Goal: Task Accomplishment & Management: Manage account settings

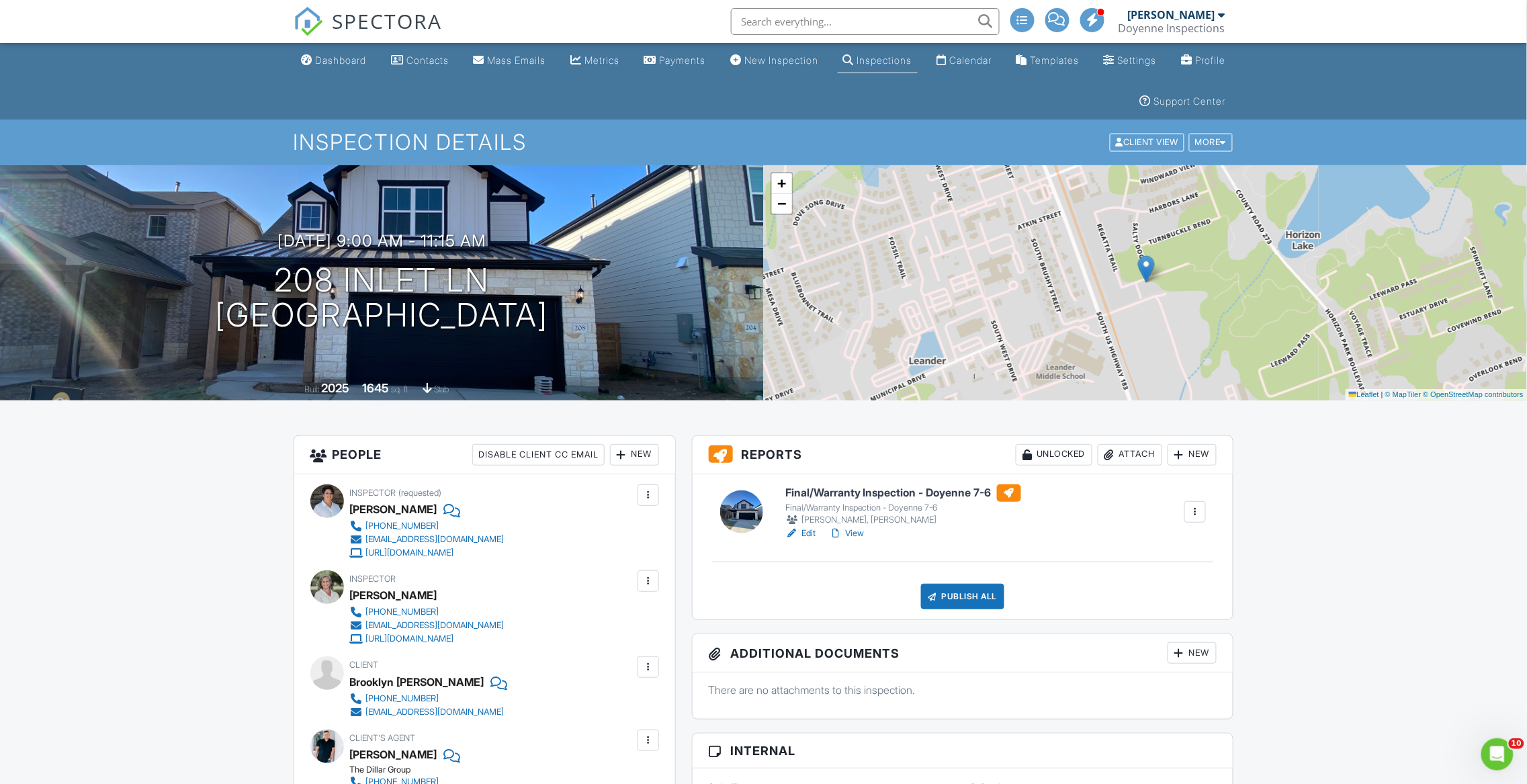
click at [861, 532] on link "View" at bounding box center [846, 534] width 35 height 14
click at [569, 602] on div "Inspector Heidi Rivera 512-655-9940 support@doyenneinspections.com https://www.…" at bounding box center [460, 608] width 219 height 76
click at [657, 494] on div at bounding box center [648, 495] width 21 height 21
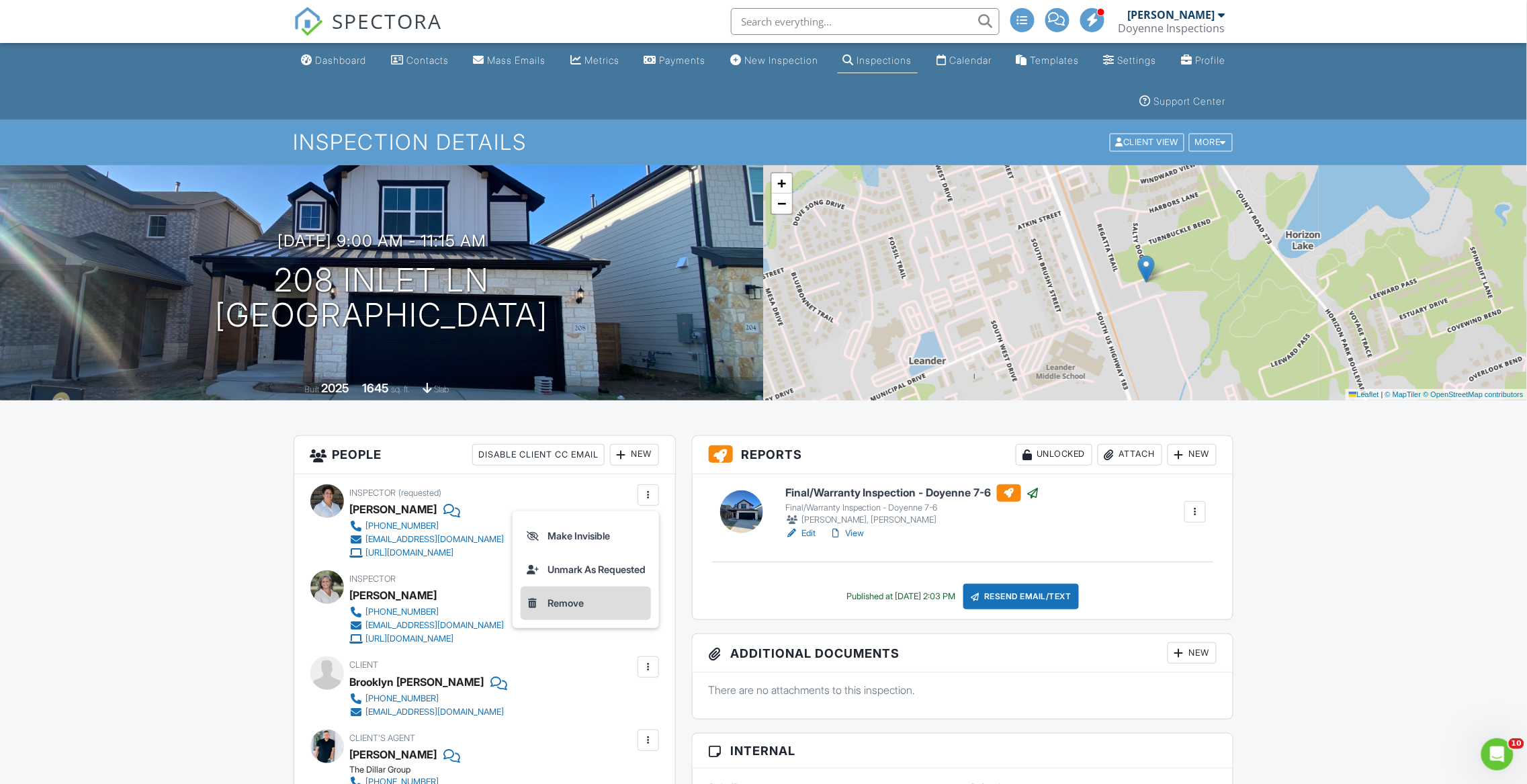
click at [575, 605] on li "Remove" at bounding box center [585, 603] width 130 height 34
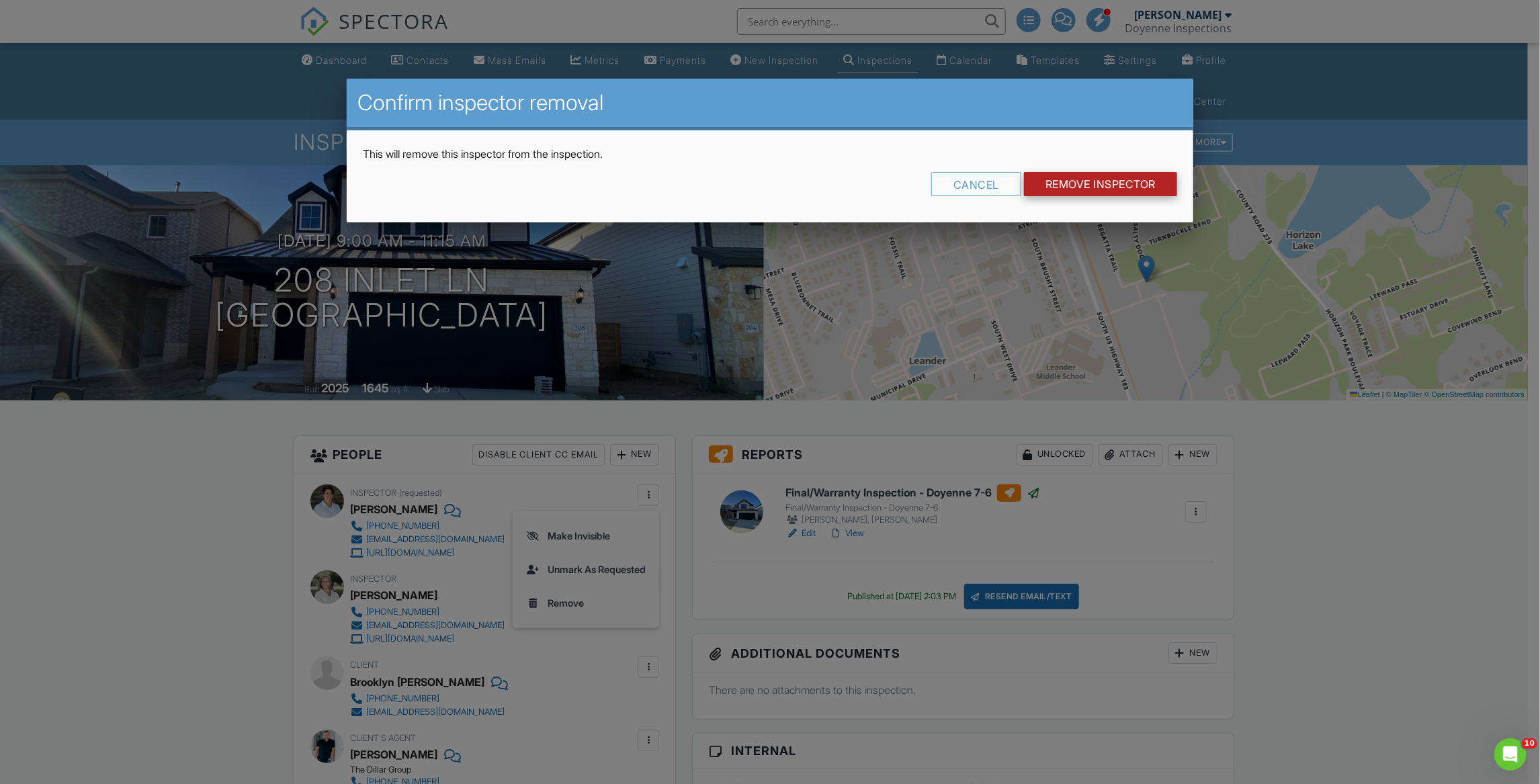
click at [1094, 184] on input "Remove Inspector" at bounding box center [1100, 183] width 153 height 24
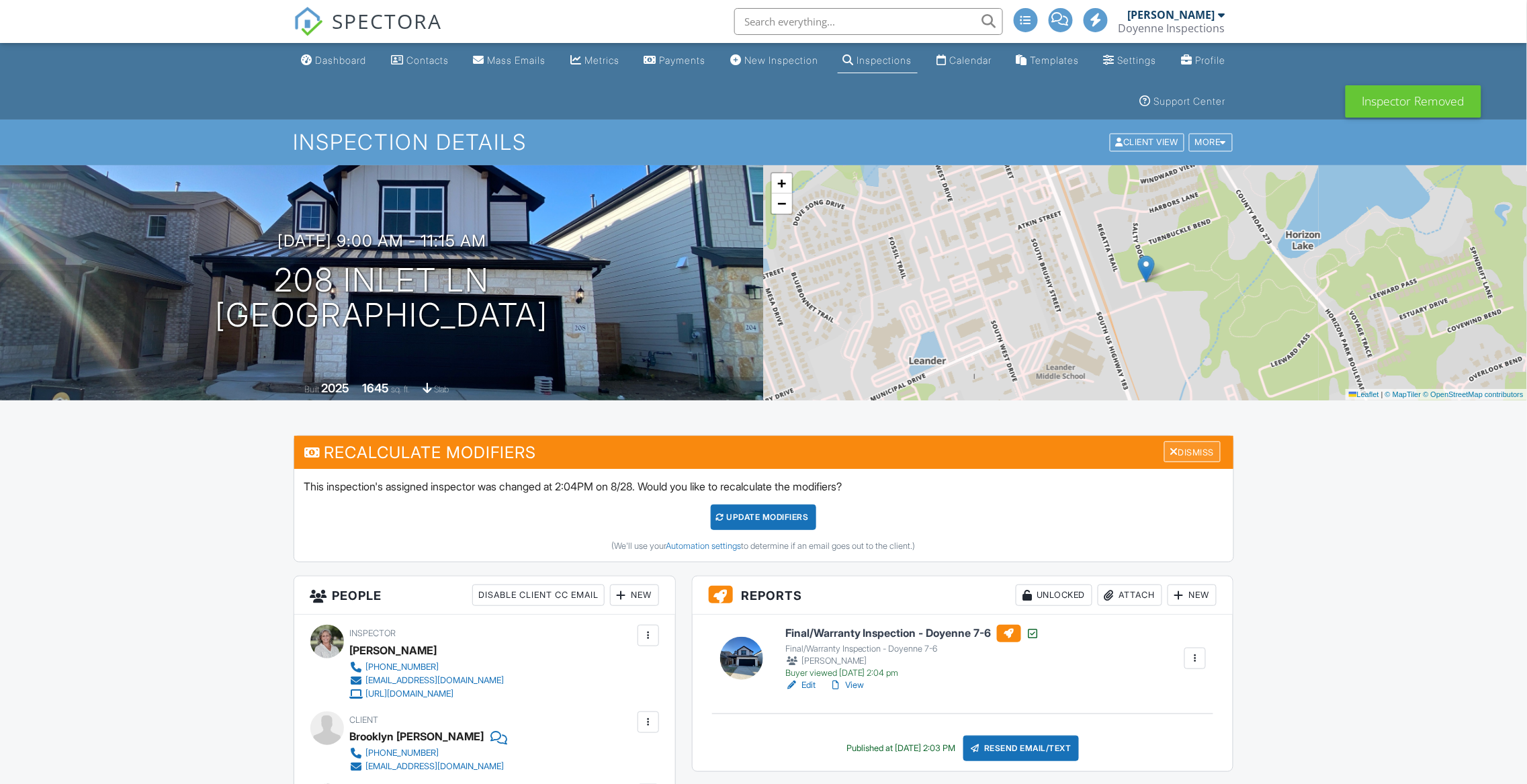
click at [1184, 456] on div "Dismiss" at bounding box center [1193, 451] width 56 height 20
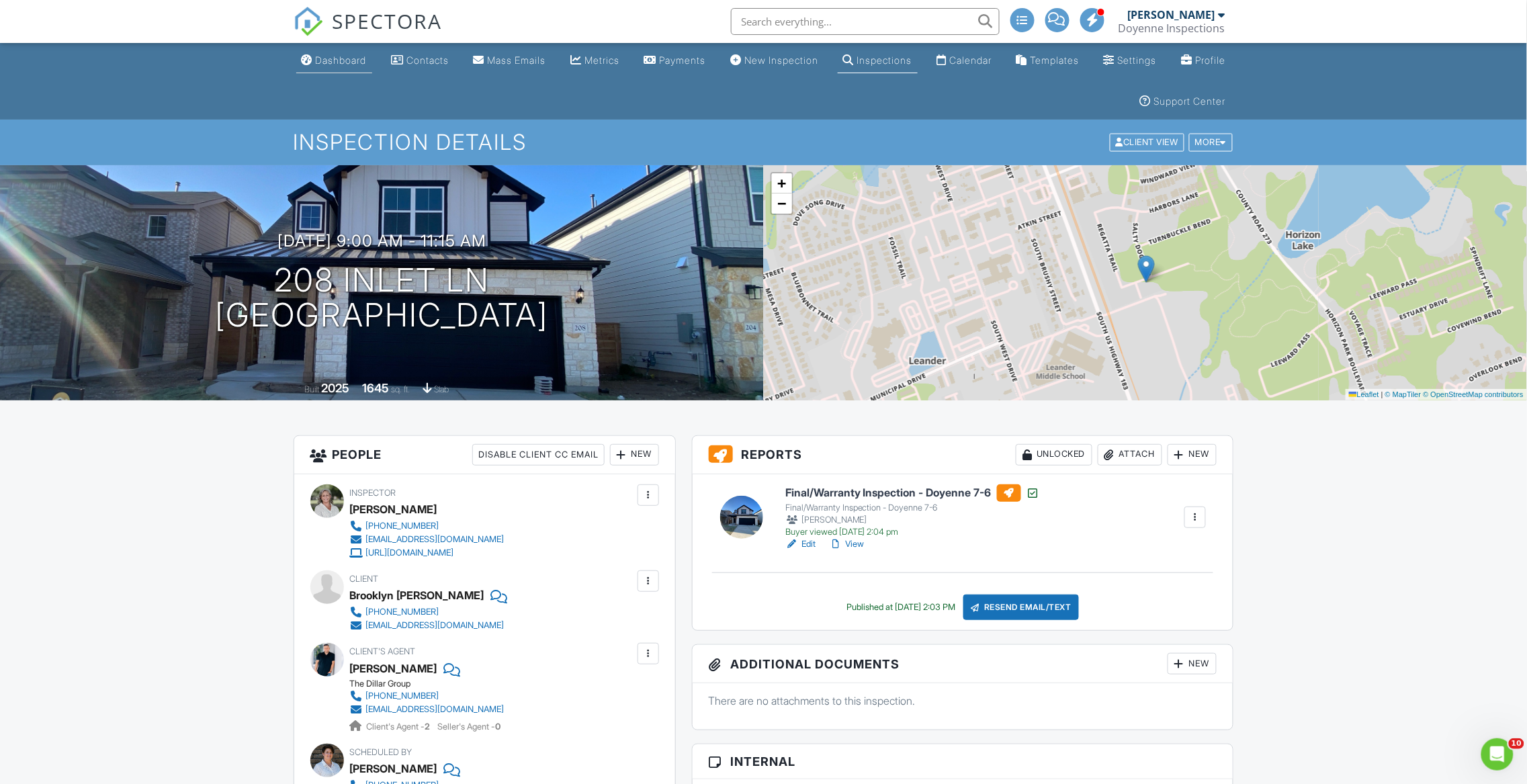
click at [335, 56] on div "Dashboard" at bounding box center [341, 60] width 51 height 12
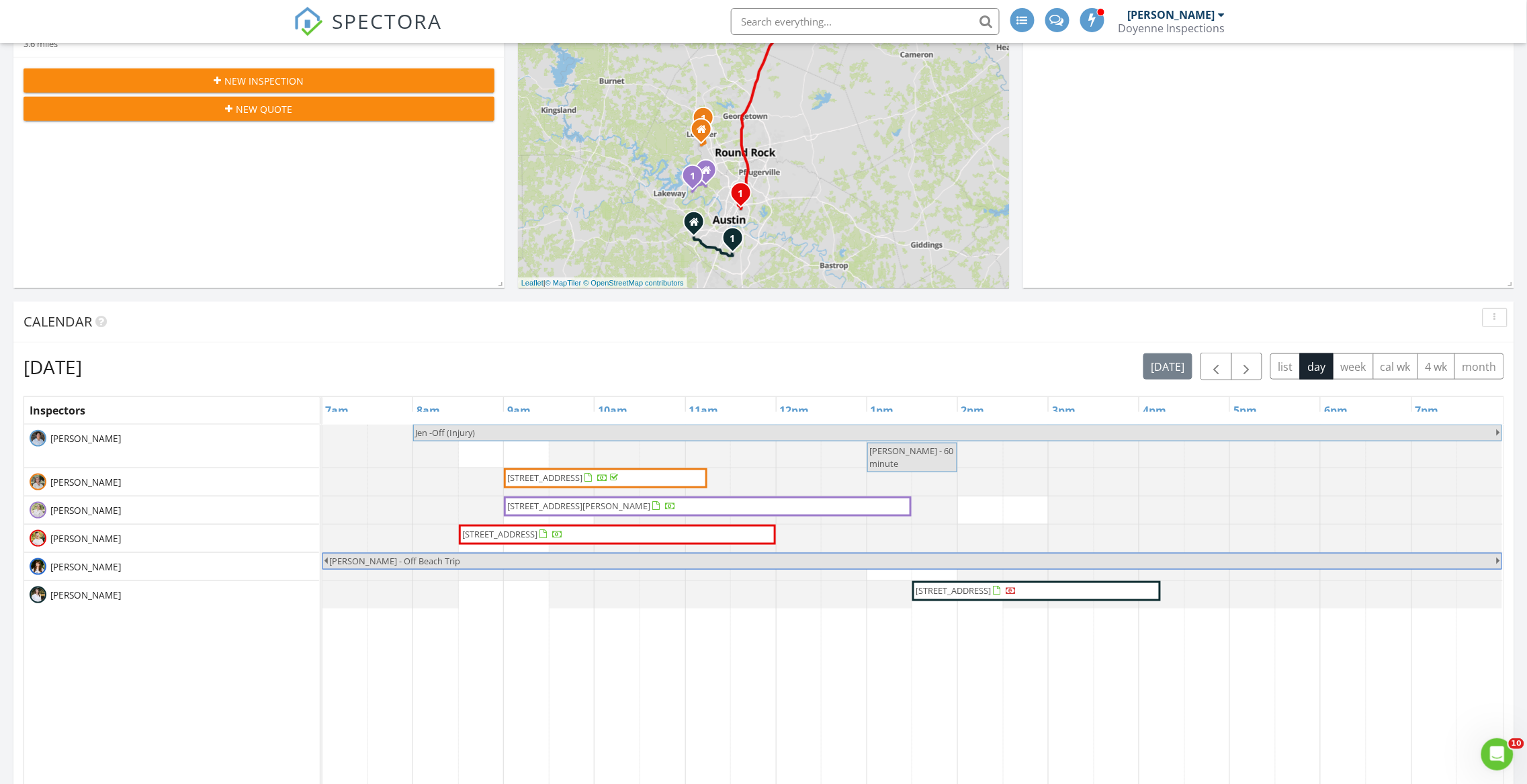
scroll to position [331, 0]
click at [1249, 366] on span "button" at bounding box center [1247, 366] width 17 height 16
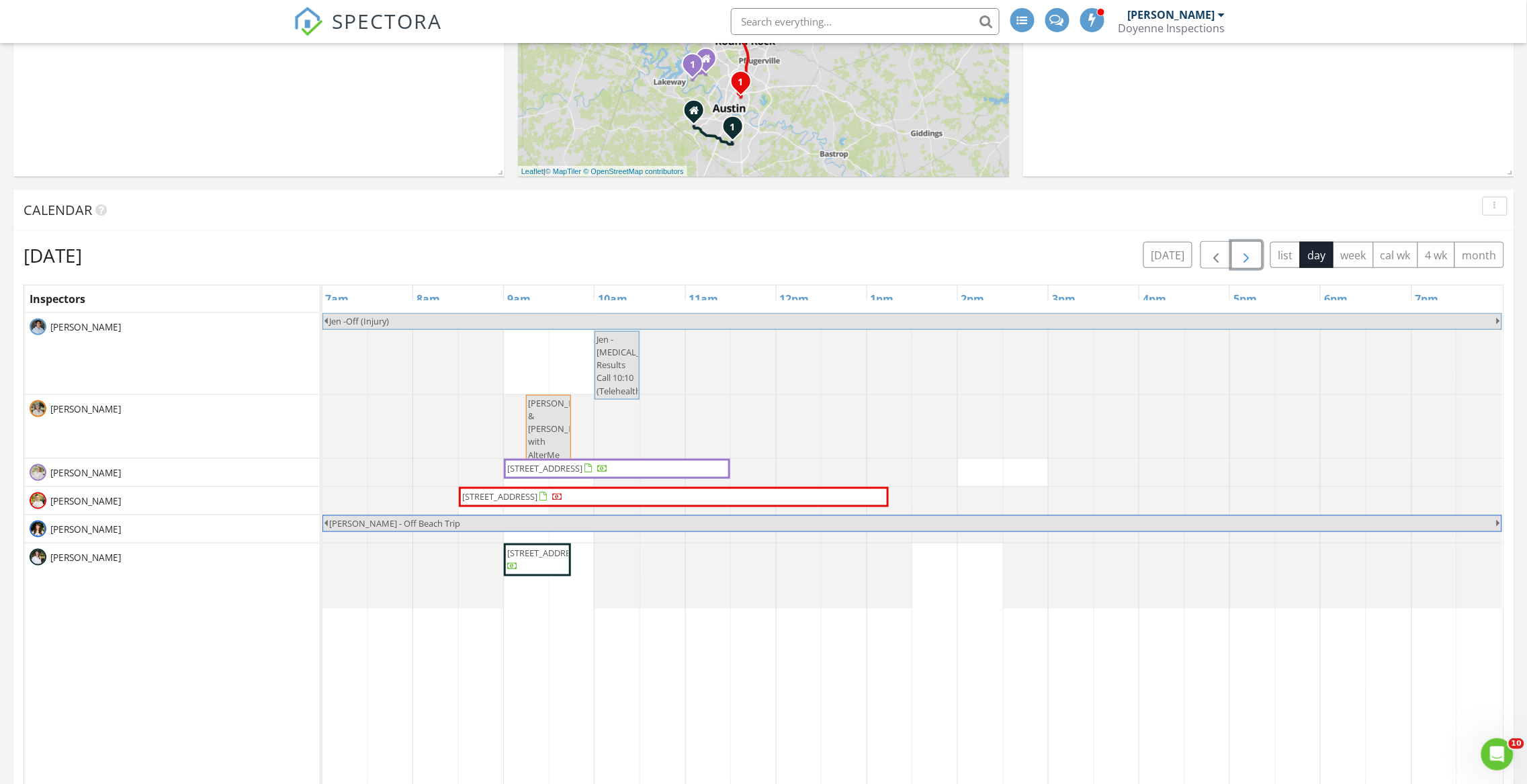
scroll to position [532, 0]
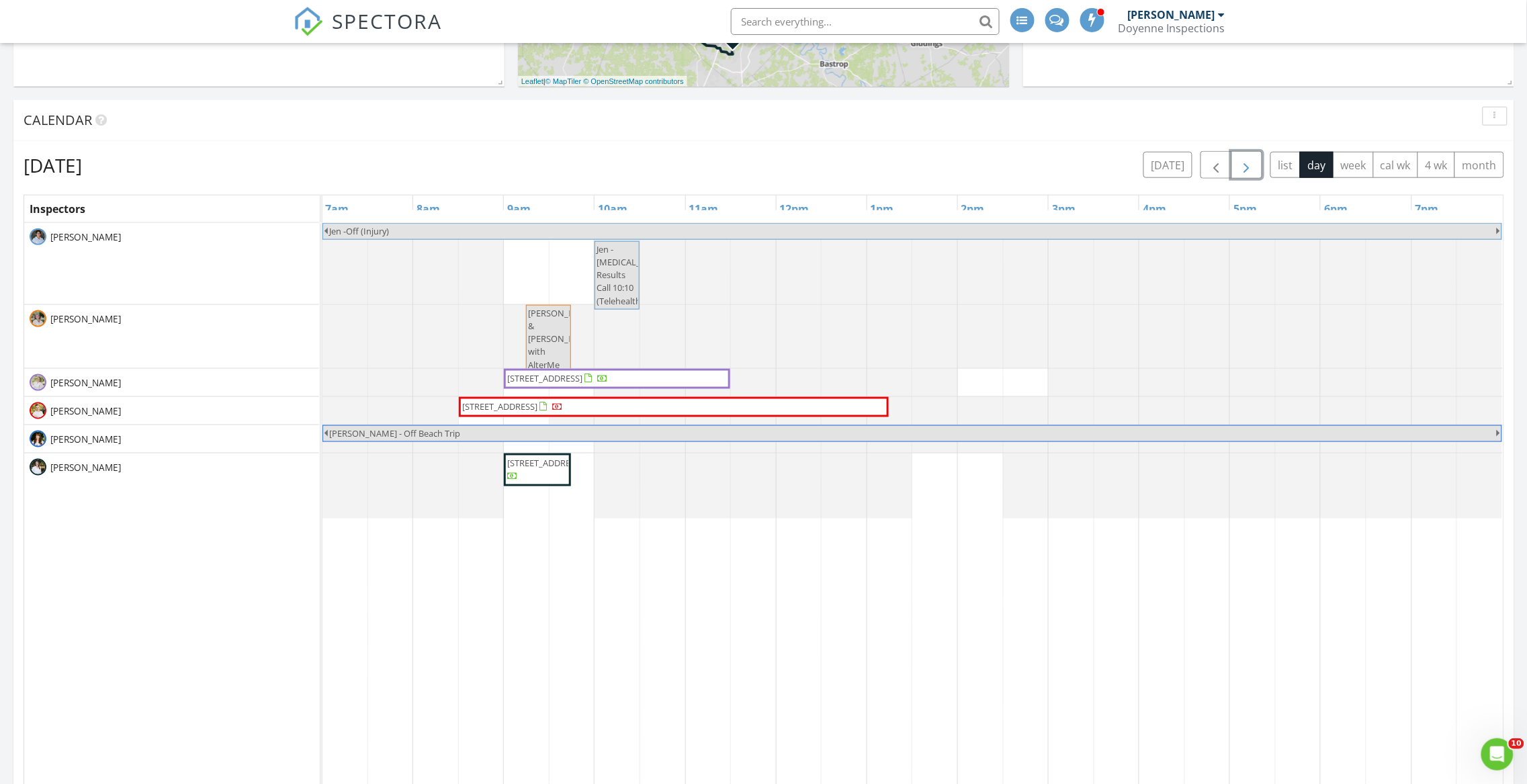
click at [738, 410] on span "[STREET_ADDRESS]" at bounding box center [675, 408] width 425 height 14
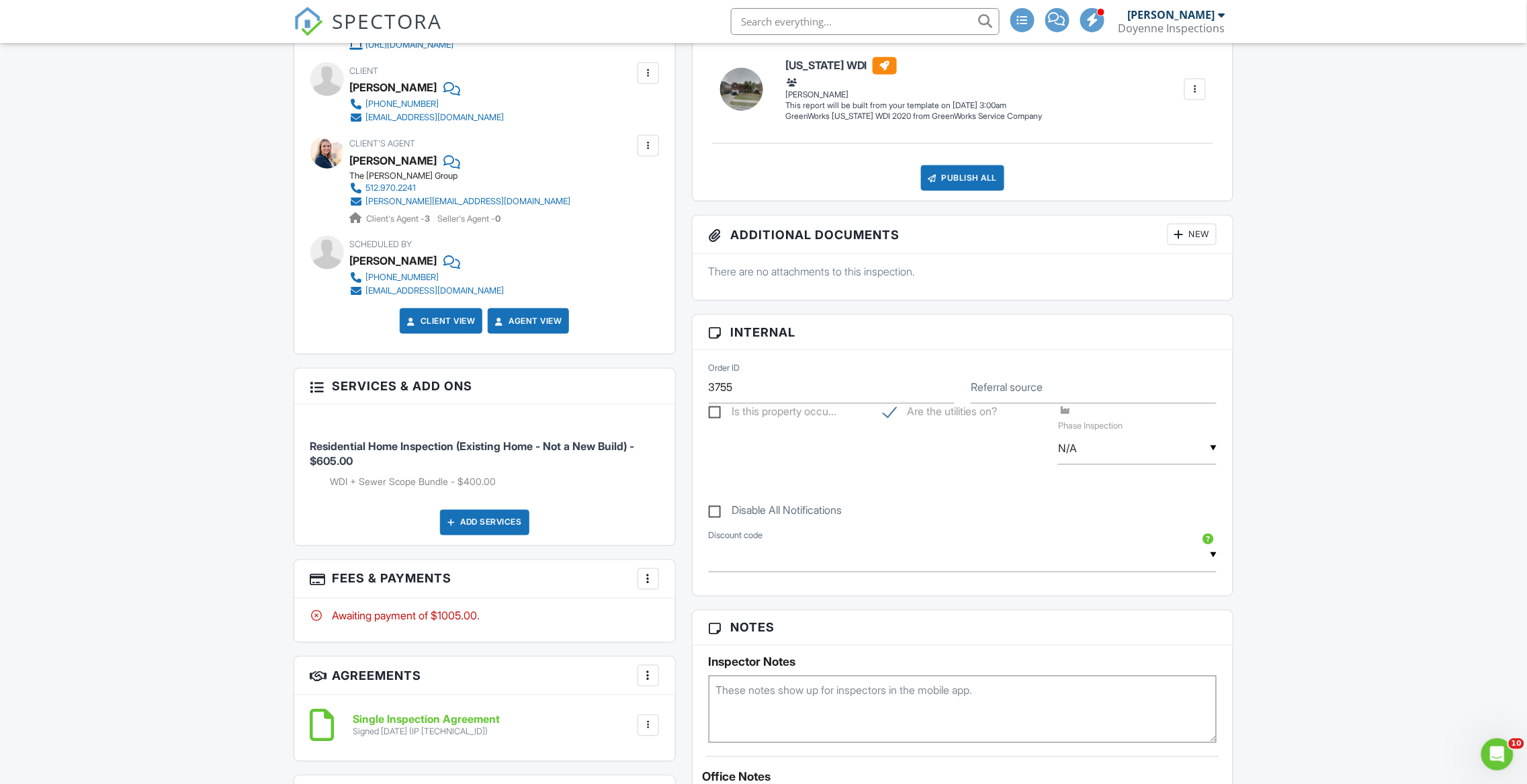
scroll to position [794, 0]
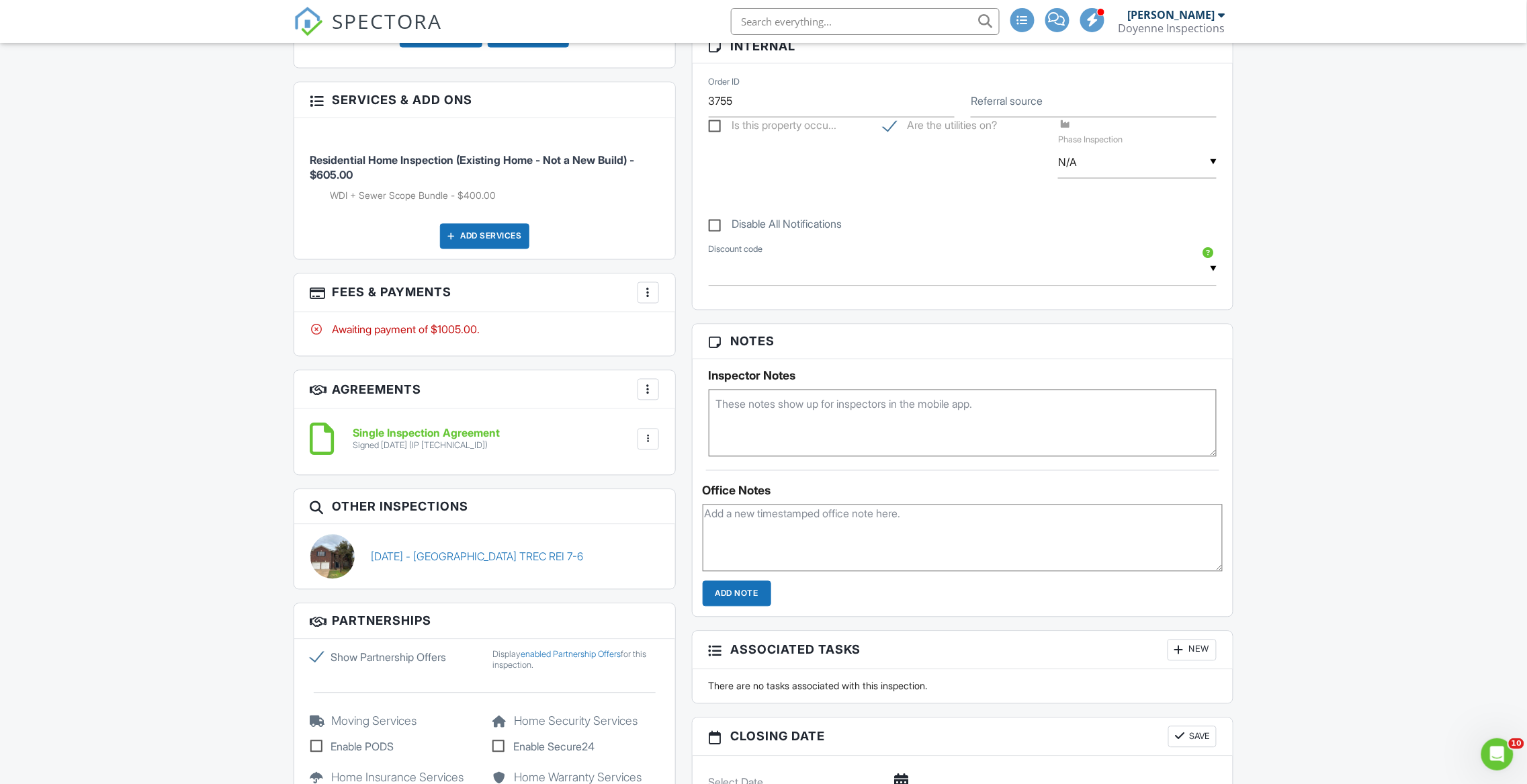
click at [763, 413] on textarea at bounding box center [963, 423] width 509 height 67
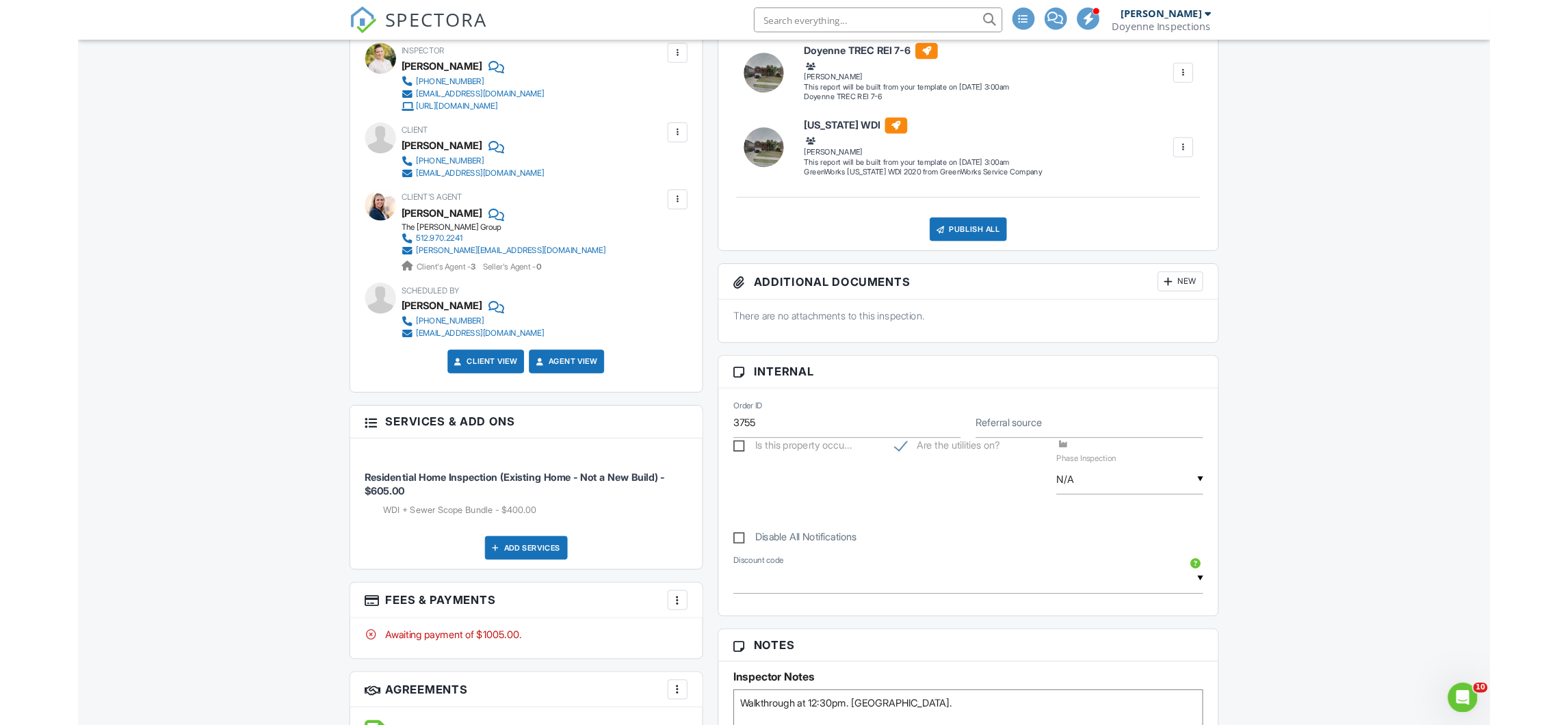
scroll to position [168, 0]
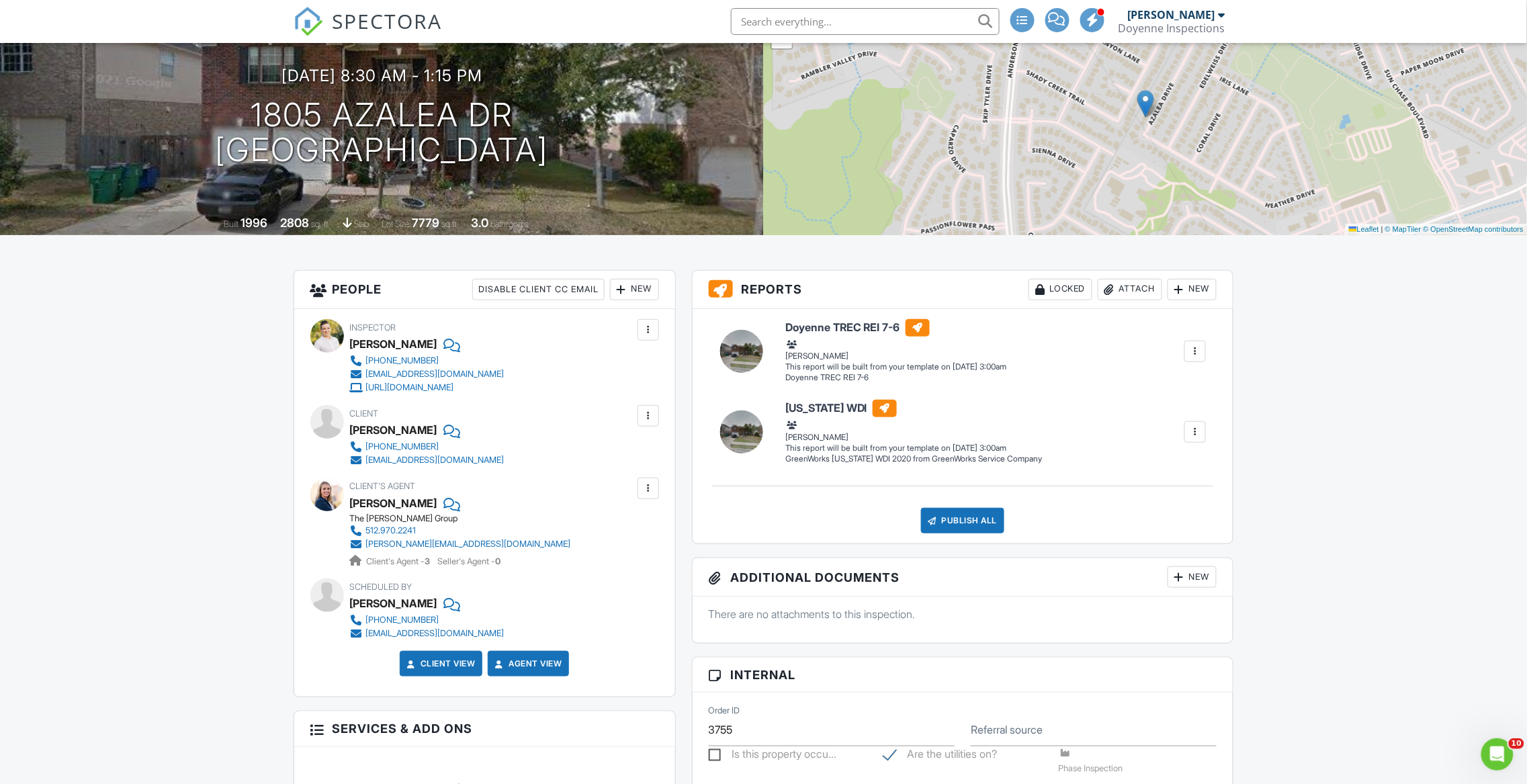
type textarea "Walkthrough at 12:30pm. Vacant."
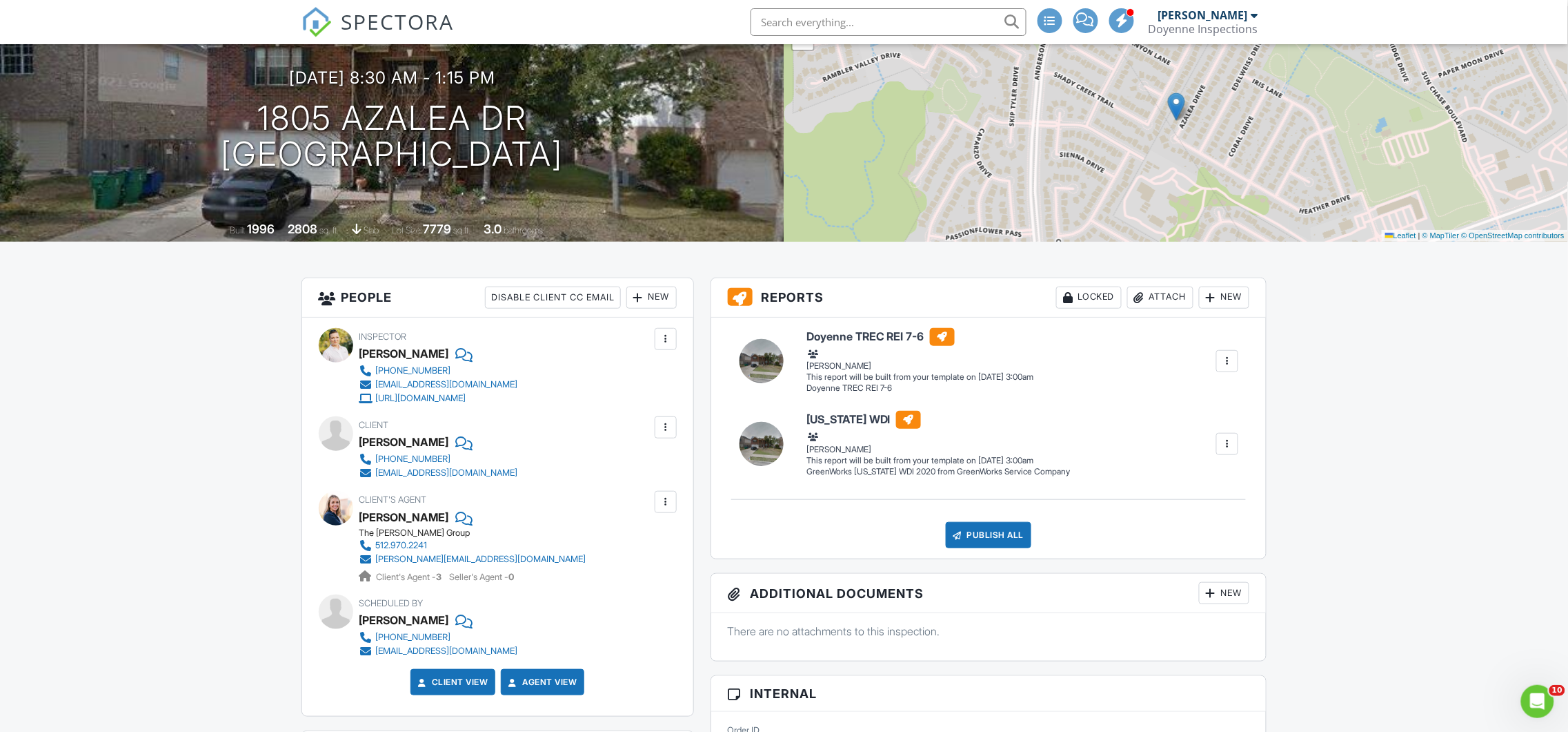
click at [639, 298] on div at bounding box center [638, 297] width 14 height 14
click at [703, 443] on li "Listing Agent" at bounding box center [701, 443] width 136 height 35
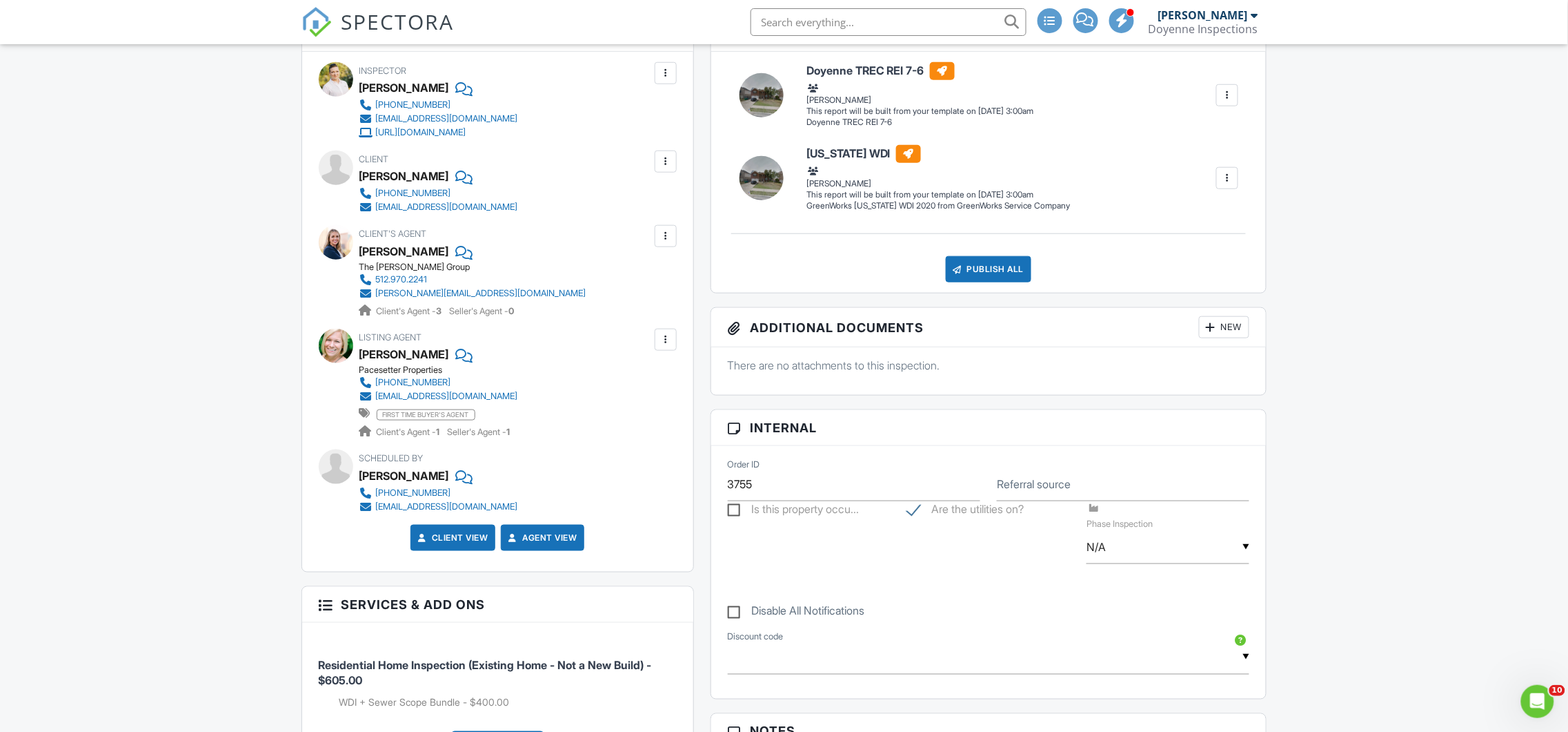
scroll to position [599, 0]
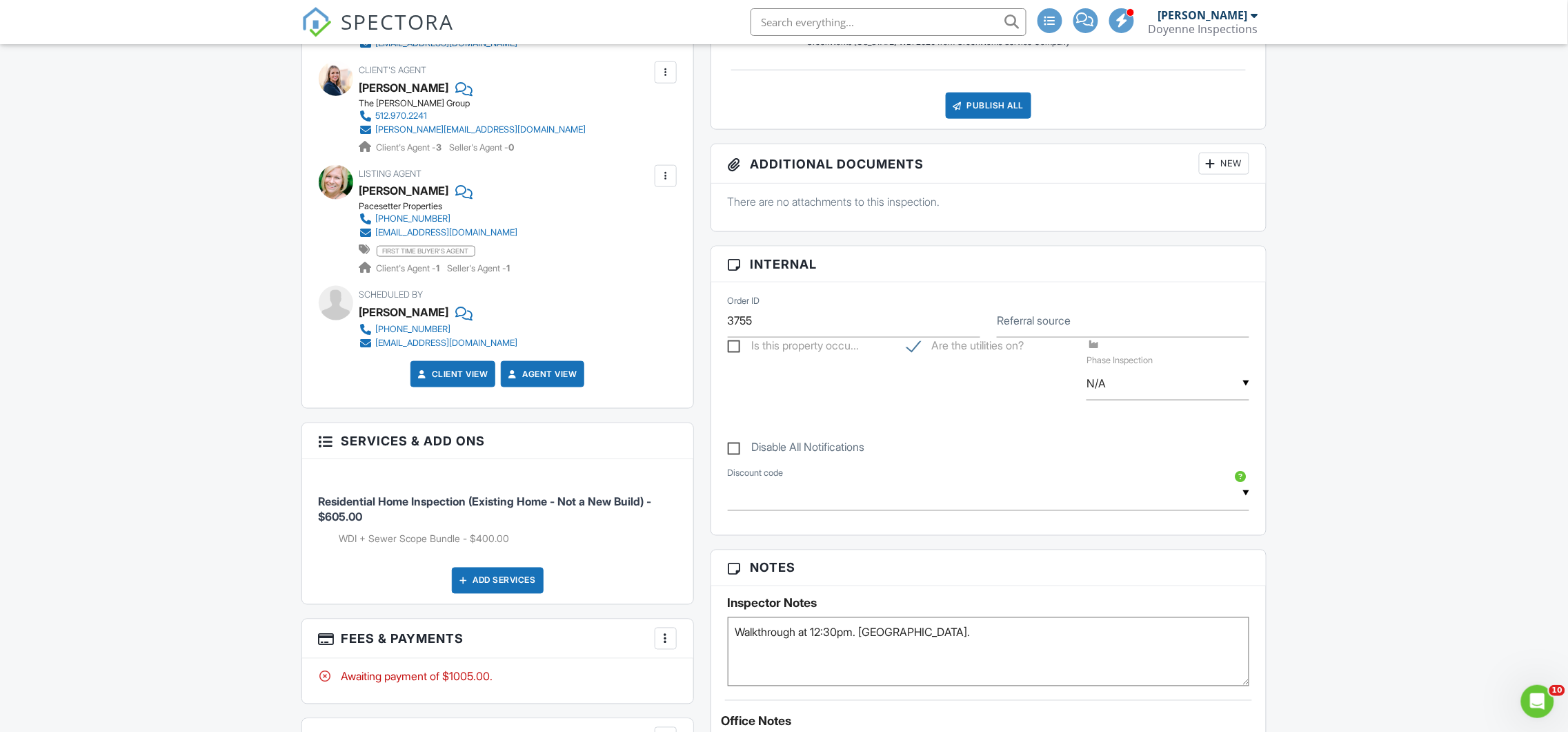
click at [931, 635] on textarea "Walkthrough at 12:30pm. Vacant." at bounding box center [989, 651] width 522 height 69
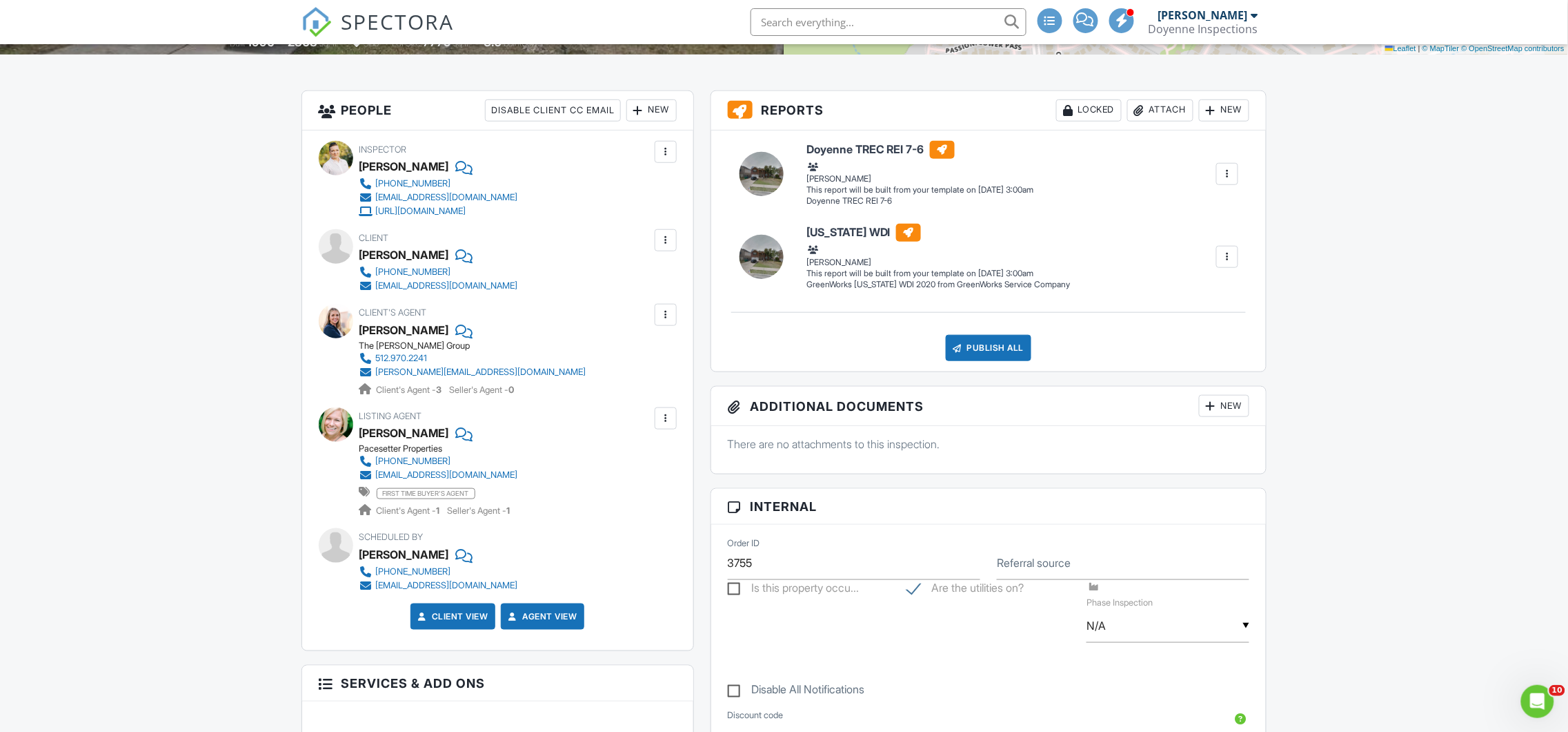
scroll to position [0, 0]
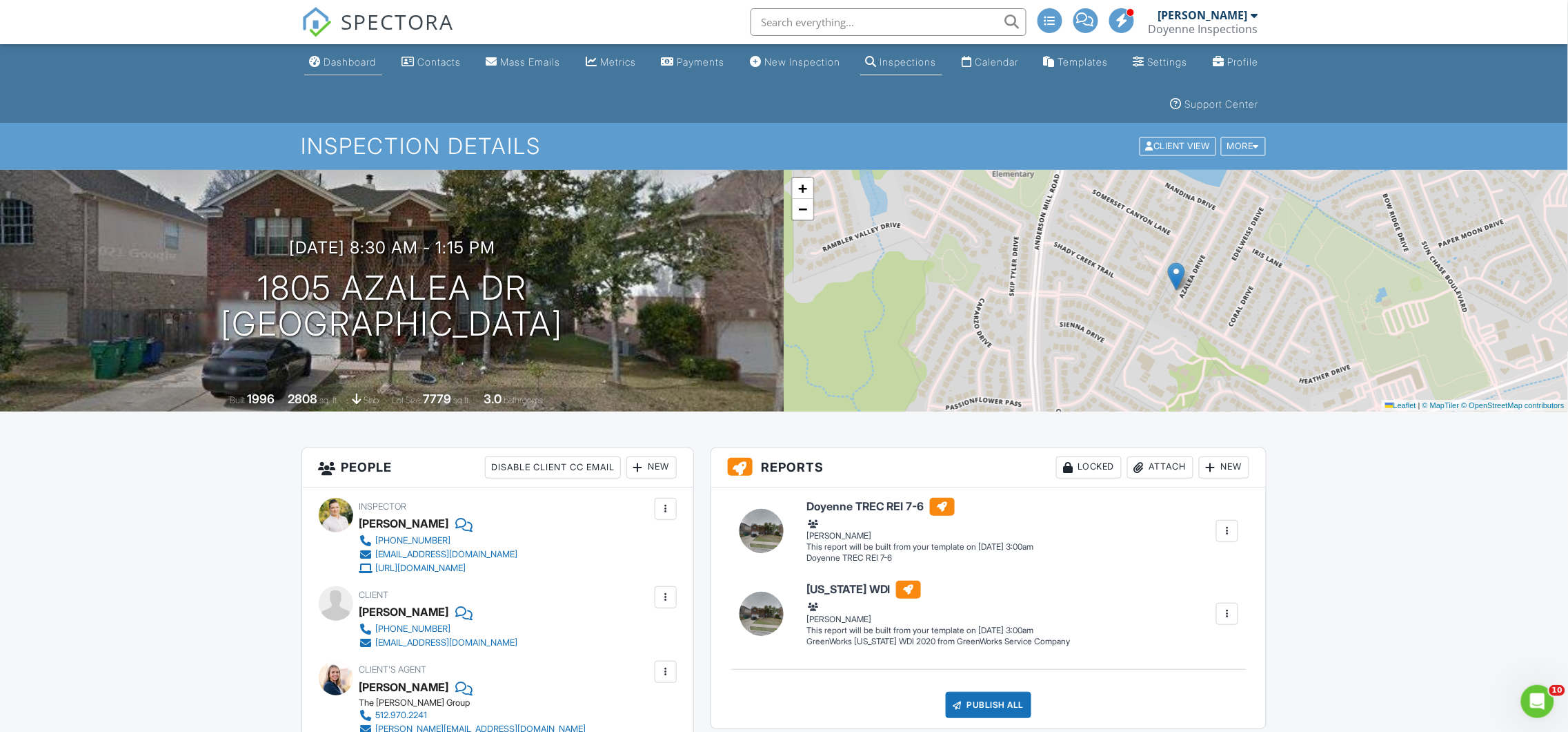
type textarea "Walkthrough at 12:30pm. Vacant. Checking on access."
click at [342, 69] on link "Dashboard" at bounding box center [343, 63] width 78 height 26
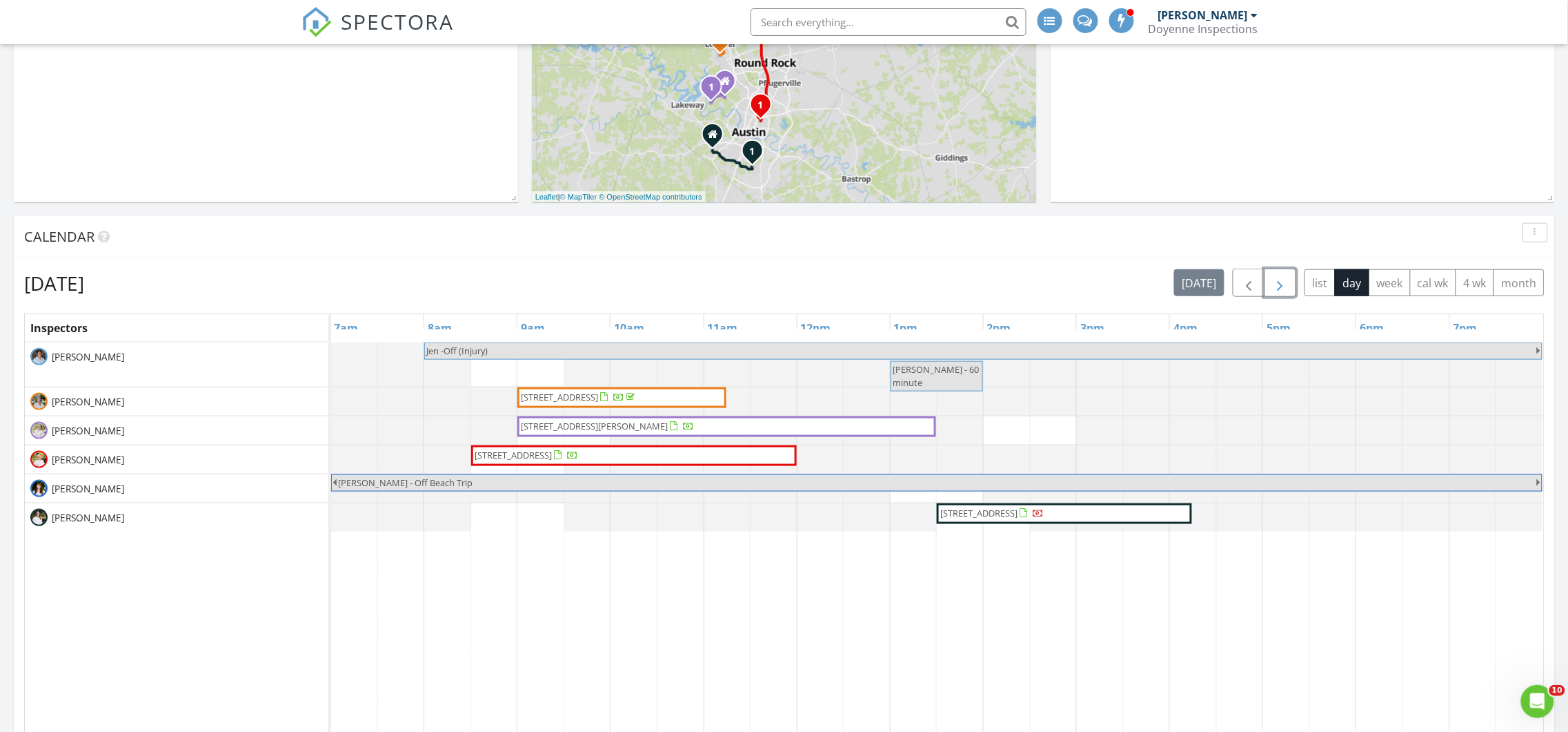
click at [1286, 293] on button "button" at bounding box center [1281, 282] width 33 height 28
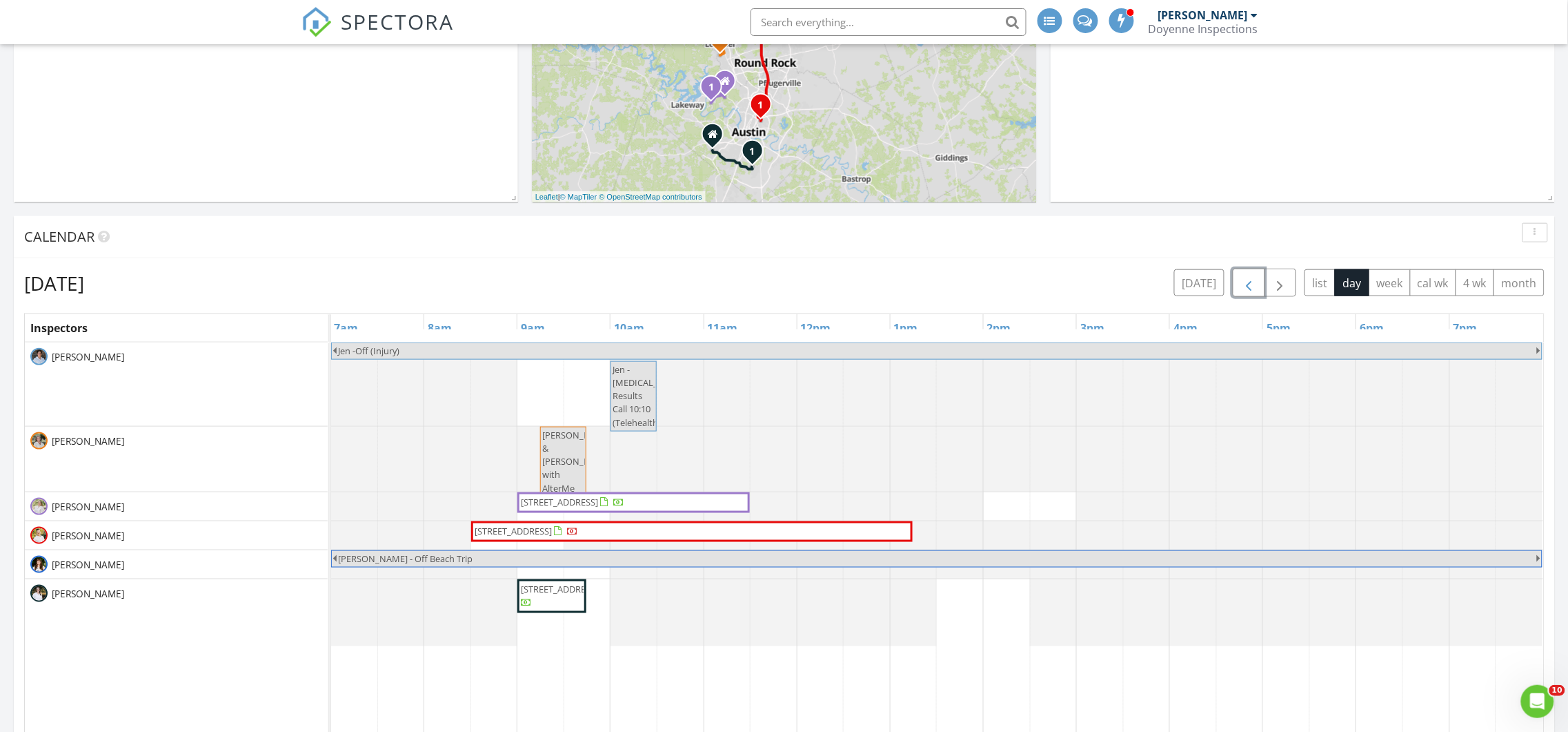
click at [1241, 282] on span "button" at bounding box center [1249, 283] width 17 height 17
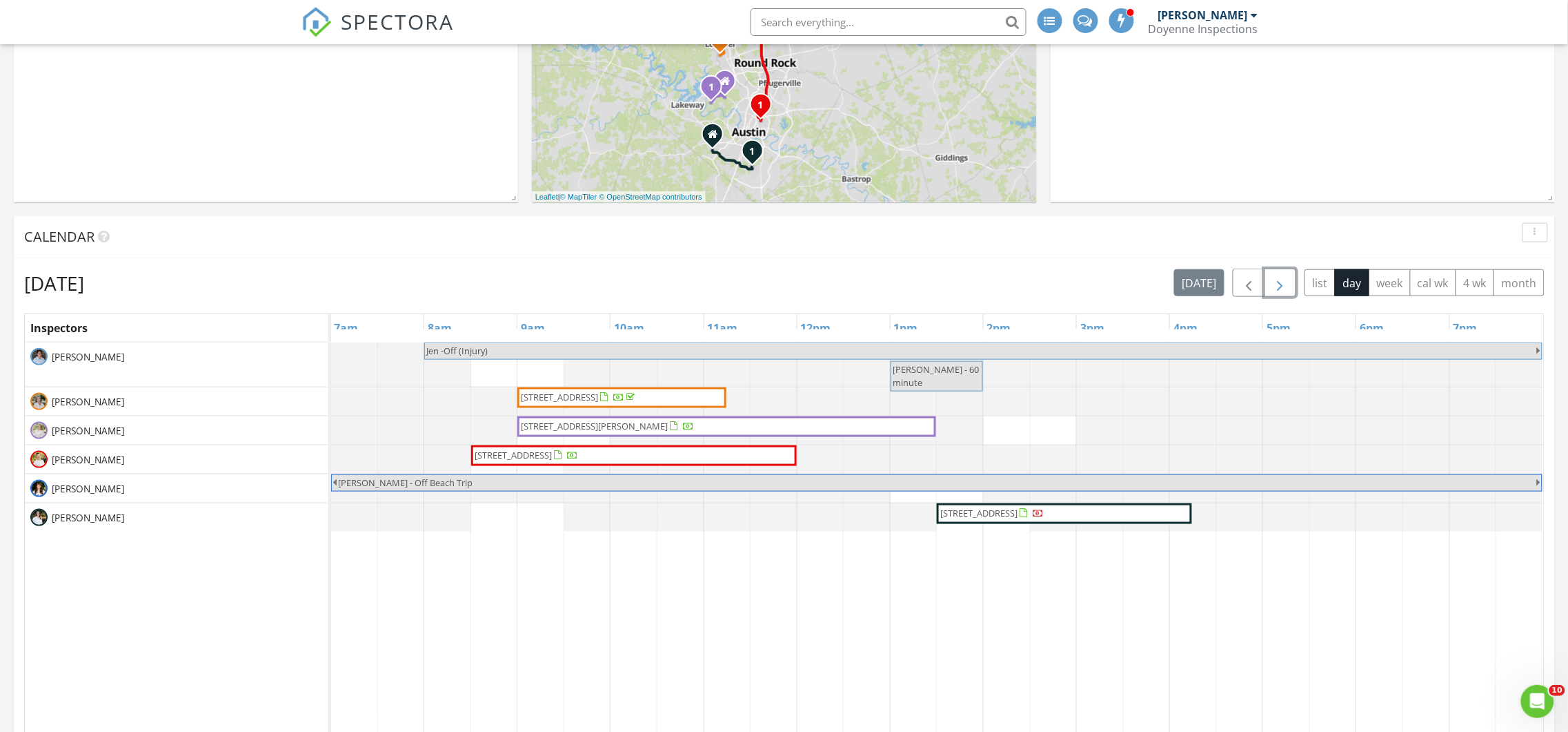
click at [1286, 279] on span "button" at bounding box center [1281, 283] width 17 height 17
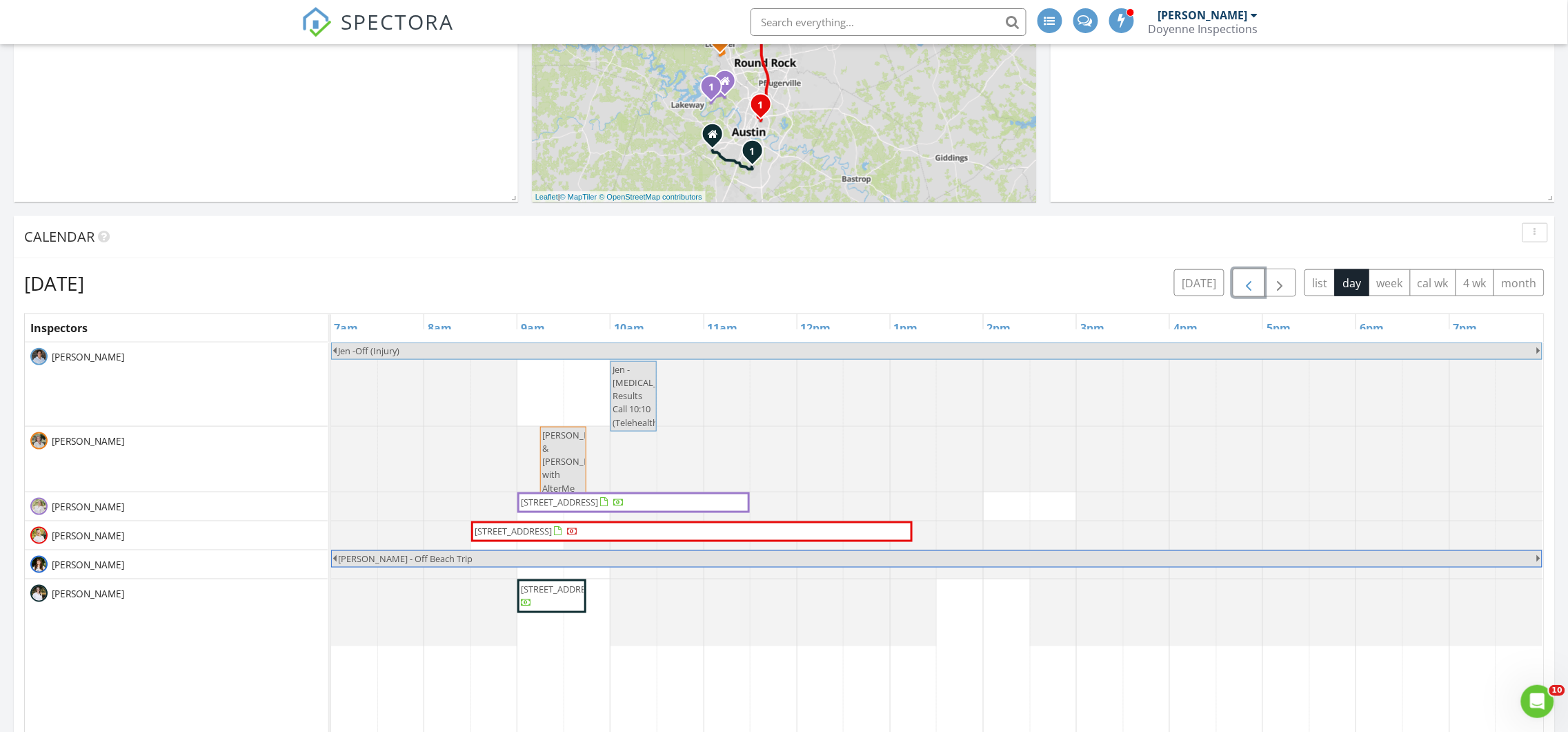
click at [1242, 289] on span "button" at bounding box center [1249, 283] width 17 height 17
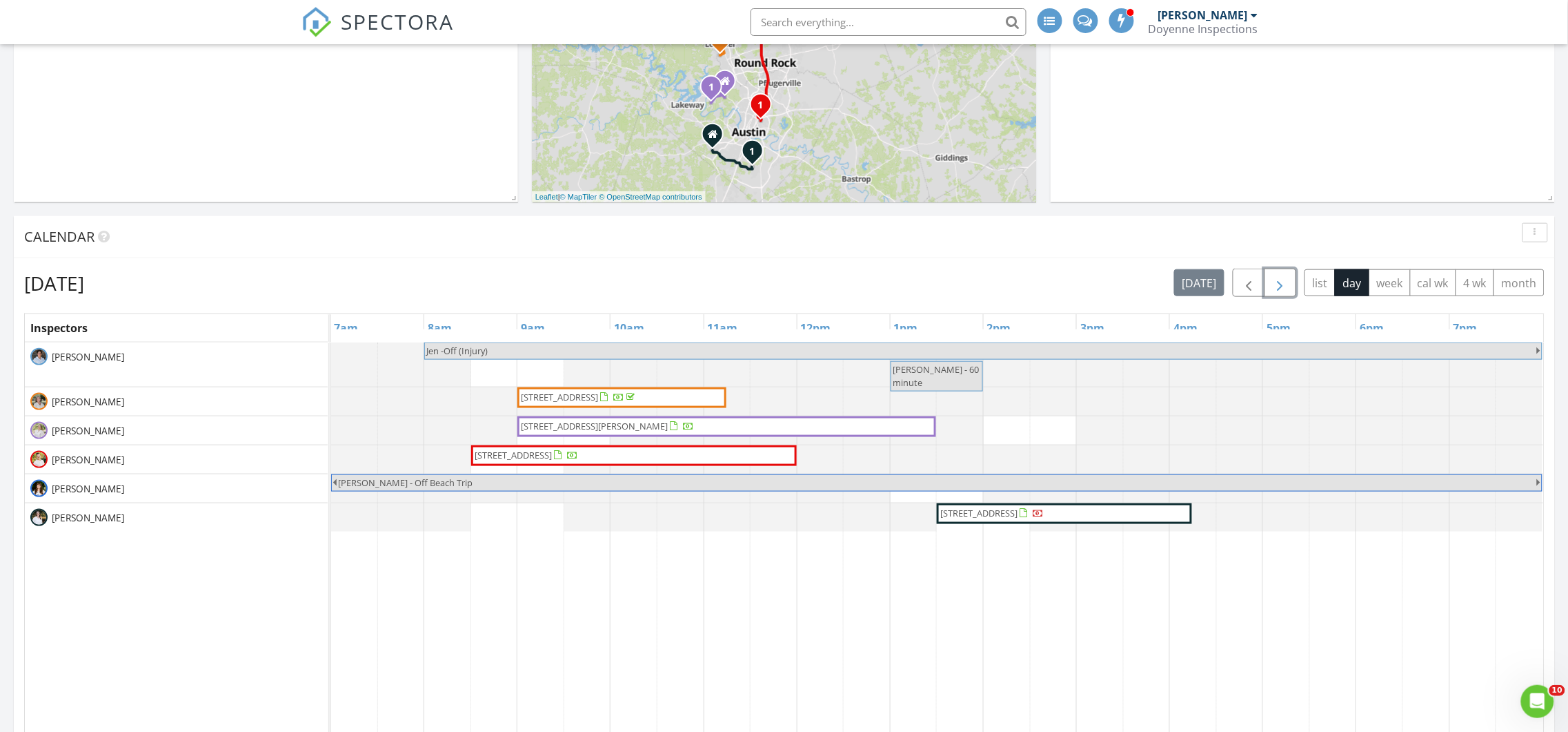
click at [1273, 288] on span "button" at bounding box center [1281, 283] width 17 height 17
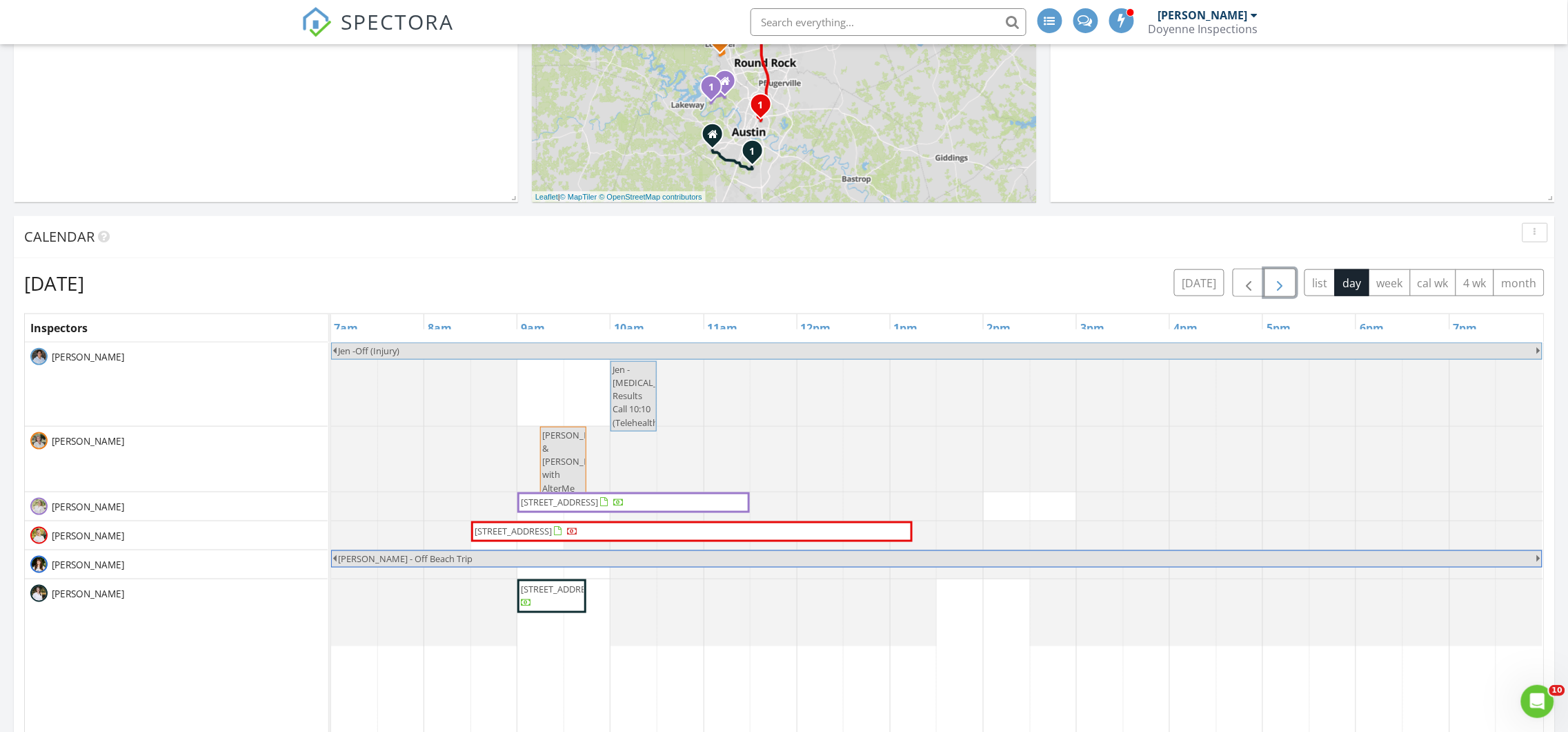
click at [1273, 288] on span "button" at bounding box center [1281, 283] width 17 height 17
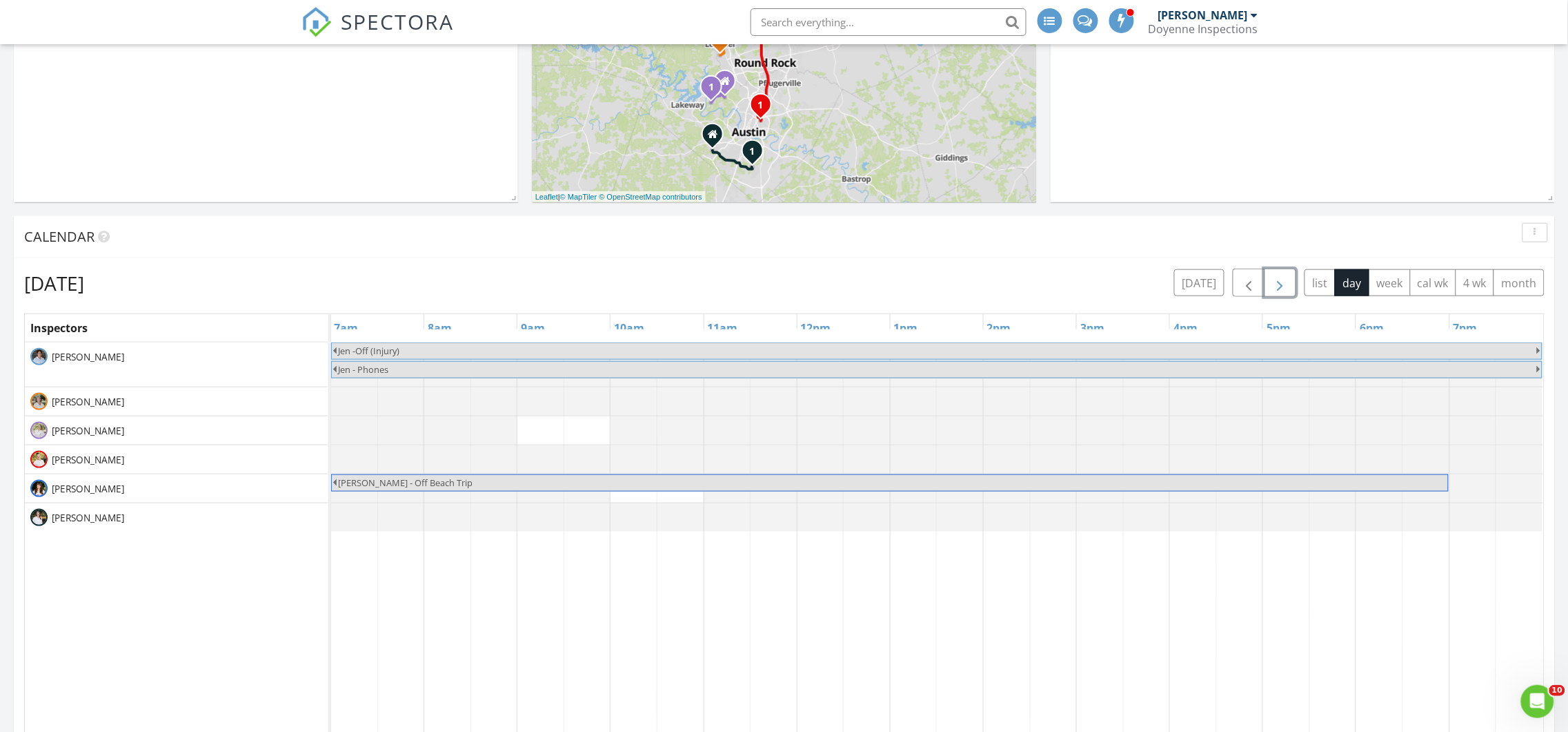
click at [1273, 288] on span "button" at bounding box center [1281, 283] width 17 height 17
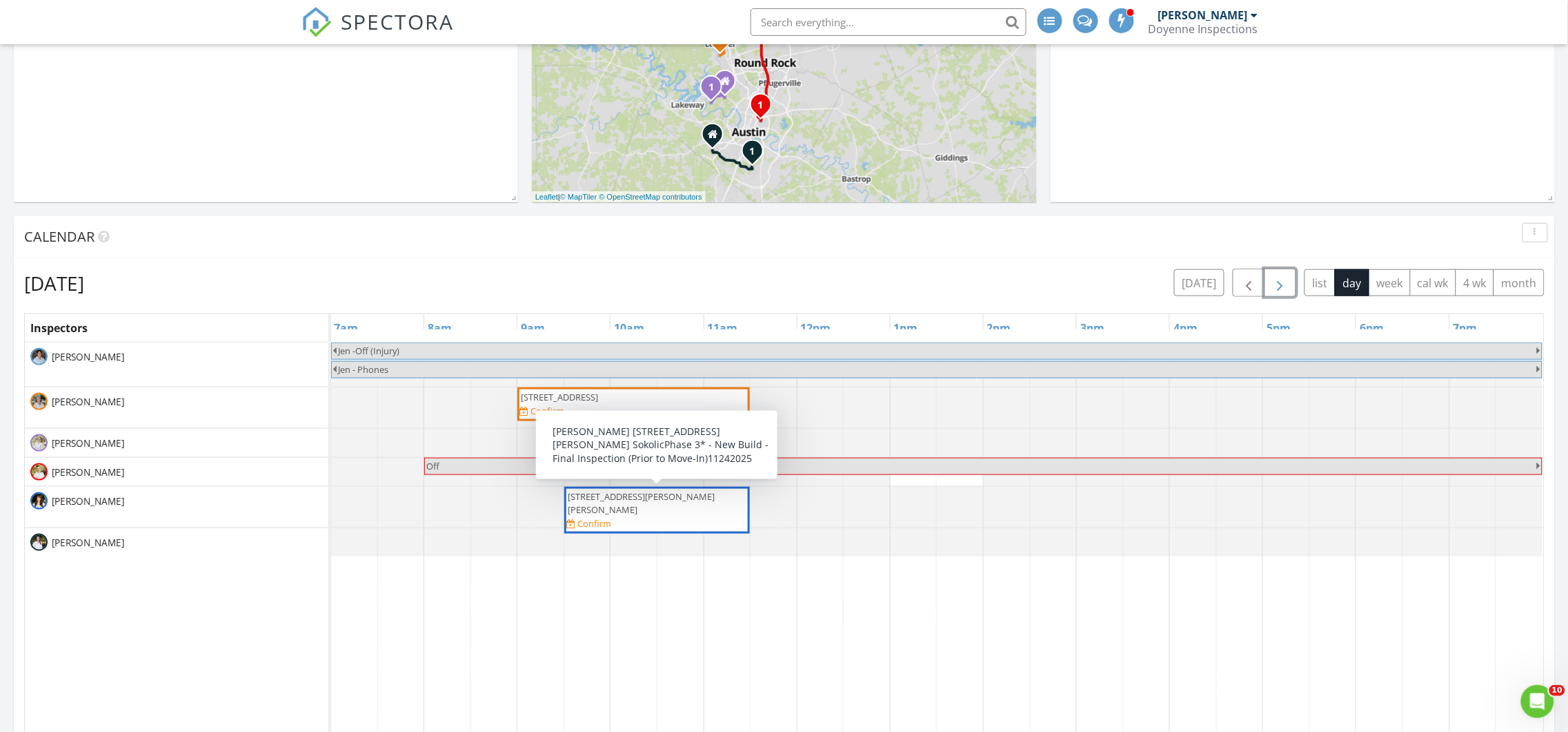
click at [705, 507] on div "3823 Threadgill St, Austin 78723 Confirm" at bounding box center [657, 510] width 180 height 41
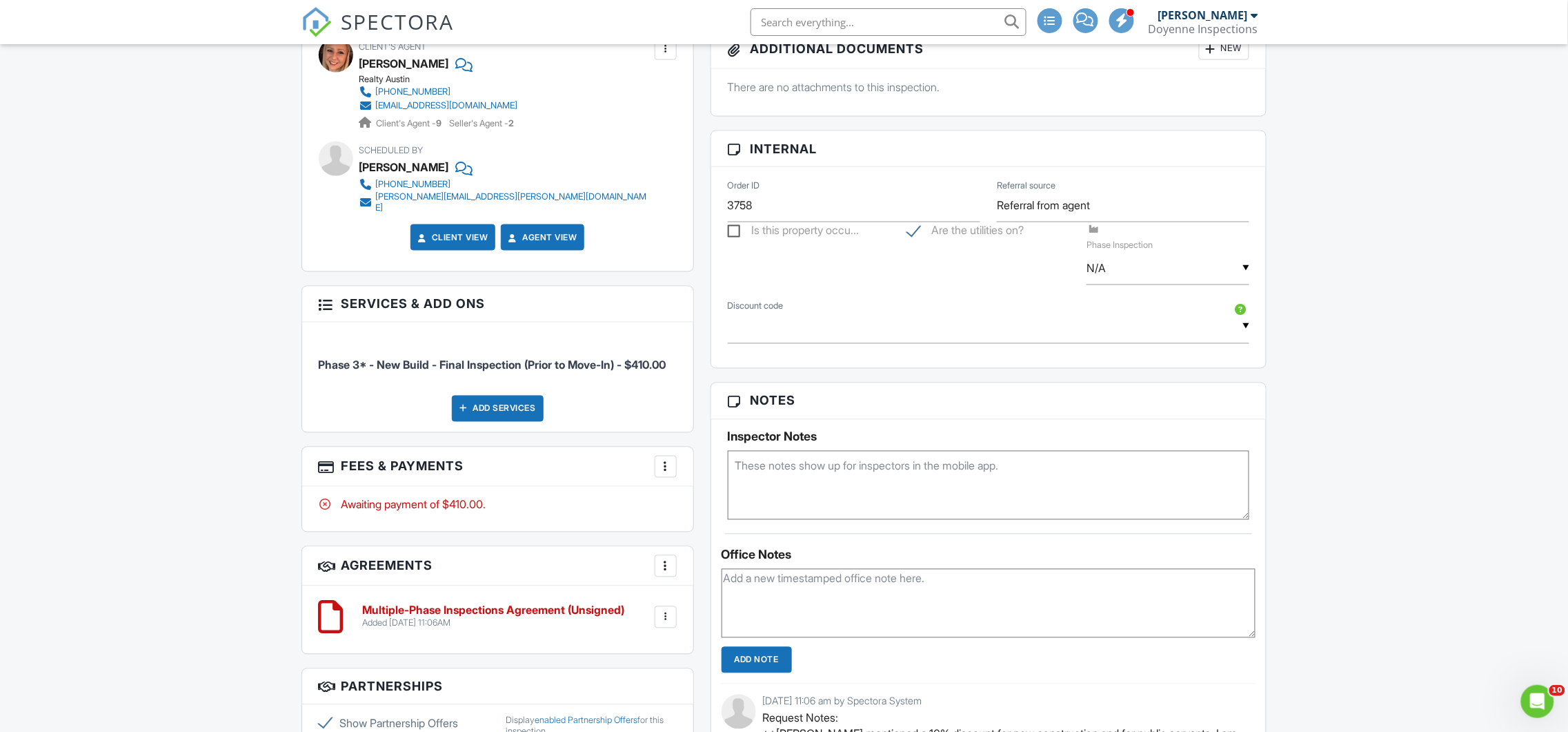
scroll to position [753, 0]
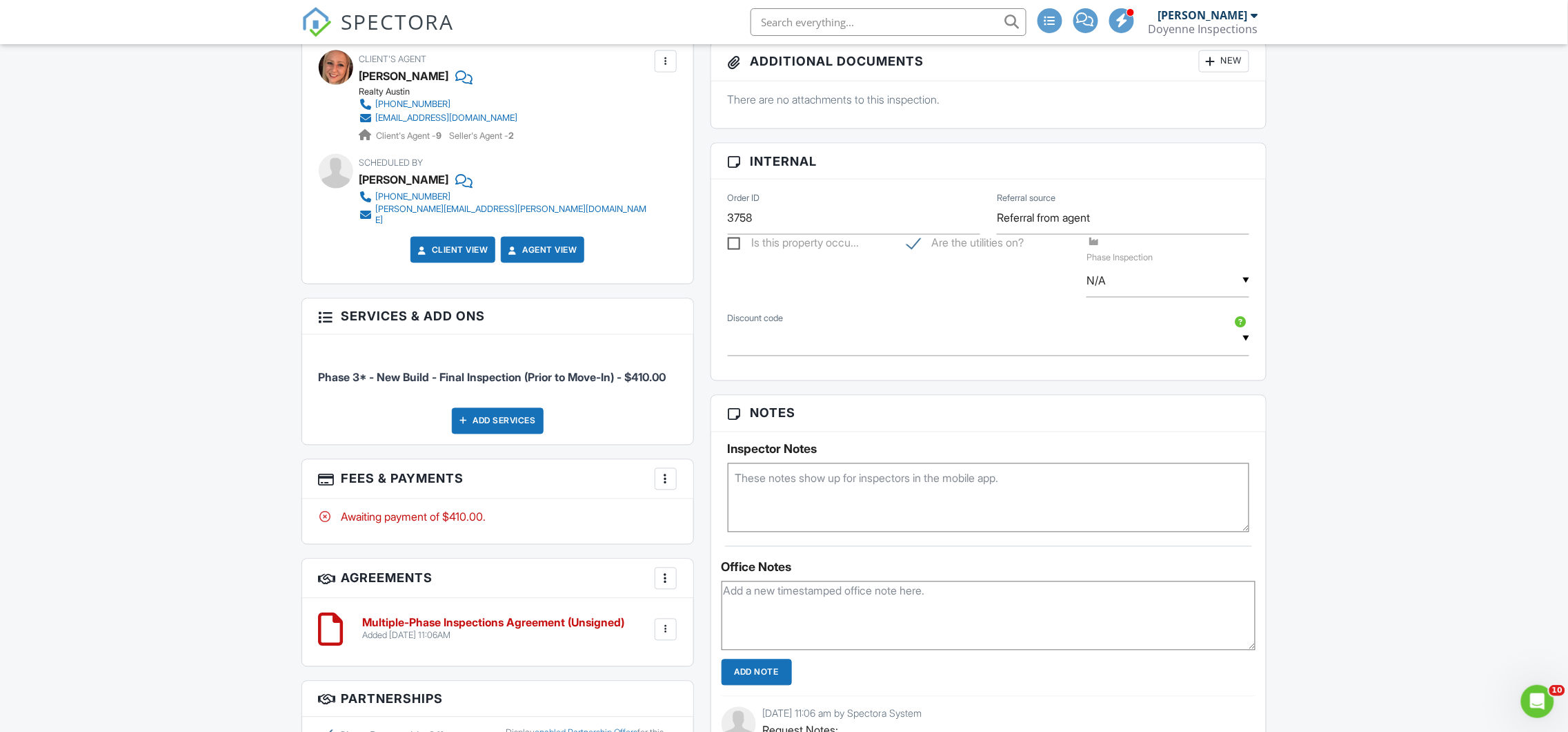
click at [819, 341] on input "text" at bounding box center [989, 339] width 522 height 34
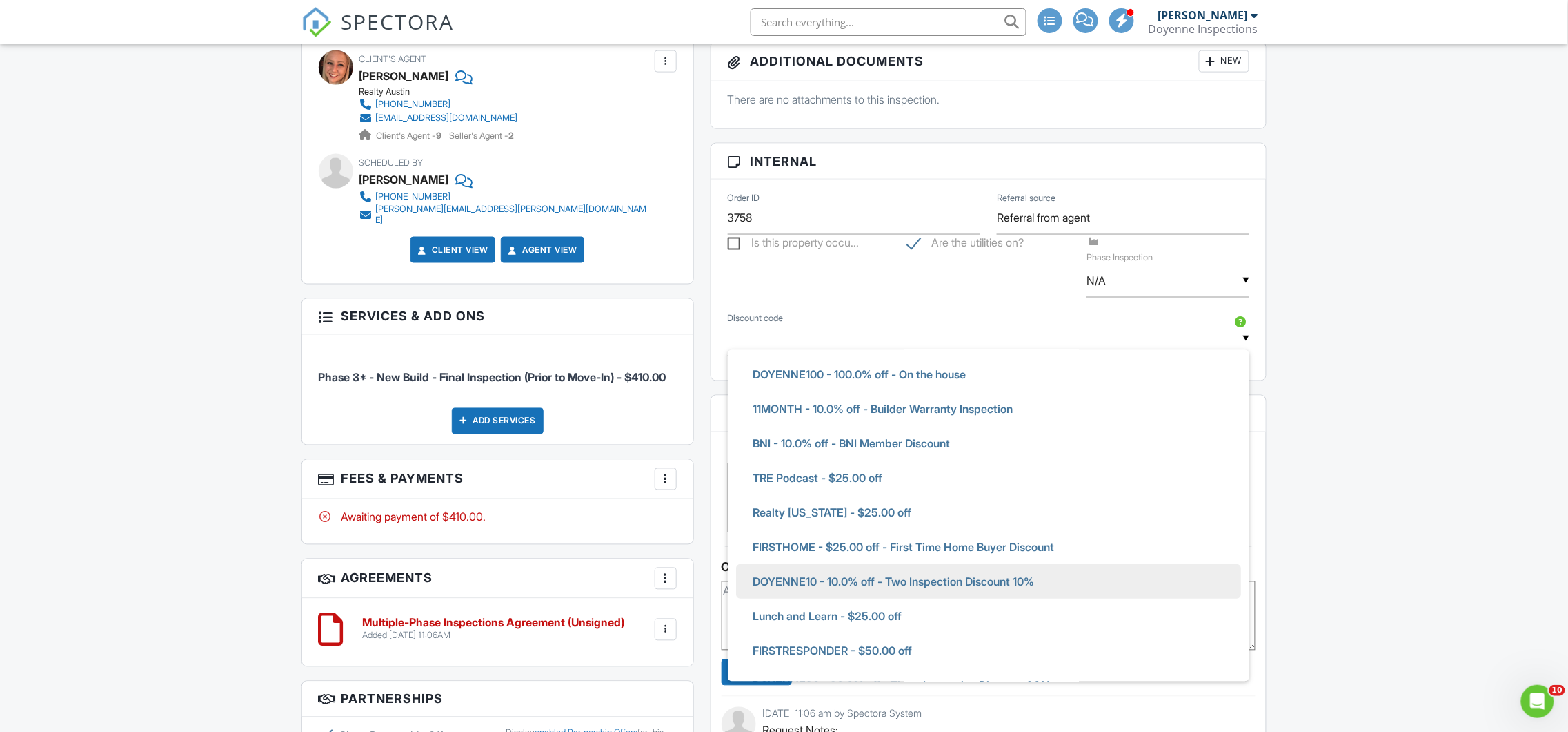
scroll to position [382, 0]
click at [937, 578] on span "DOYENNE10 - 10.0% off - Two Inspection Discount 10%" at bounding box center [893, 580] width 304 height 35
type input "DOYENNE10 - 10.0% off - Two Inspection Discount 10%"
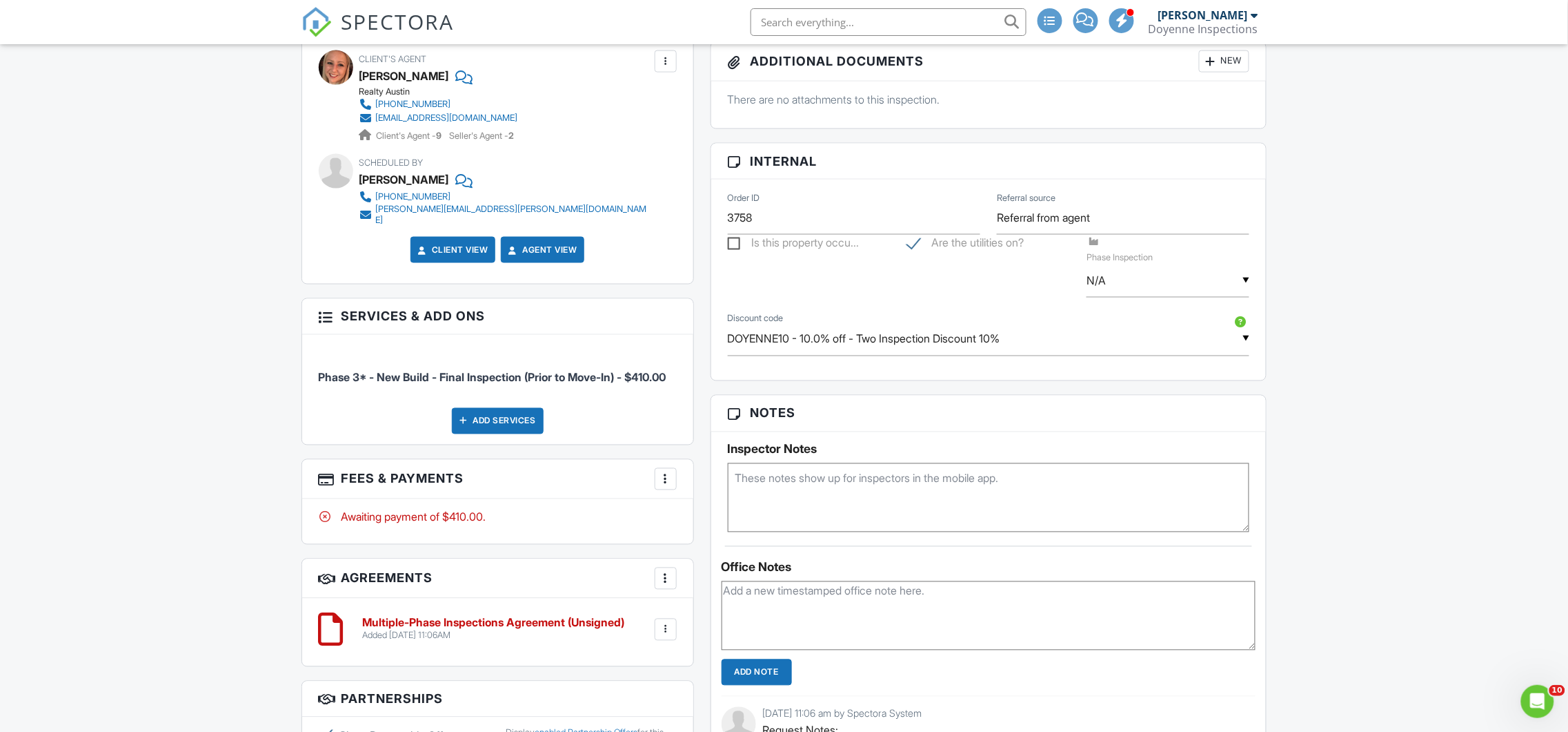
scroll to position [0, 0]
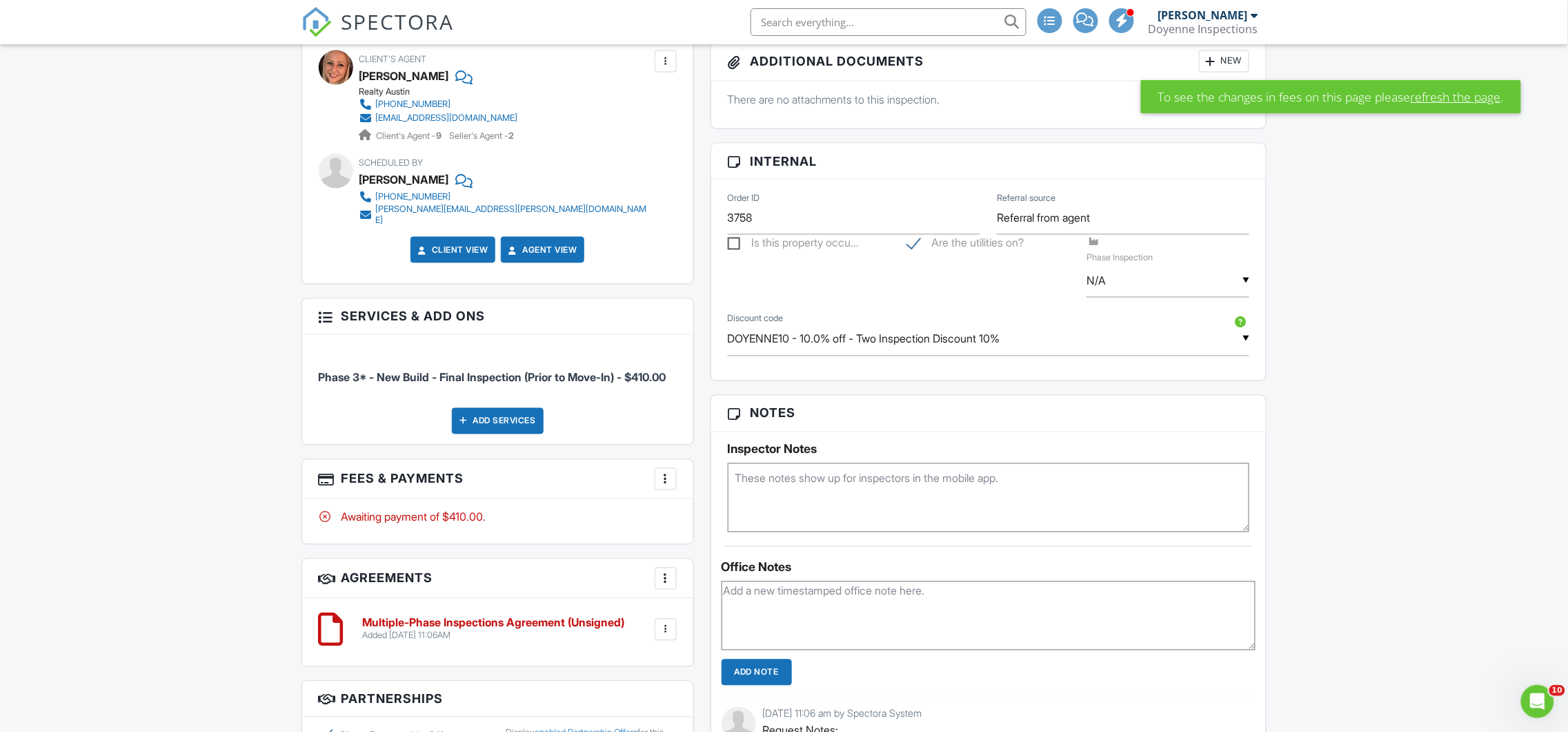
click at [138, 475] on div "Dashboard Contacts Mass Emails Metrics Payments New Inspection Inspections Cale…" at bounding box center [784, 390] width 1568 height 2197
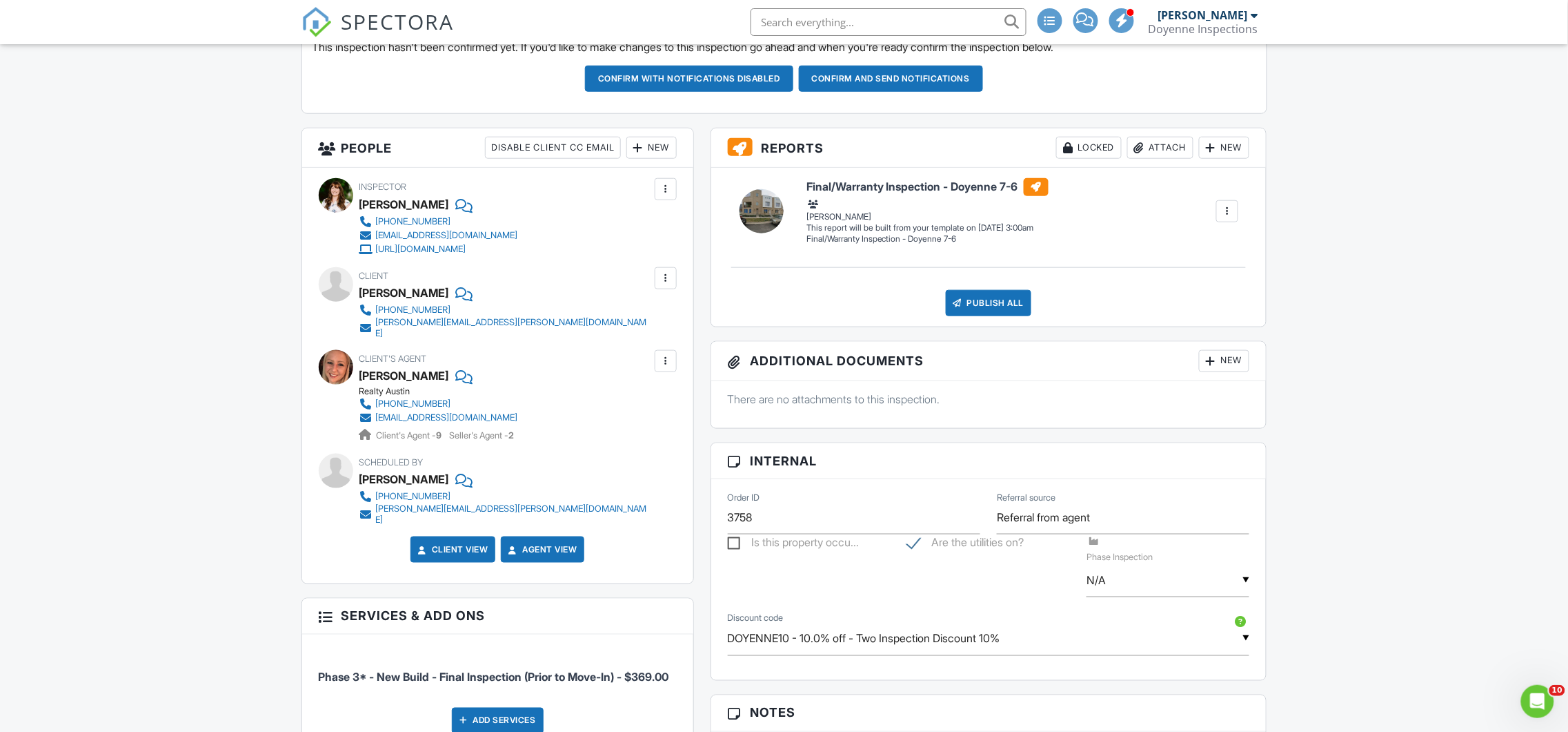
scroll to position [461, 0]
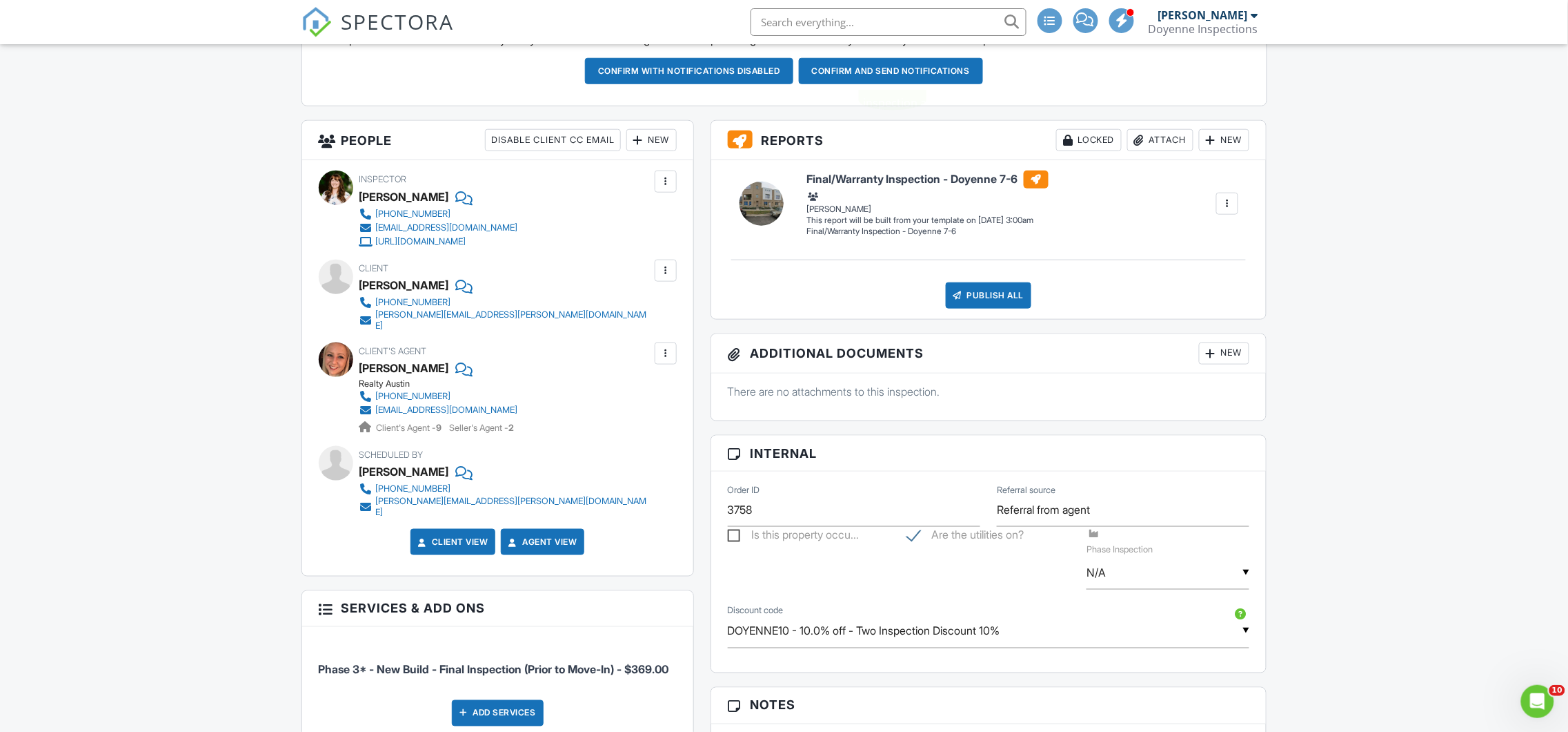
click at [793, 72] on button "Confirm and send notifications" at bounding box center [689, 71] width 208 height 26
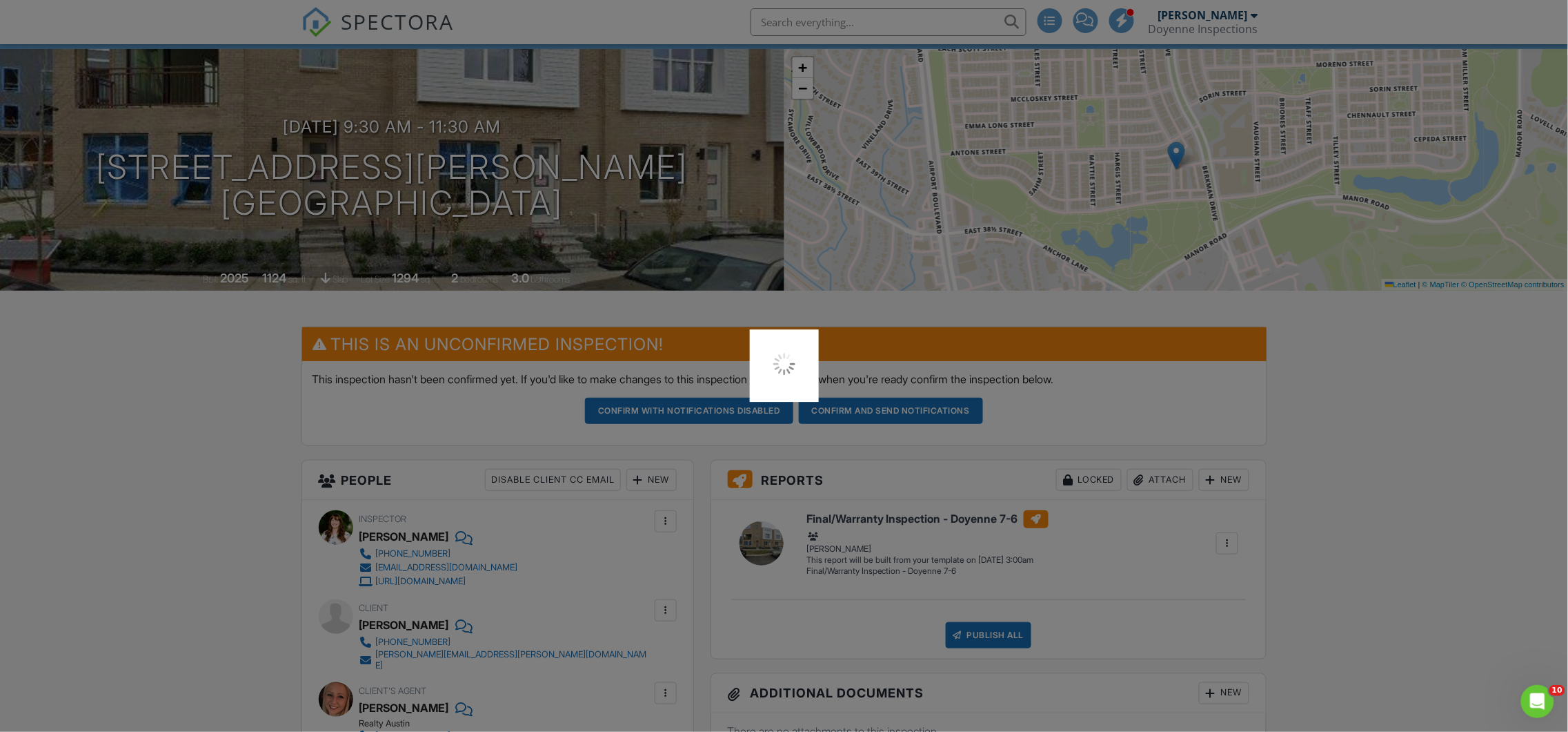
scroll to position [0, 0]
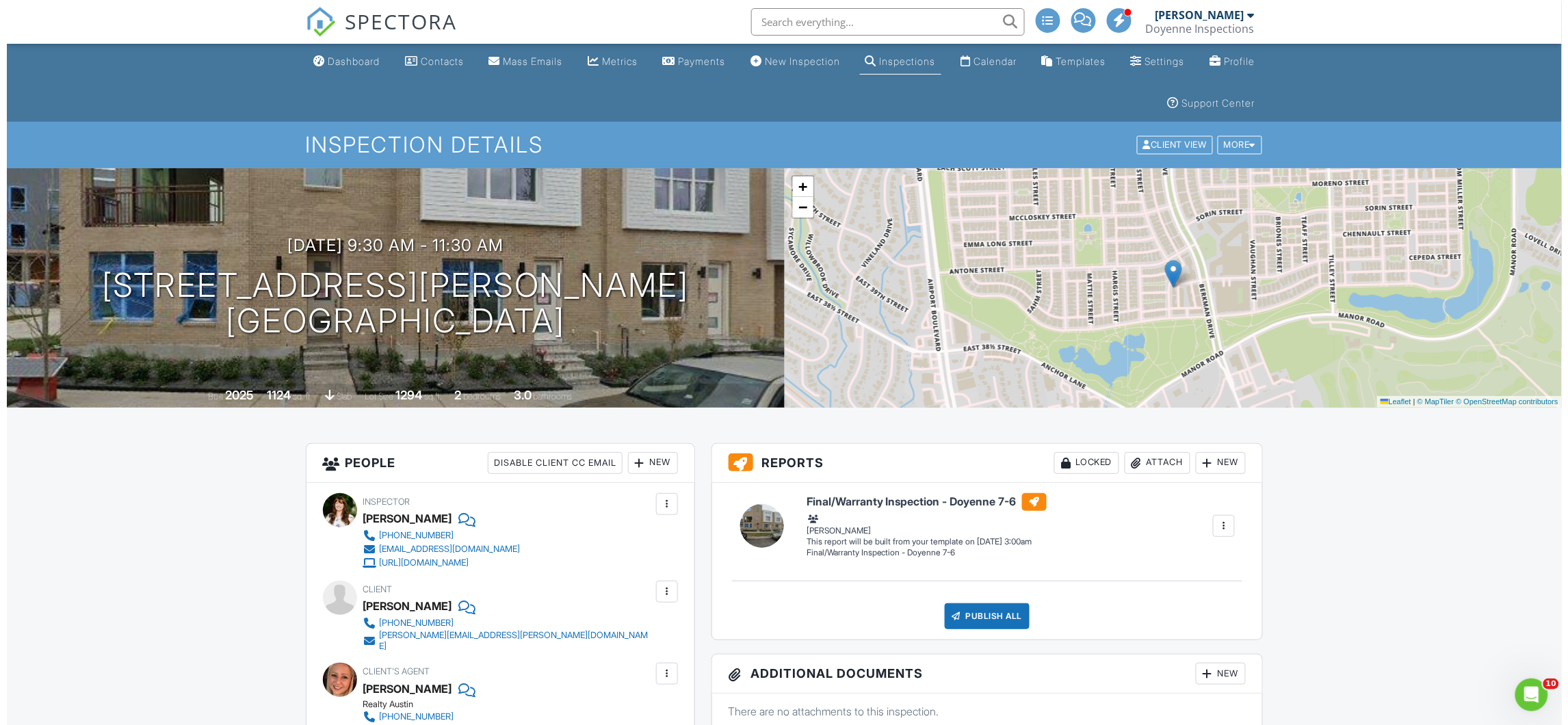
scroll to position [3, 0]
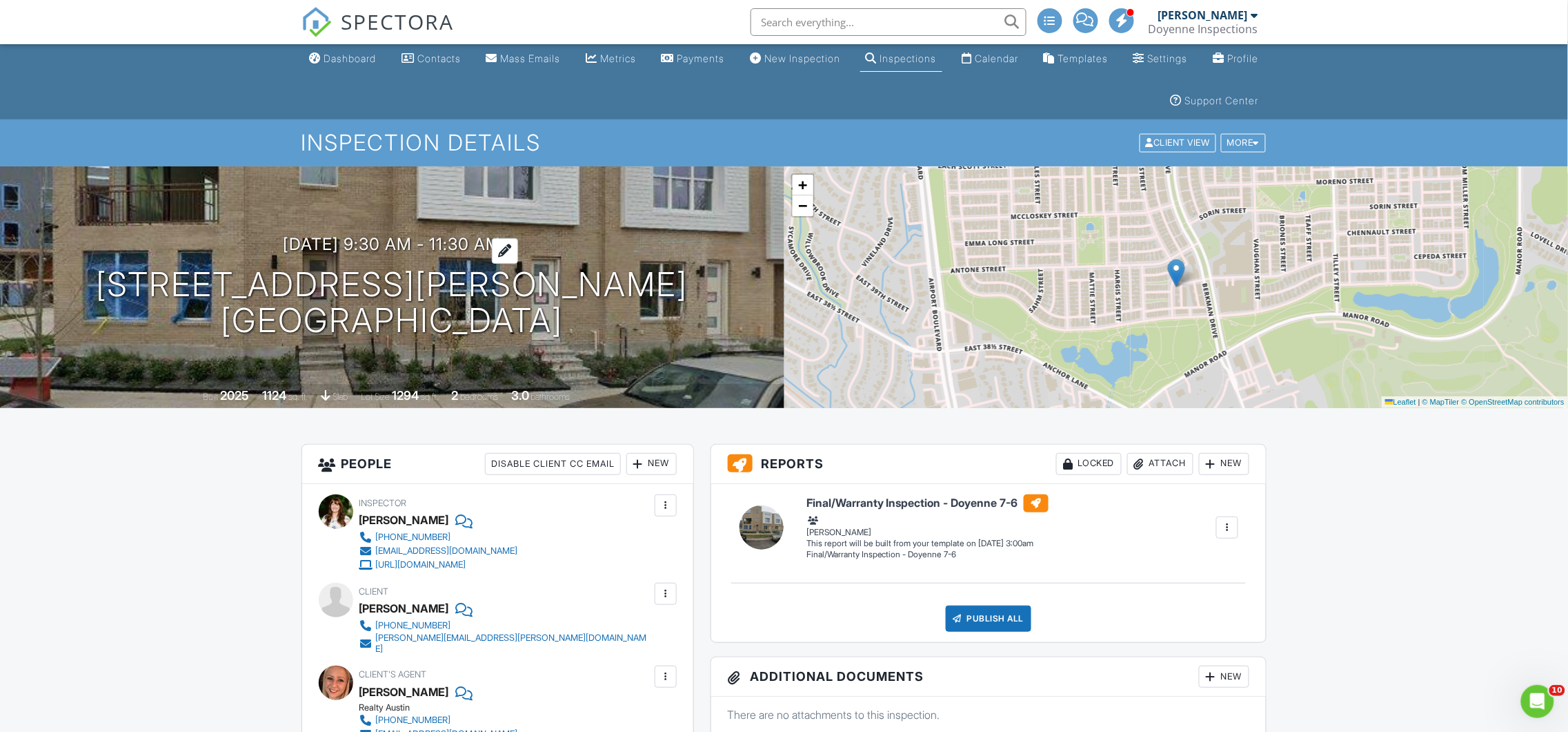
click at [498, 240] on h3 "08/31/2025 9:30 am - 11:30 am" at bounding box center [392, 243] width 218 height 19
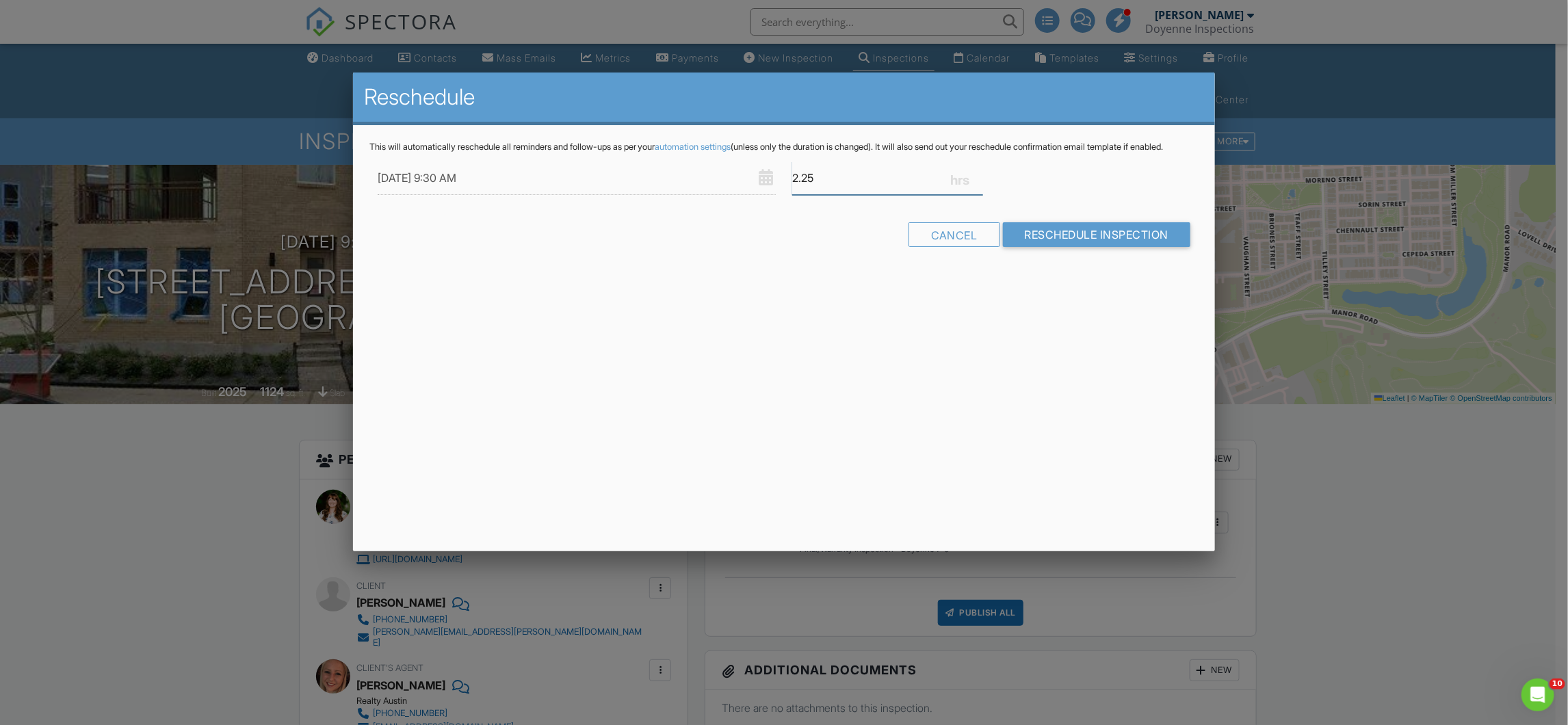
click at [974, 183] on input "2.25" at bounding box center [887, 178] width 191 height 34
type input "2.5"
click at [977, 183] on input "2.5" at bounding box center [887, 178] width 191 height 34
click at [1180, 247] on input "Reschedule Inspection" at bounding box center [1097, 234] width 188 height 25
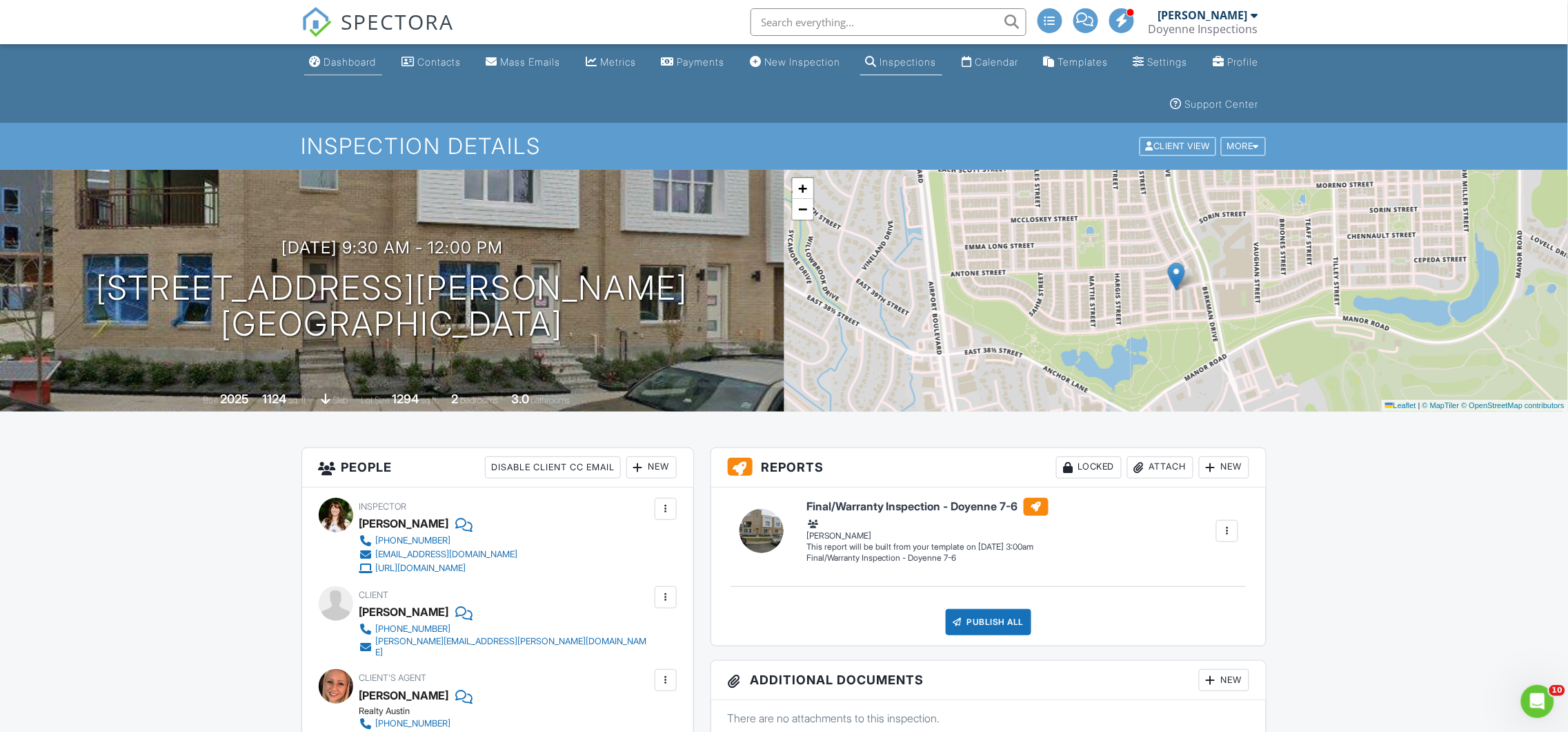
click at [352, 69] on link "Dashboard" at bounding box center [343, 63] width 78 height 26
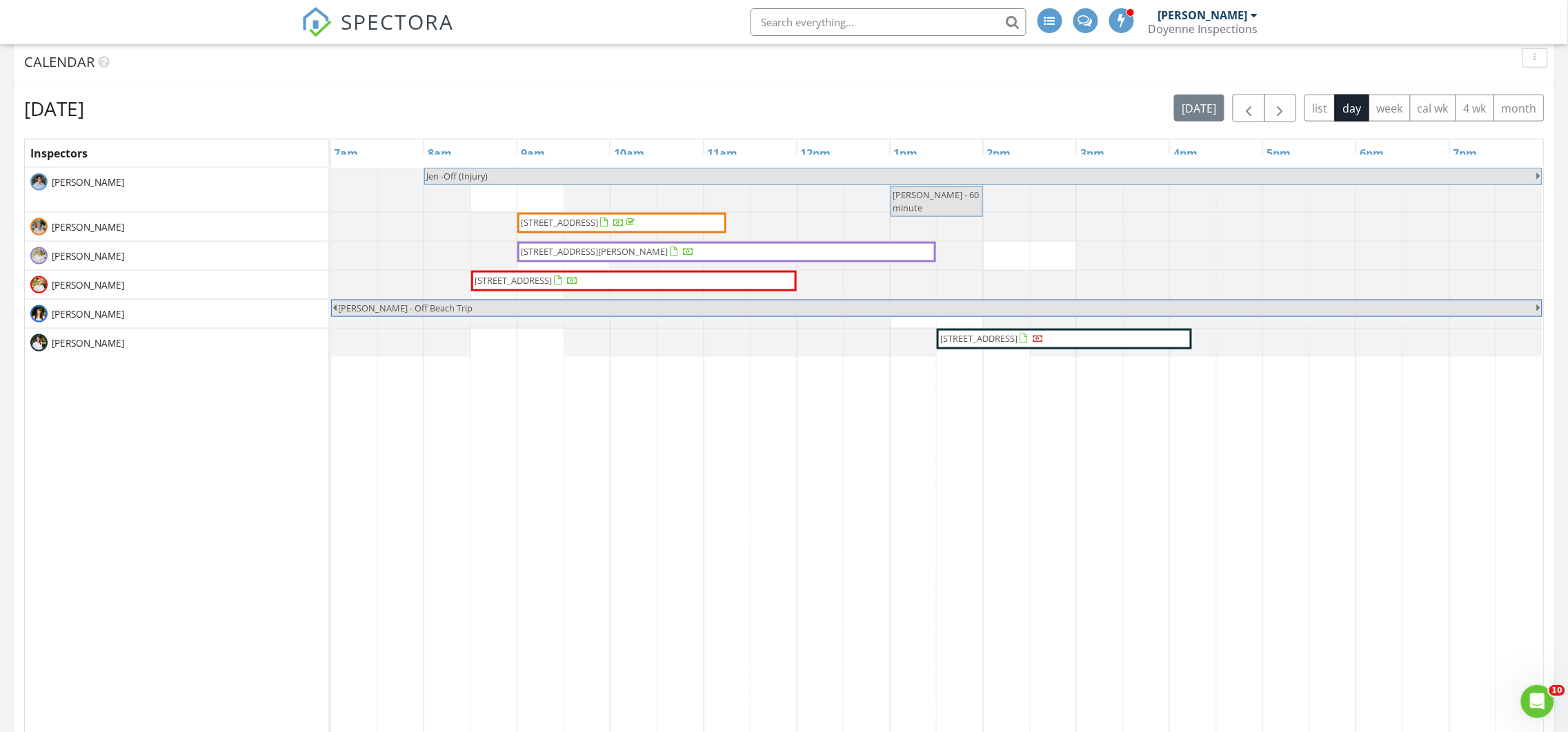
scroll to position [404, 0]
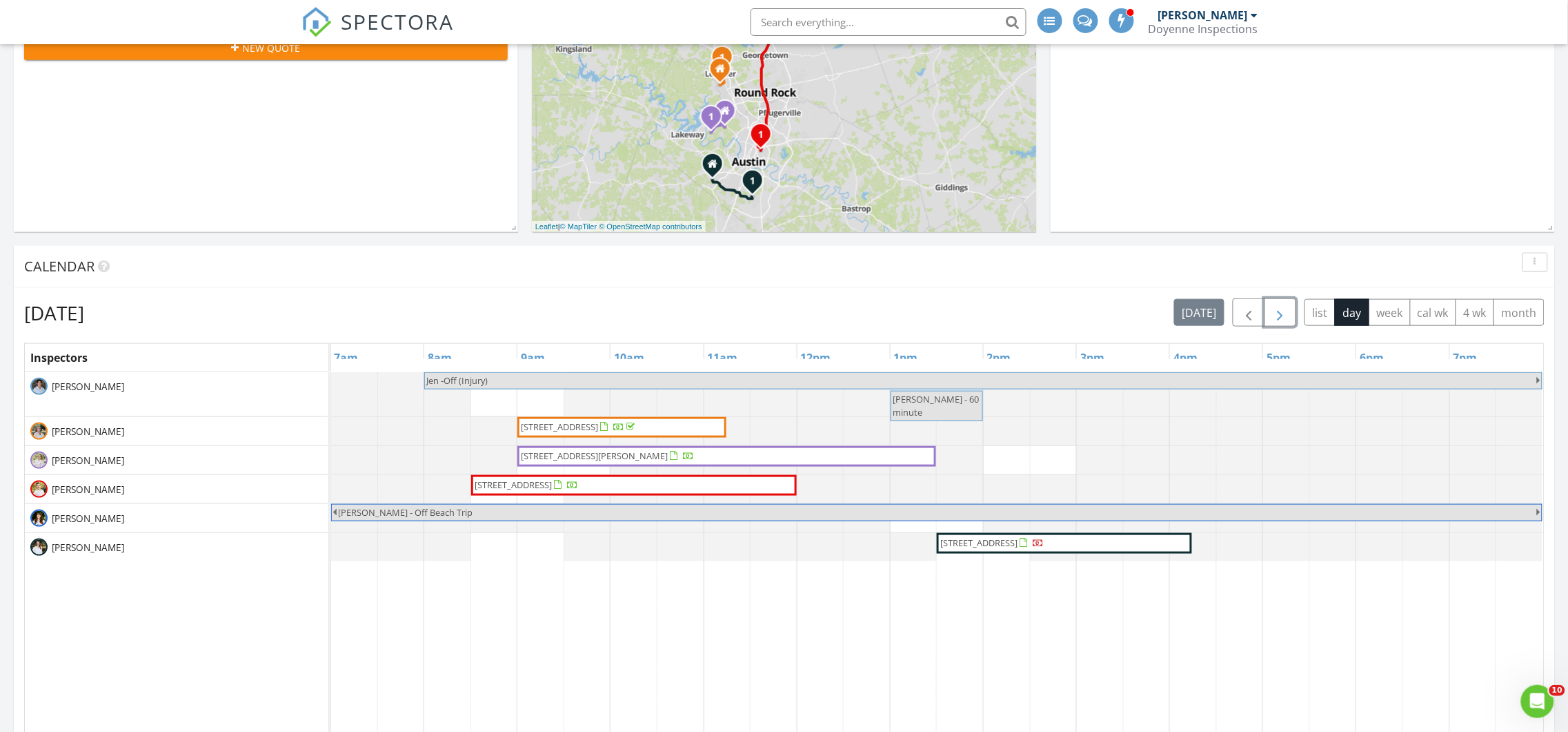
click at [1277, 313] on span "button" at bounding box center [1281, 312] width 17 height 17
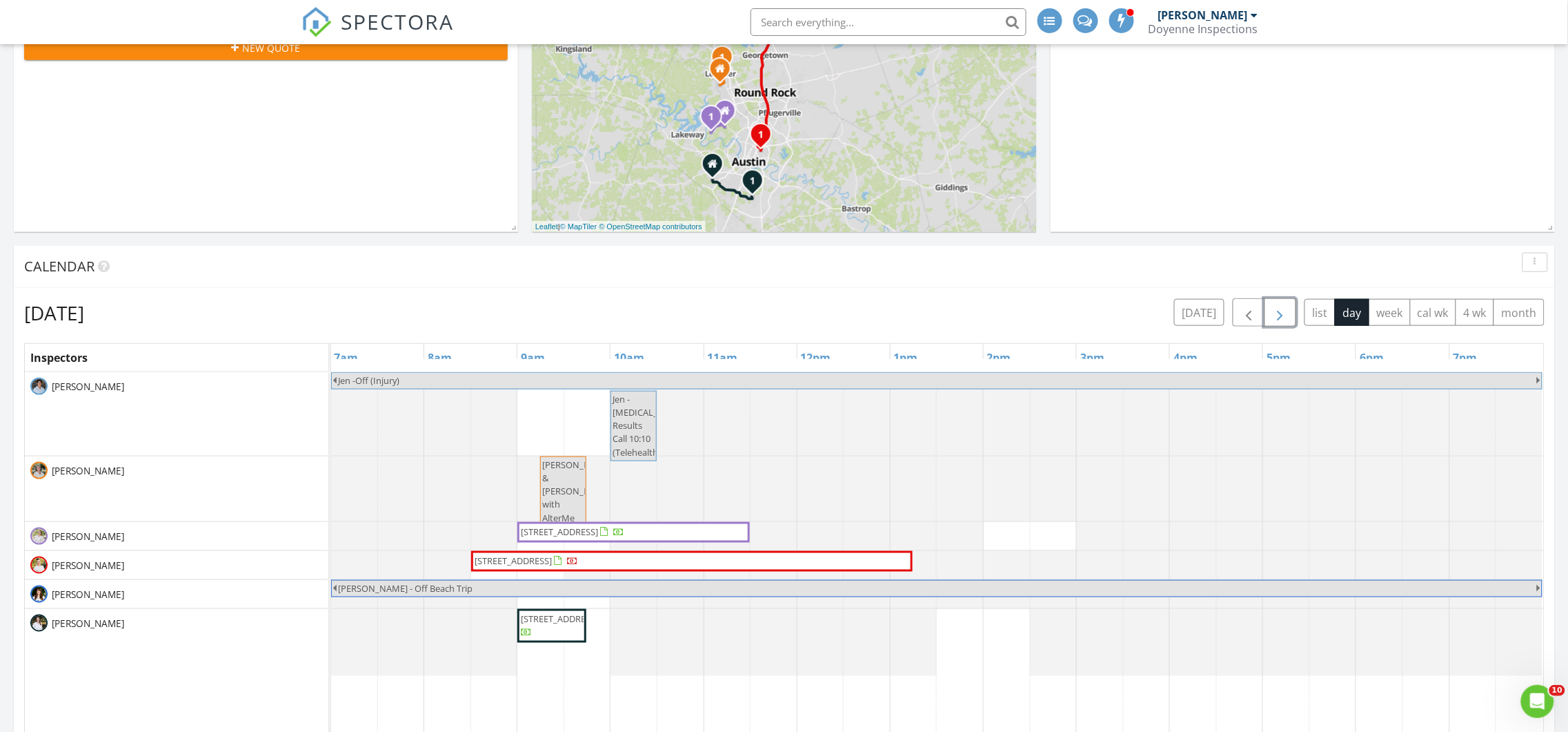
click at [1277, 313] on span "button" at bounding box center [1281, 312] width 17 height 17
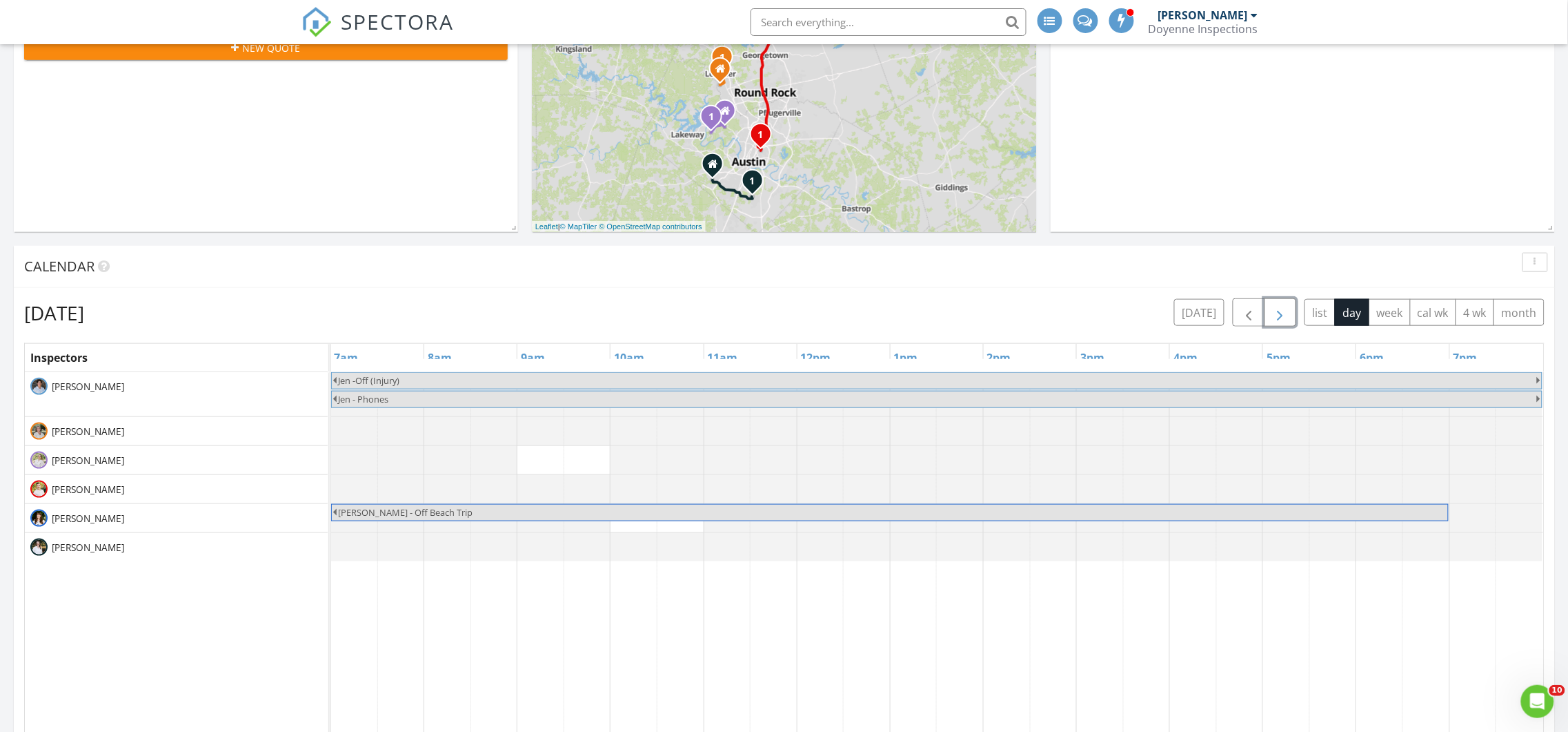
click at [1277, 313] on span "button" at bounding box center [1281, 312] width 17 height 17
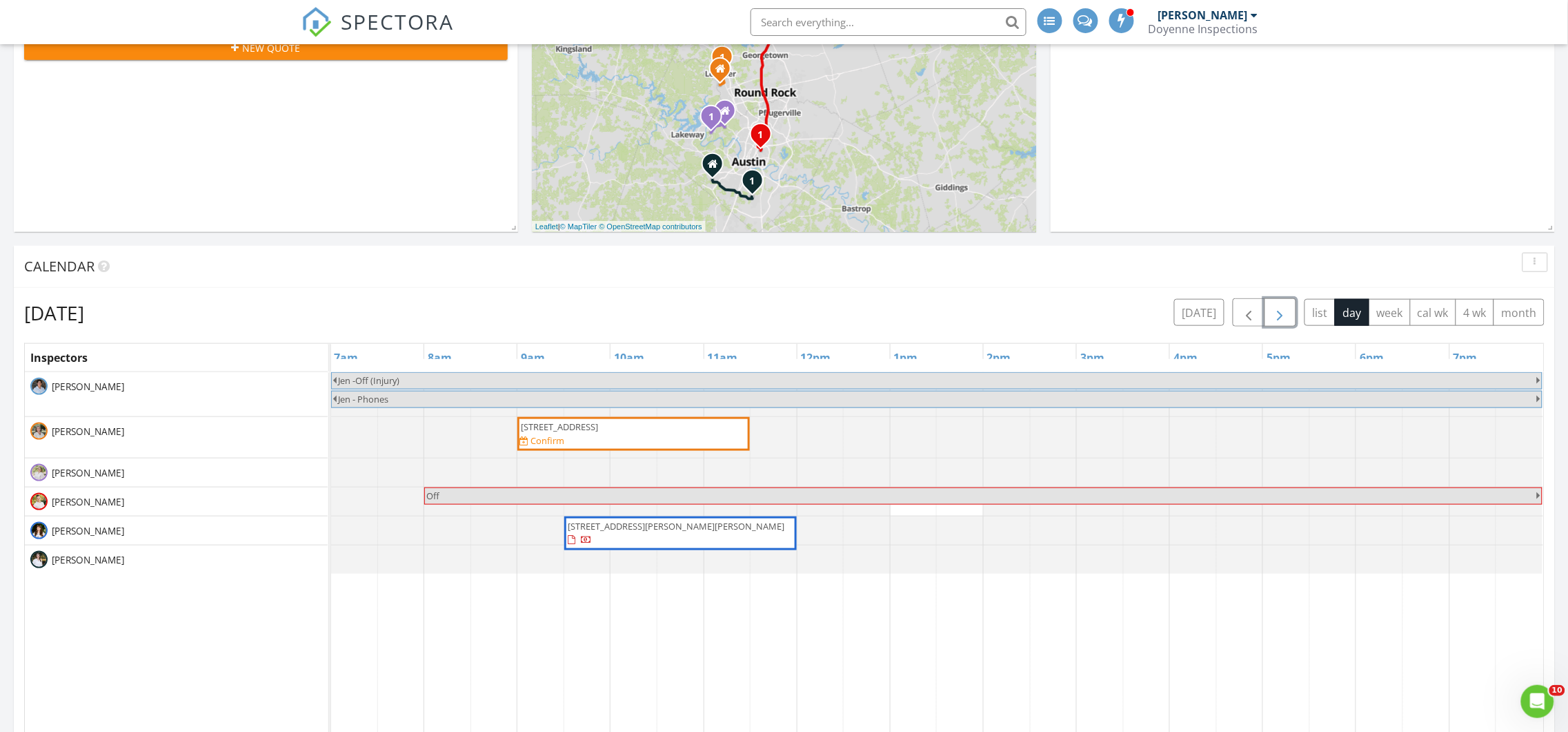
click at [689, 529] on span "[STREET_ADDRESS][PERSON_NAME][PERSON_NAME]" at bounding box center [676, 526] width 216 height 12
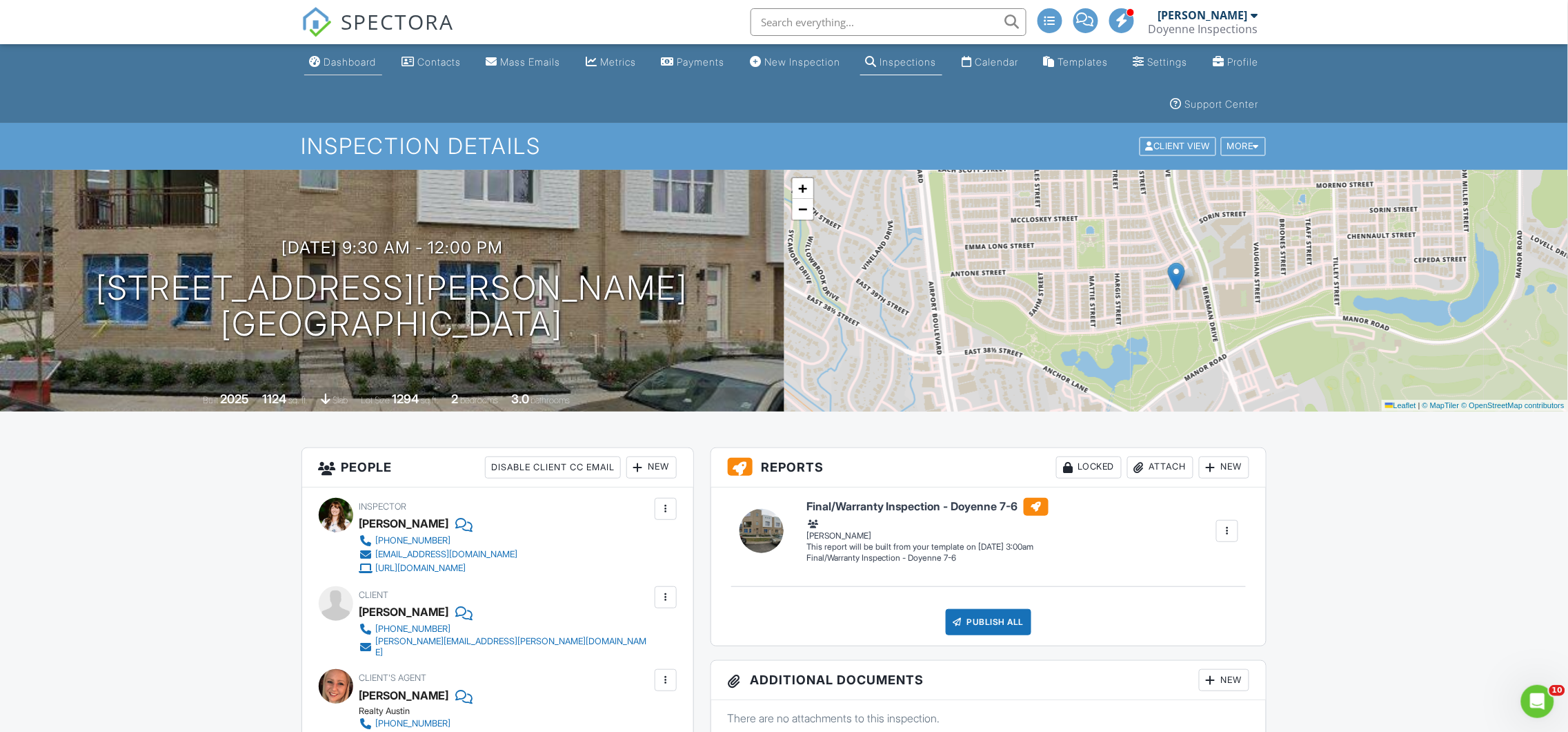
click at [375, 70] on link "Dashboard" at bounding box center [343, 63] width 78 height 26
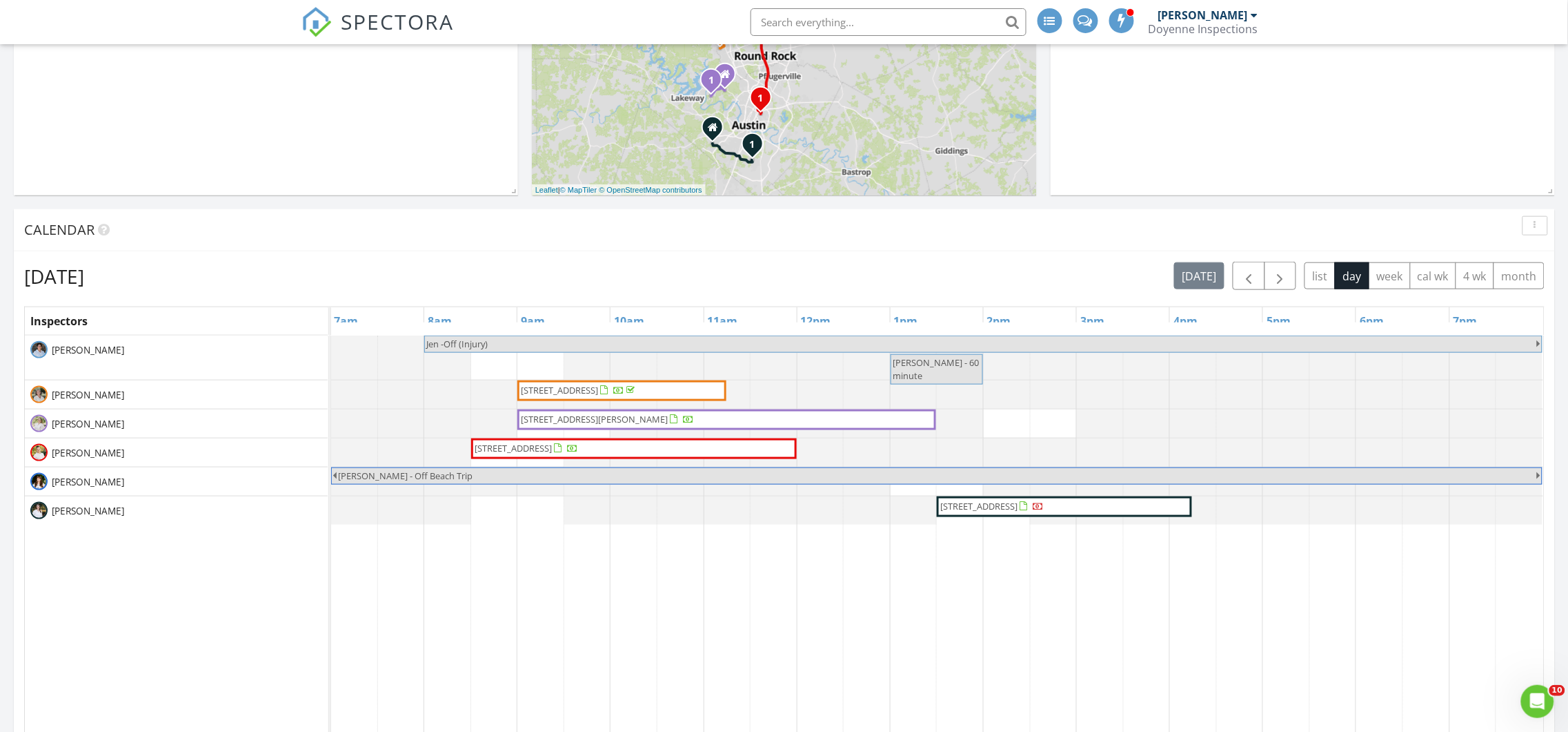
scroll to position [440, 0]
click at [1281, 268] on span "button" at bounding box center [1281, 276] width 17 height 17
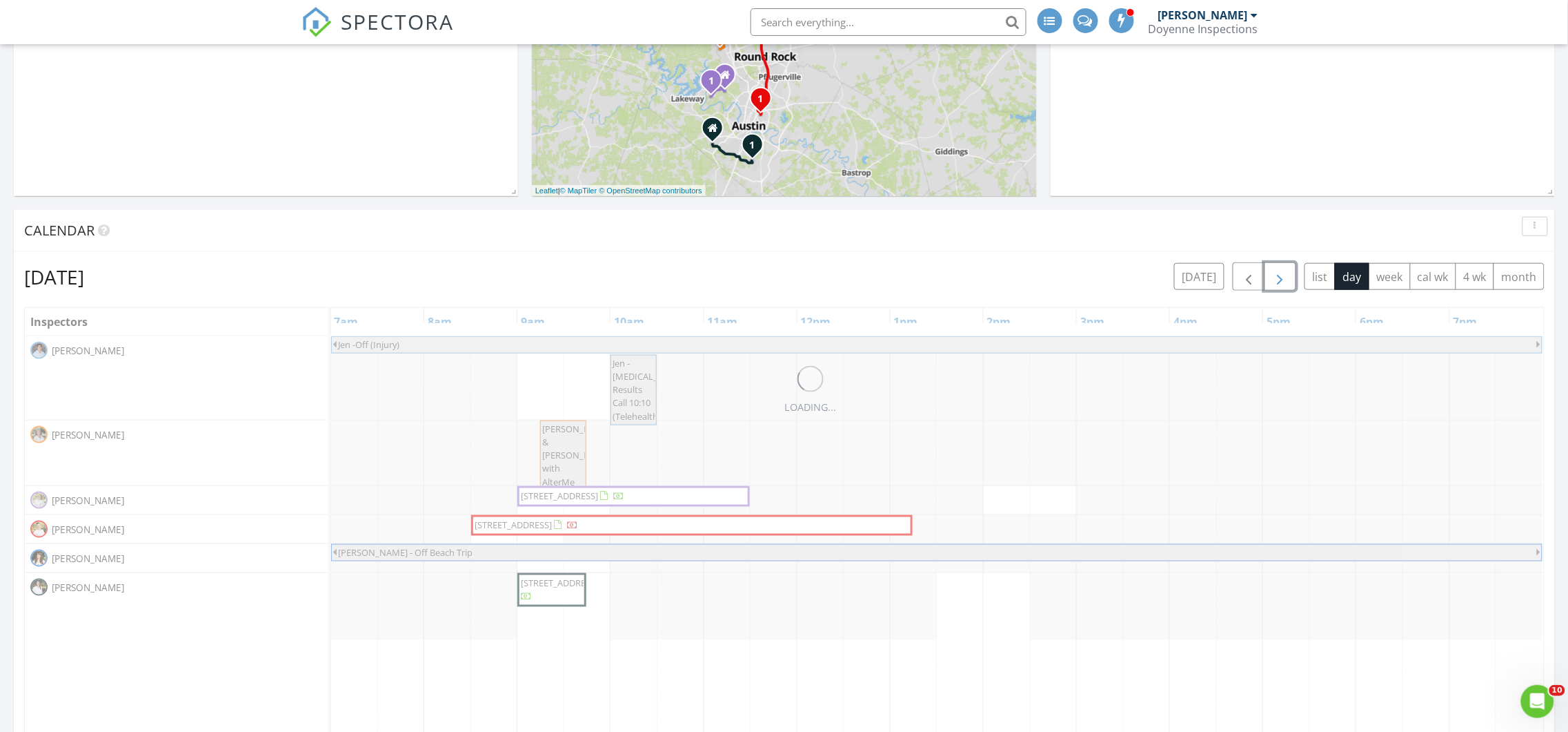
click at [1281, 268] on span "button" at bounding box center [1281, 276] width 17 height 17
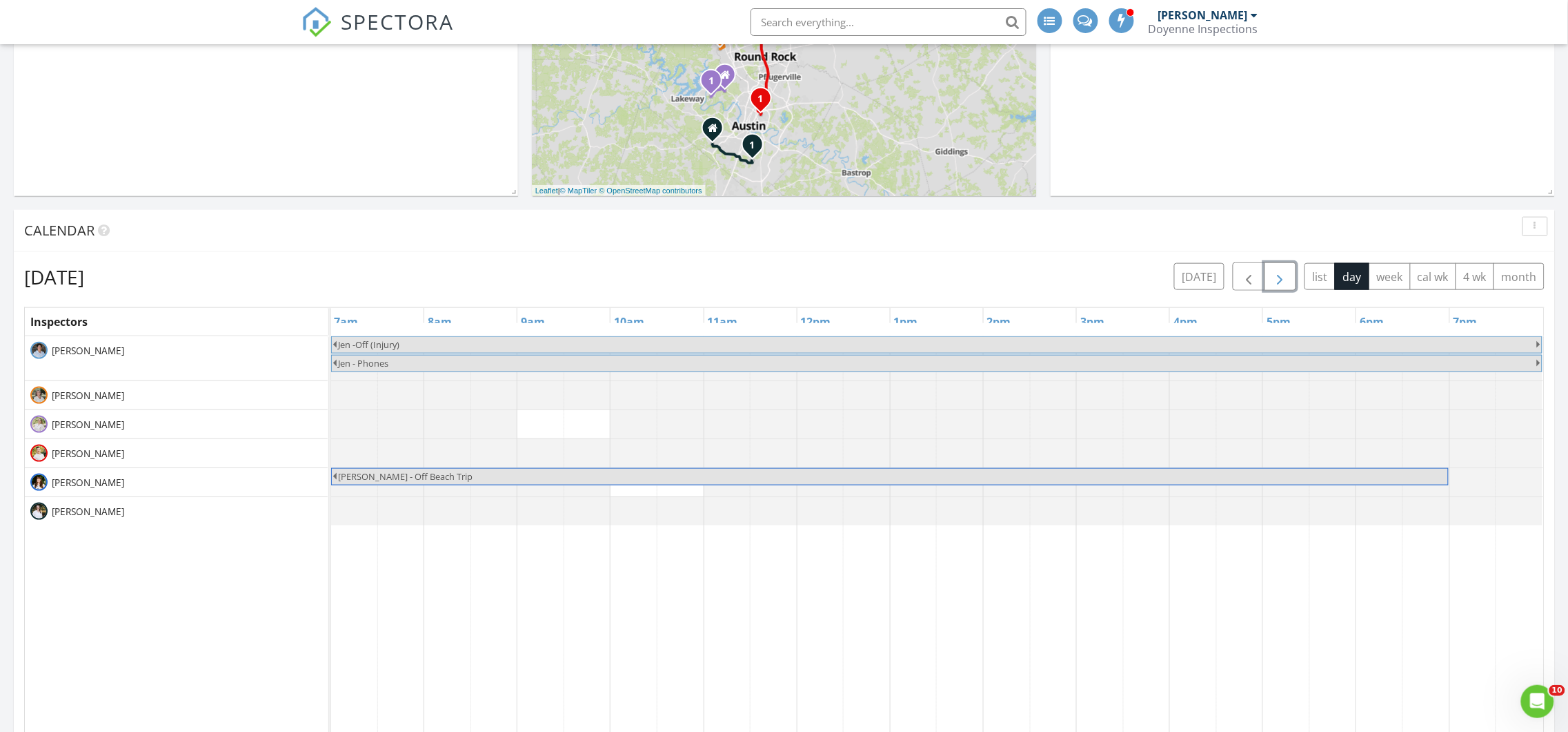
click at [1281, 268] on span "button" at bounding box center [1281, 276] width 17 height 17
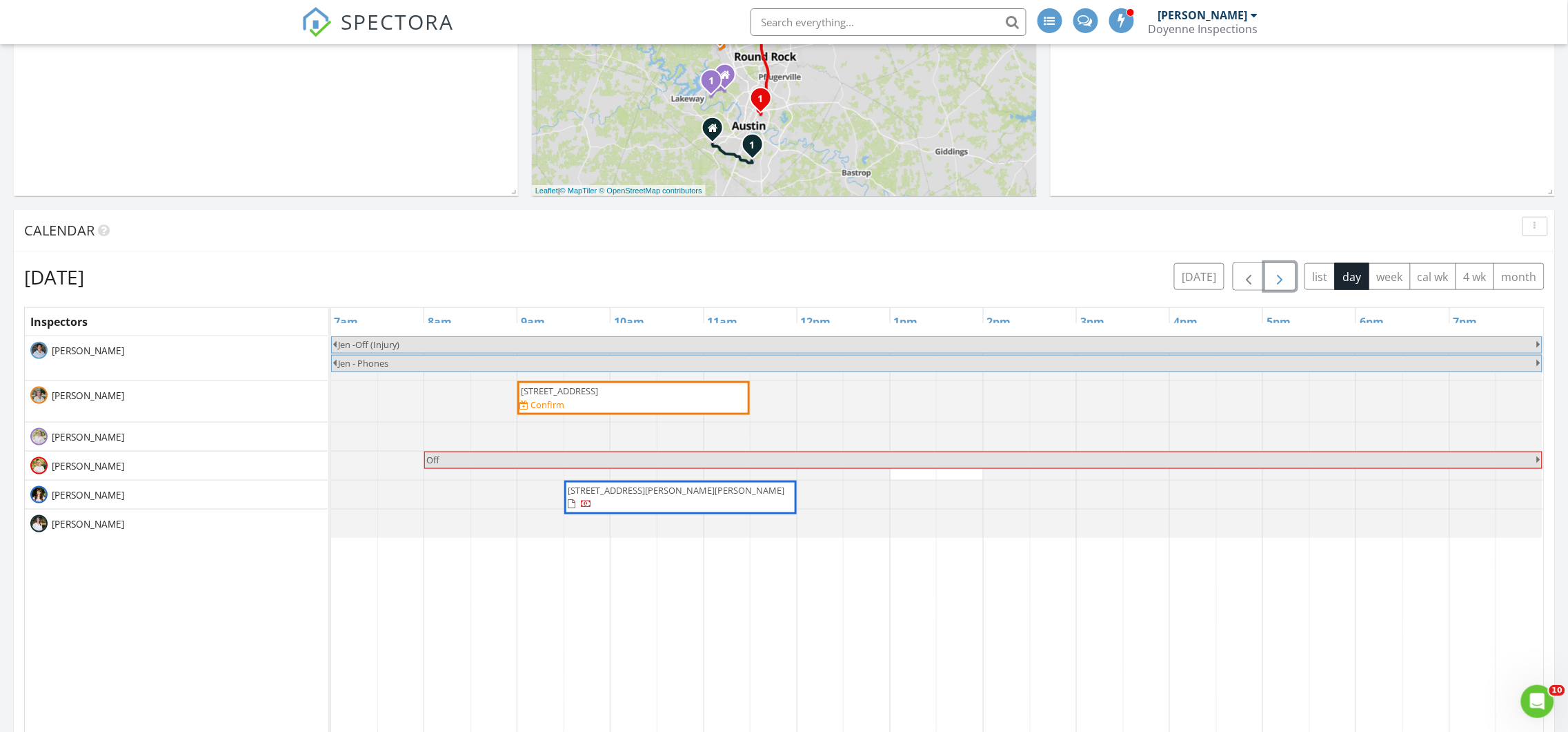
click at [624, 400] on div "2520 Avenue N, Austin 78727 Confirm" at bounding box center [634, 398] width 227 height 27
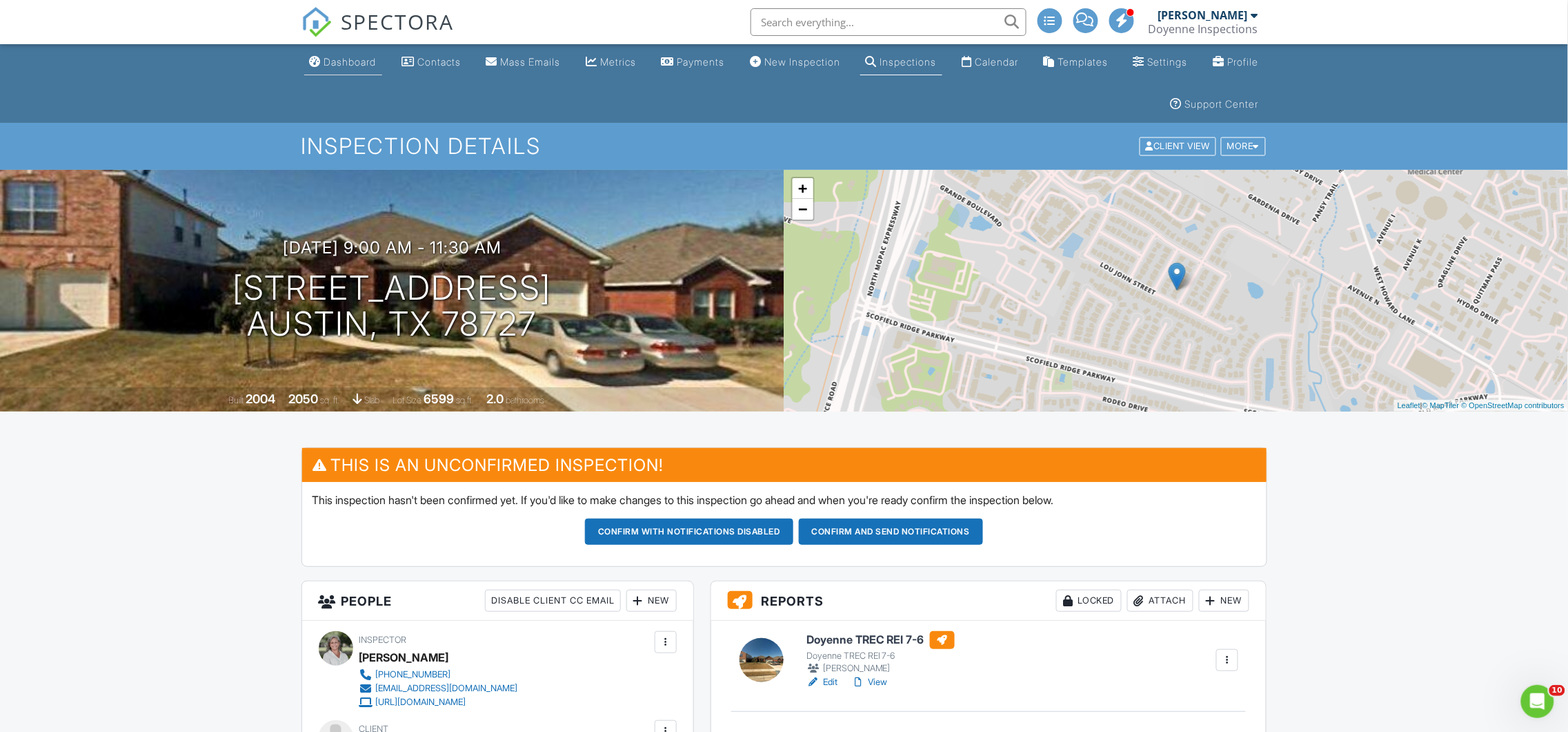
click at [345, 68] on div "Dashboard" at bounding box center [350, 62] width 53 height 12
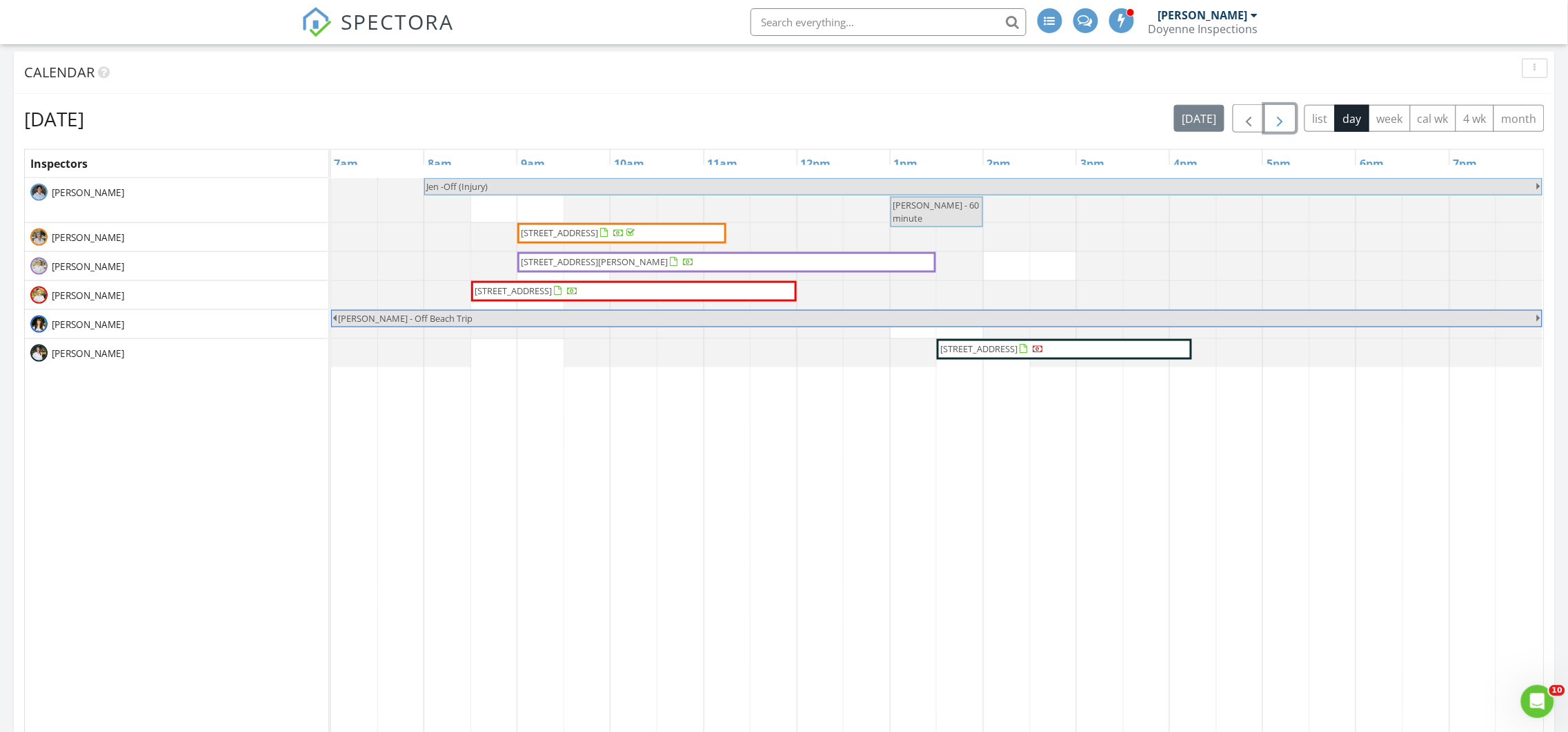
click at [1280, 111] on span "button" at bounding box center [1281, 119] width 17 height 17
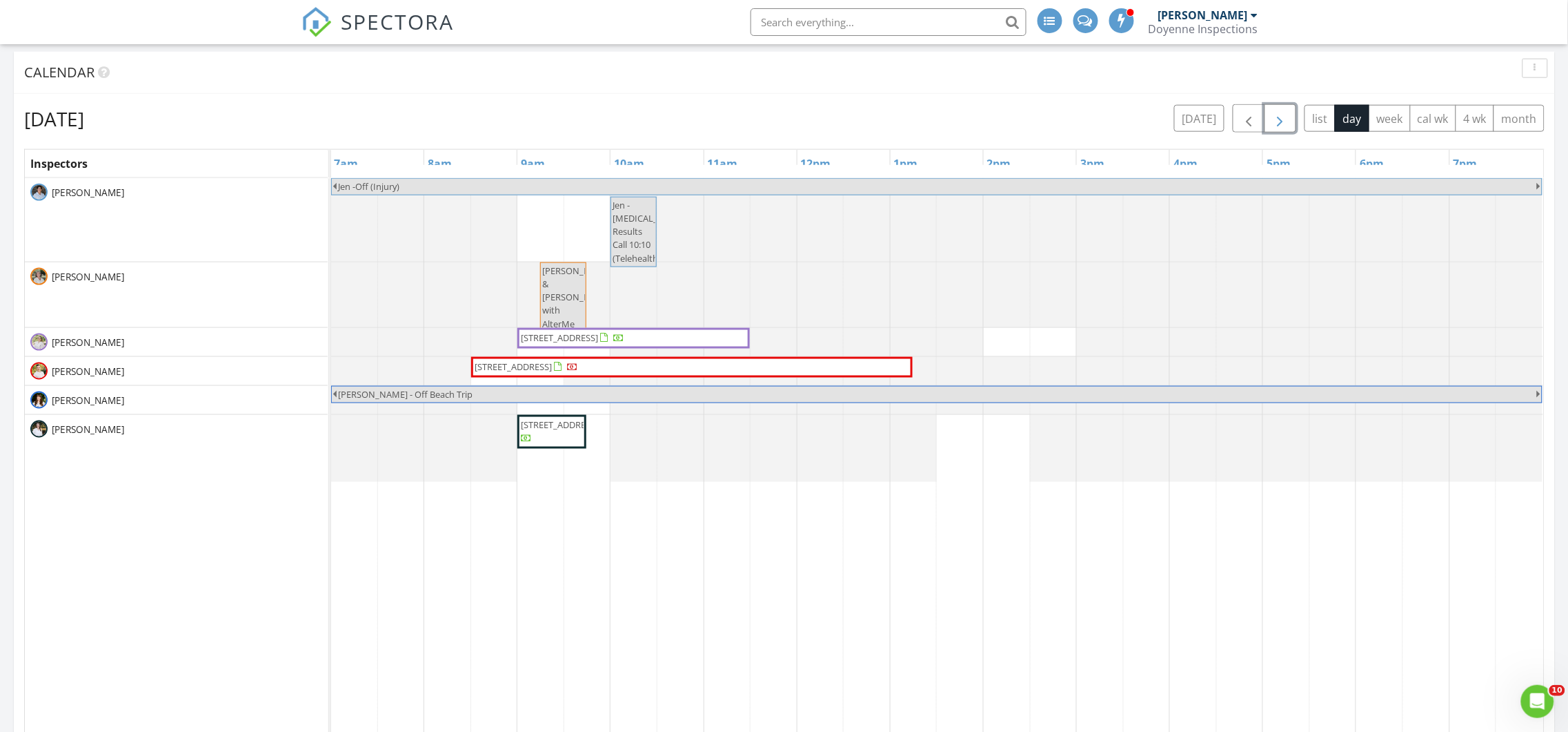
click at [1281, 111] on span "button" at bounding box center [1281, 119] width 17 height 17
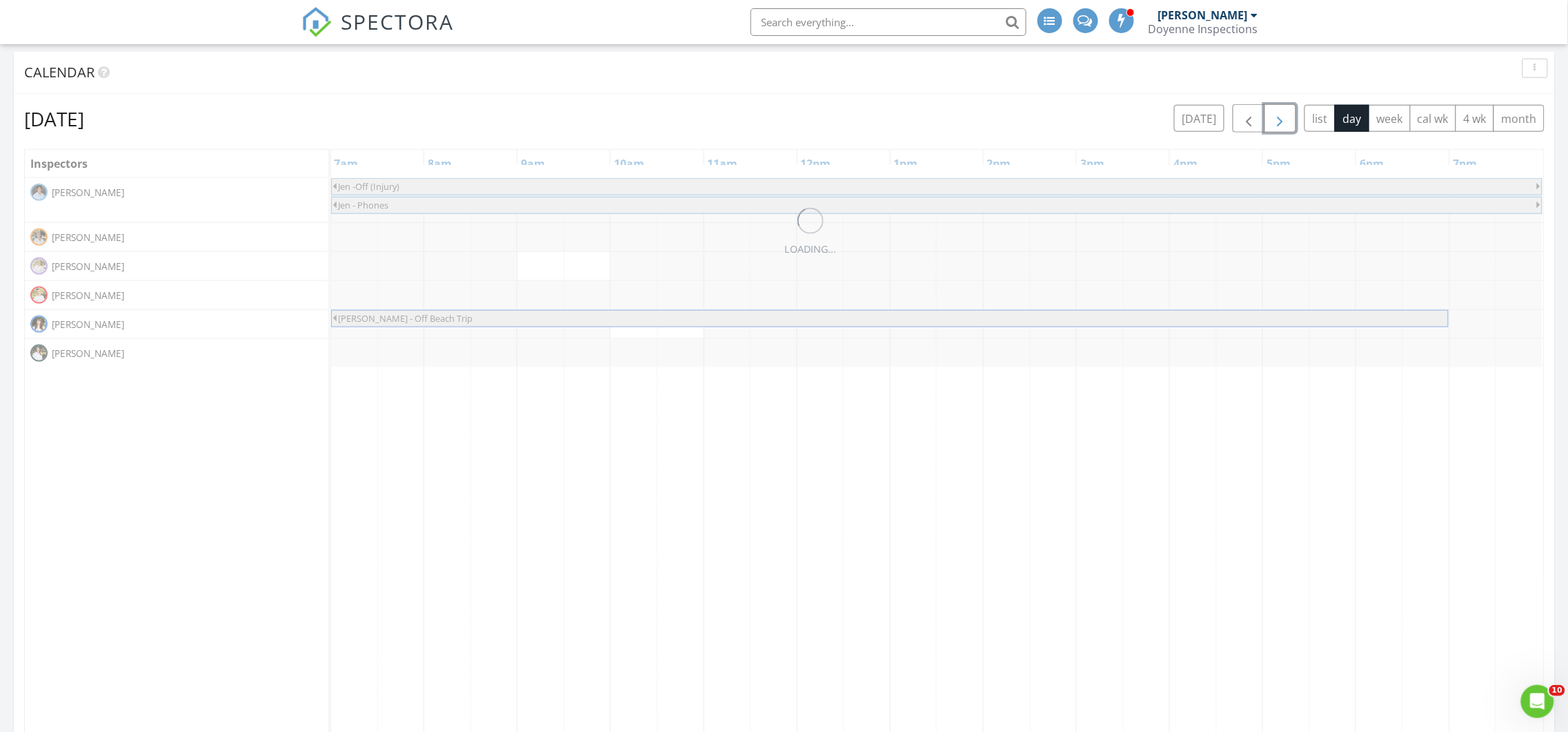
click at [1281, 111] on span "button" at bounding box center [1281, 119] width 17 height 17
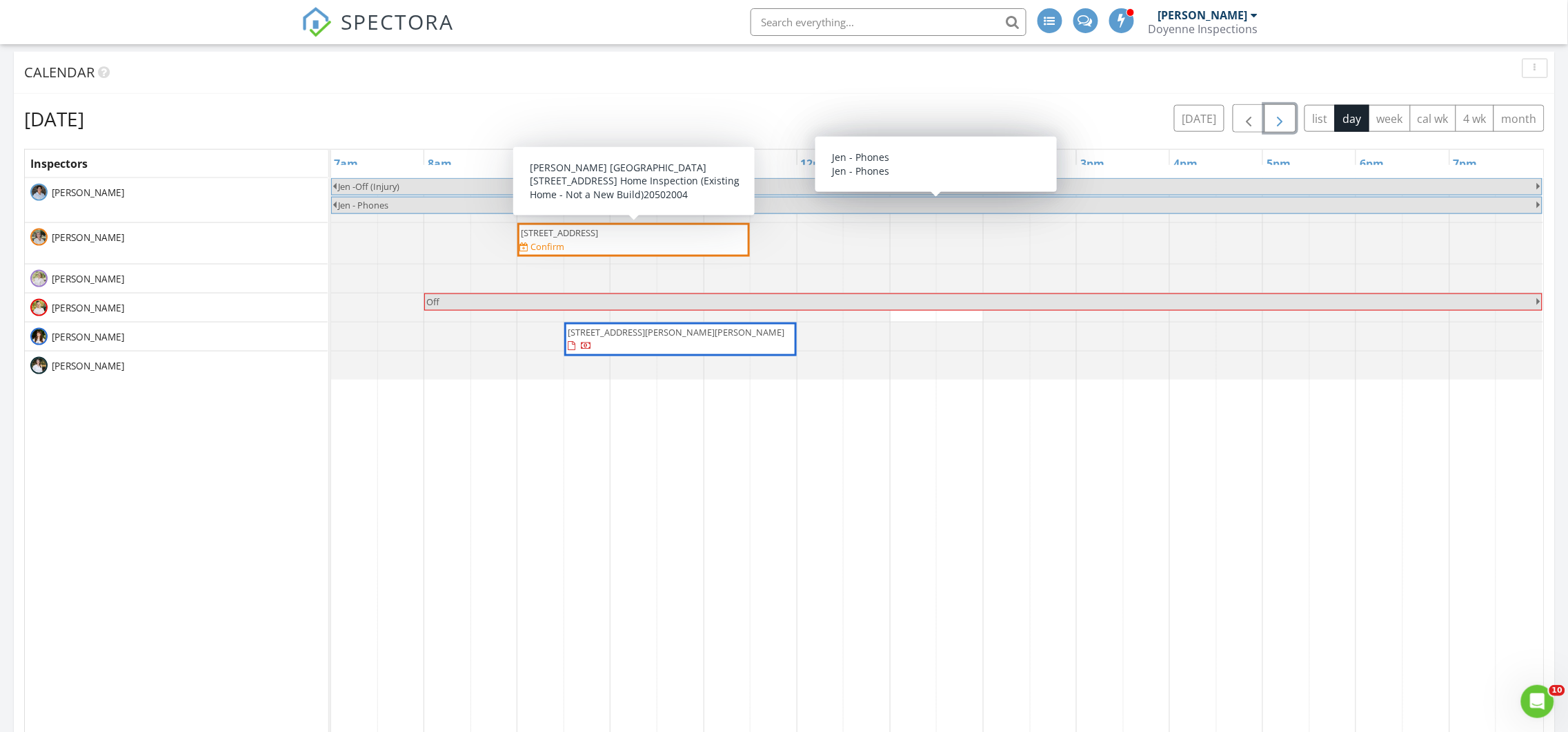
click at [599, 234] on span "[STREET_ADDRESS]" at bounding box center [560, 232] width 78 height 12
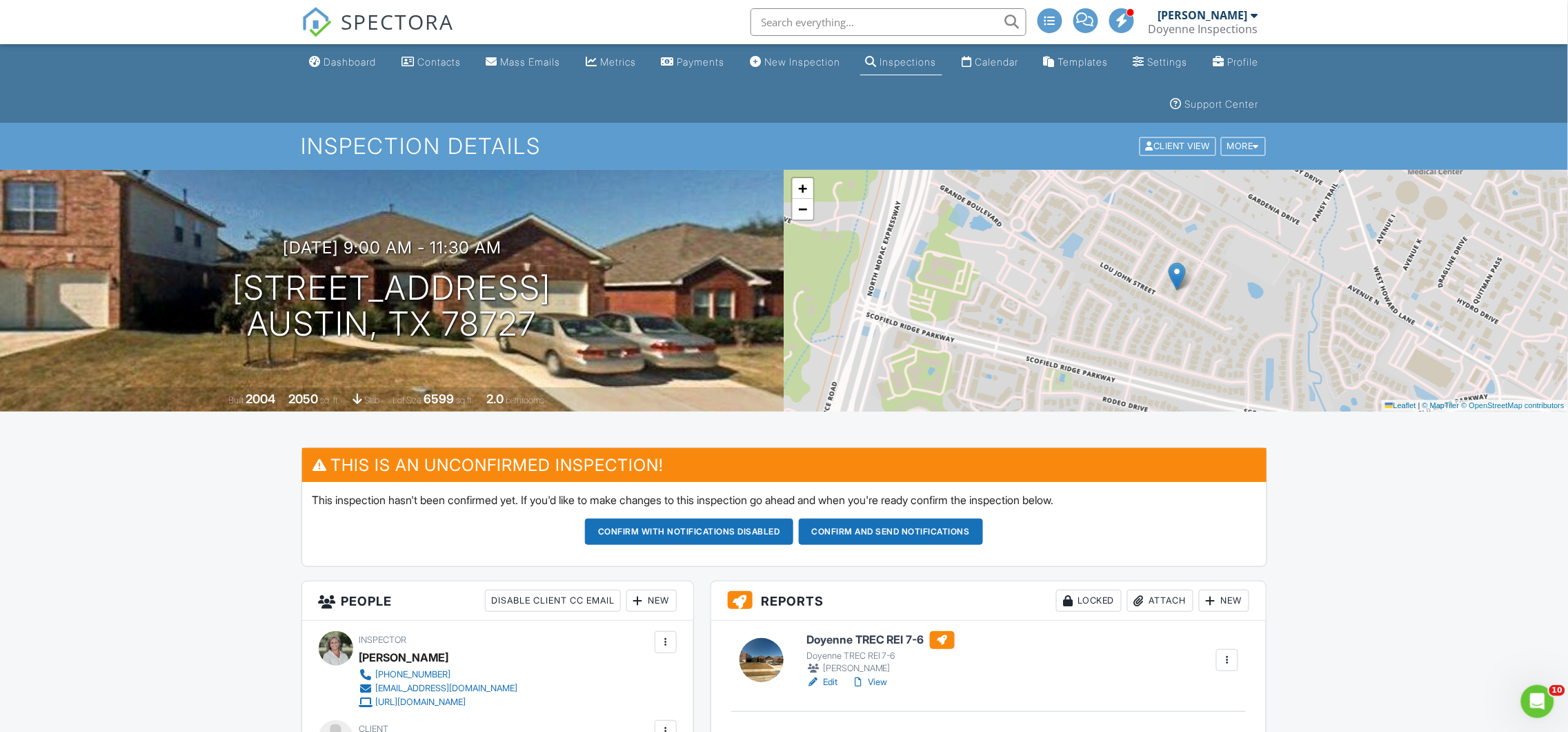
click at [664, 647] on div at bounding box center [666, 642] width 14 height 14
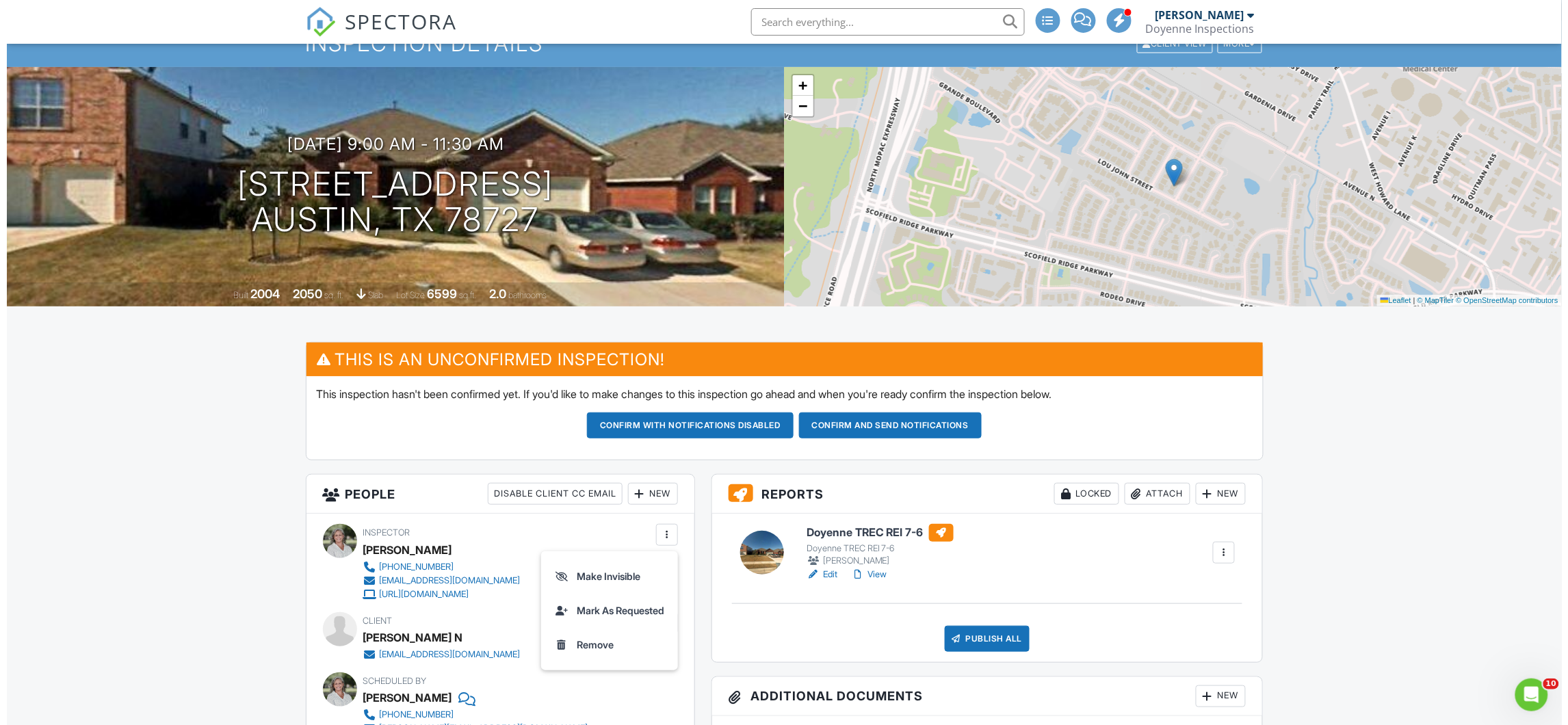
scroll to position [251, 0]
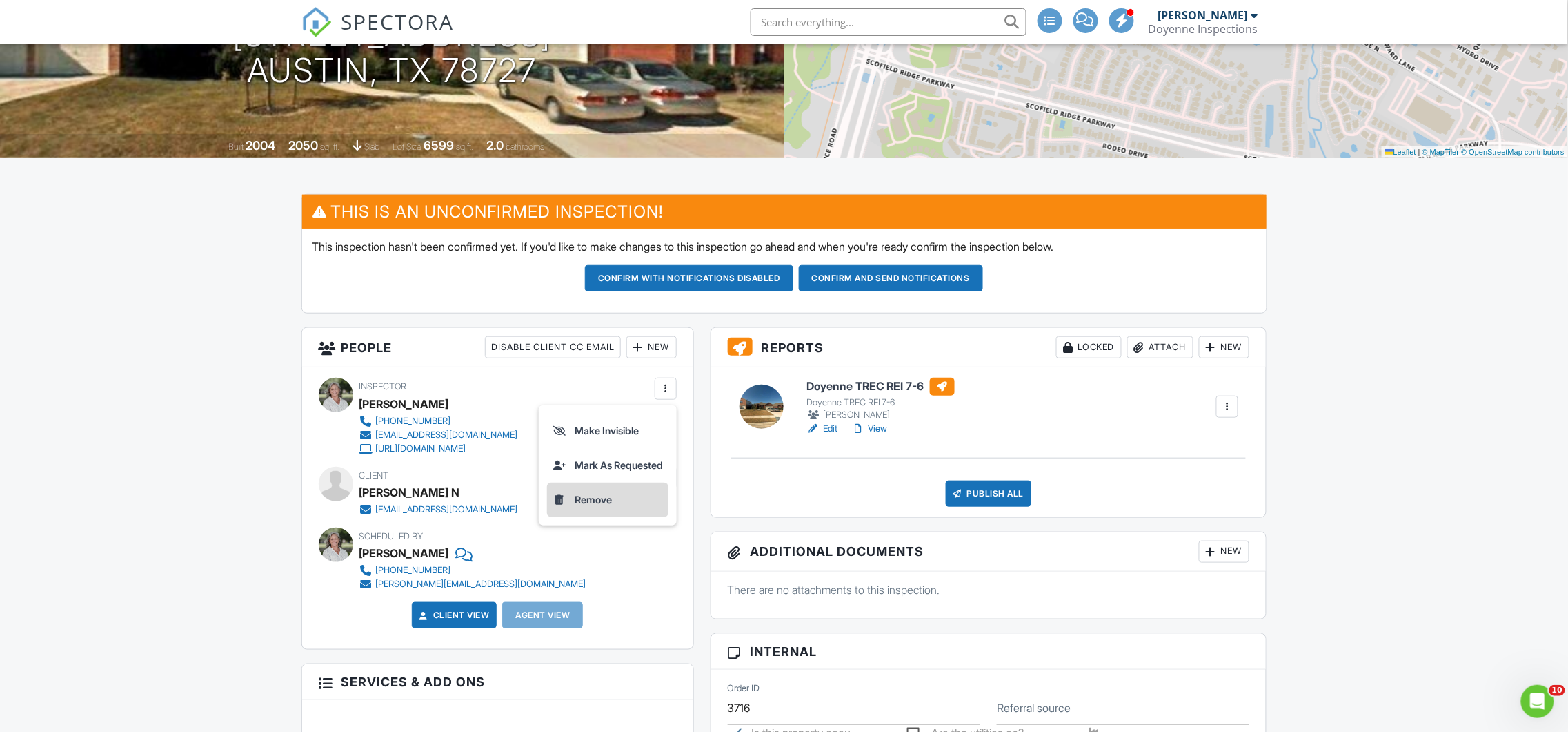
click at [602, 499] on li "Remove" at bounding box center [608, 500] width 122 height 35
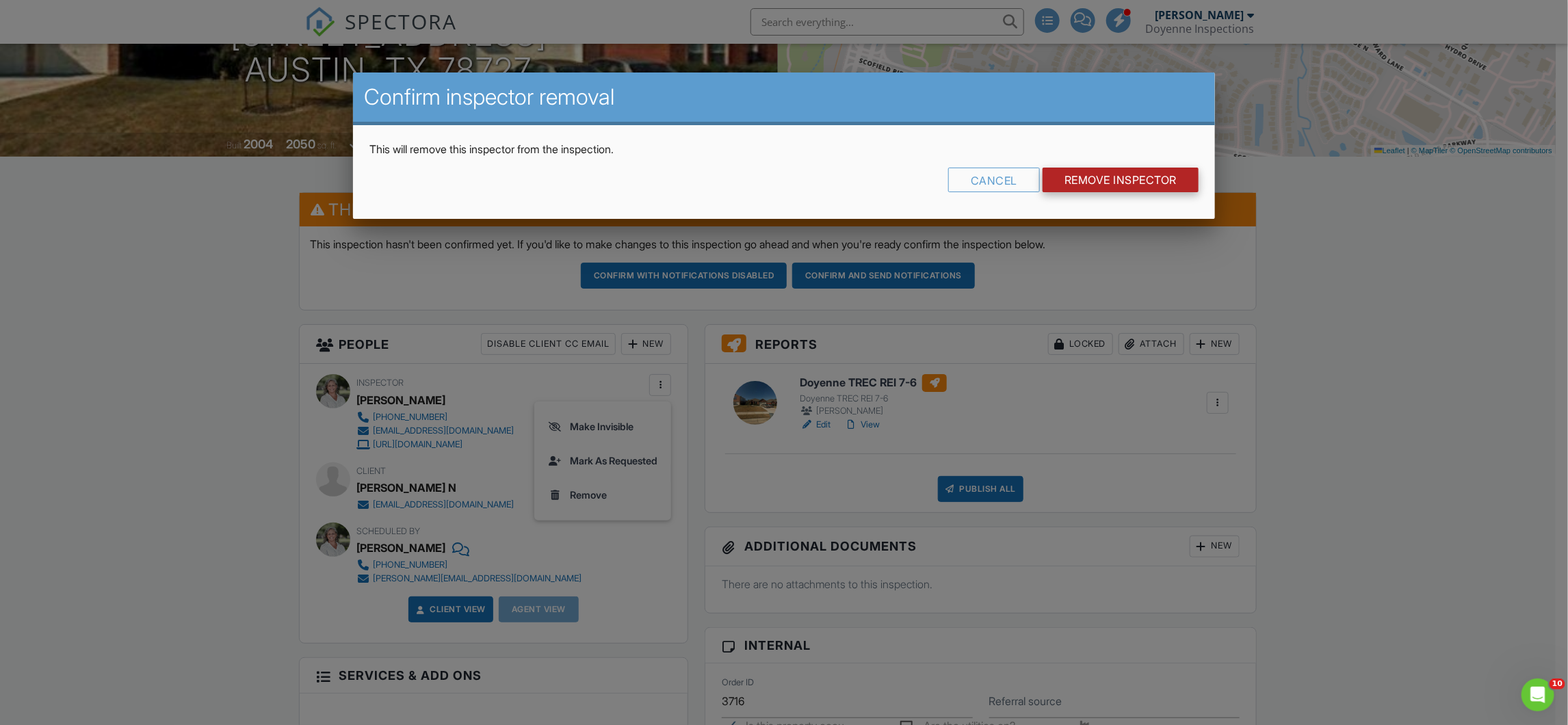
click at [1060, 186] on input "Remove Inspector" at bounding box center [1120, 180] width 156 height 25
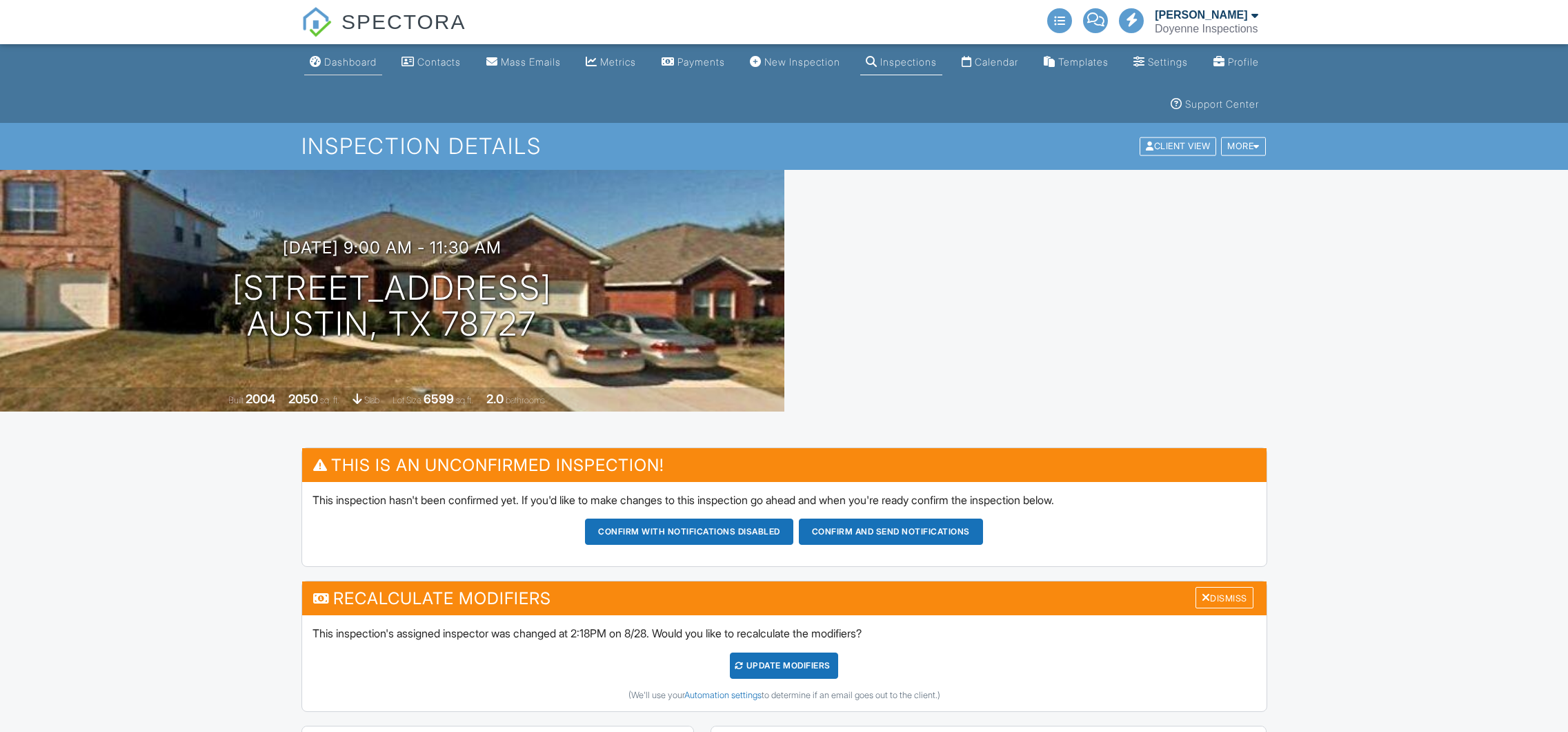
click at [357, 62] on div "Dashboard" at bounding box center [350, 62] width 53 height 12
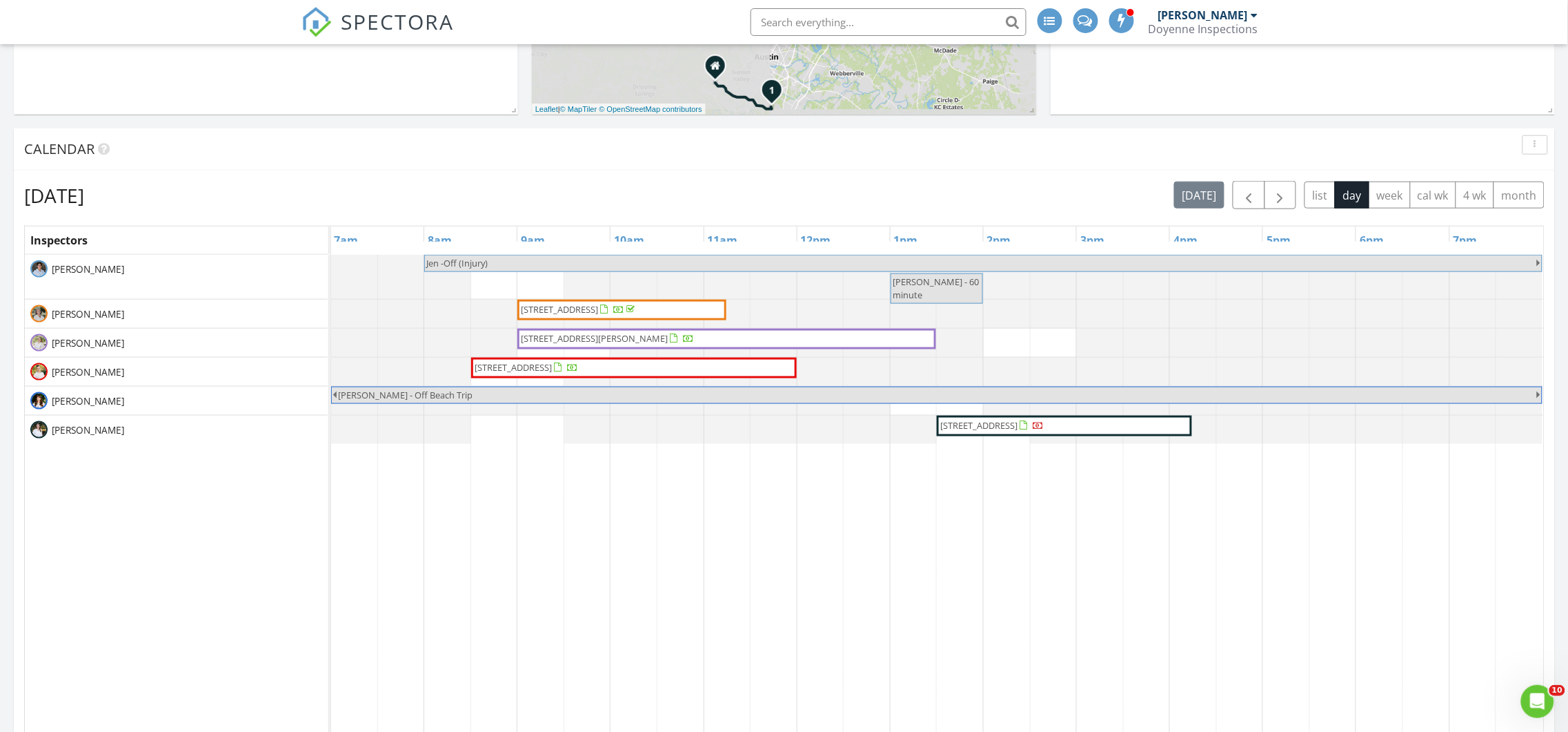
scroll to position [526, 0]
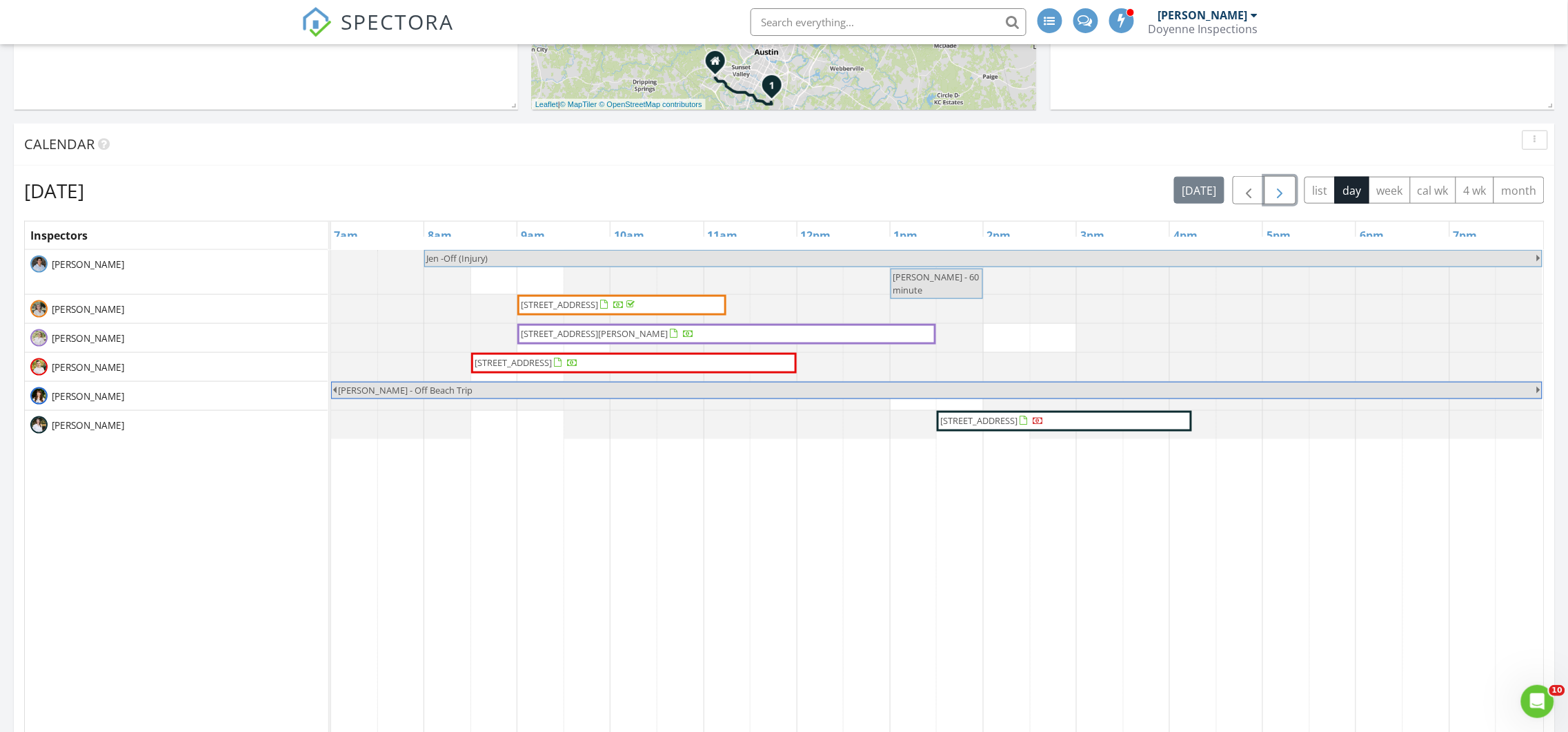
click at [1279, 194] on span "button" at bounding box center [1281, 190] width 17 height 17
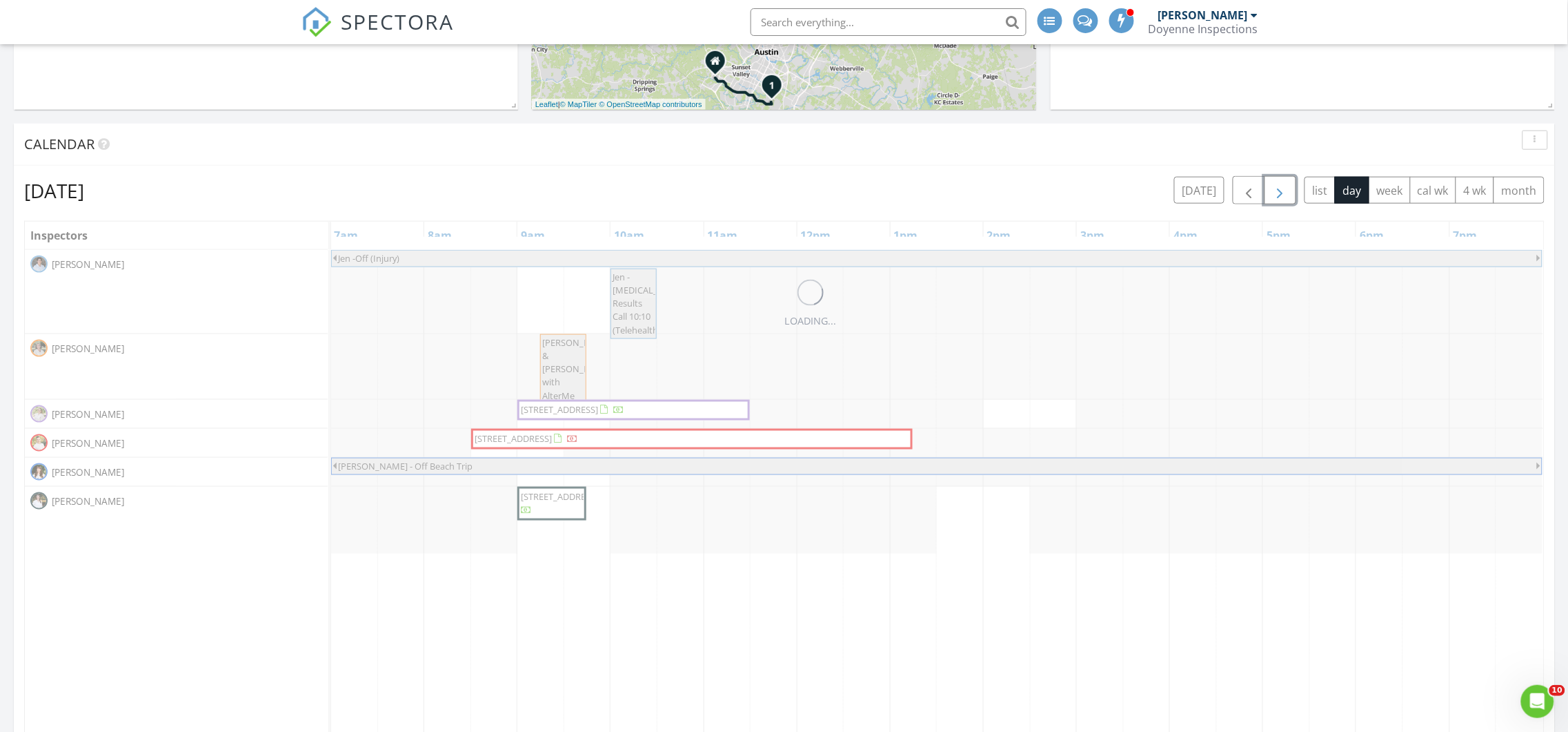
click at [1279, 194] on span "button" at bounding box center [1281, 190] width 17 height 17
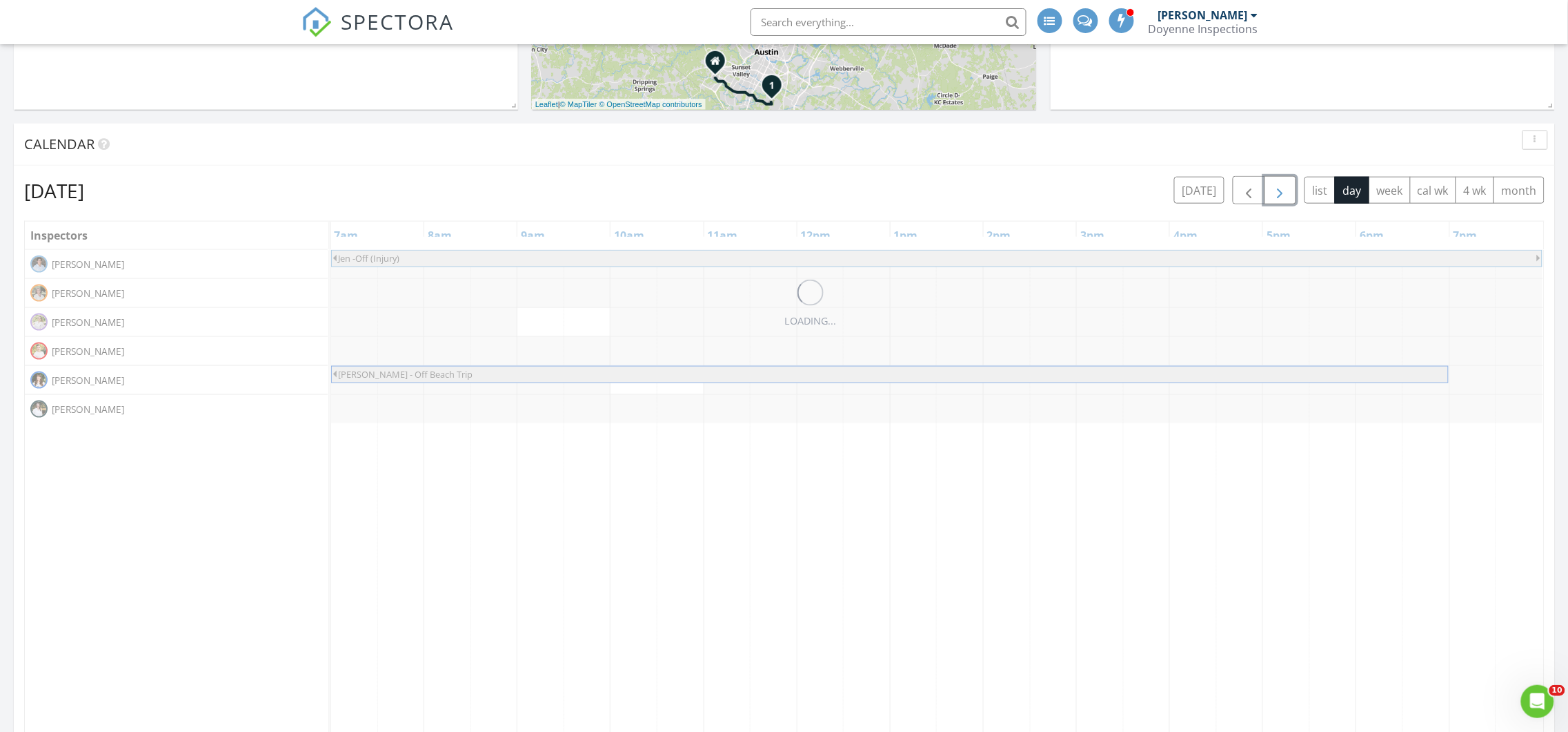
click at [1279, 194] on span "button" at bounding box center [1281, 190] width 17 height 17
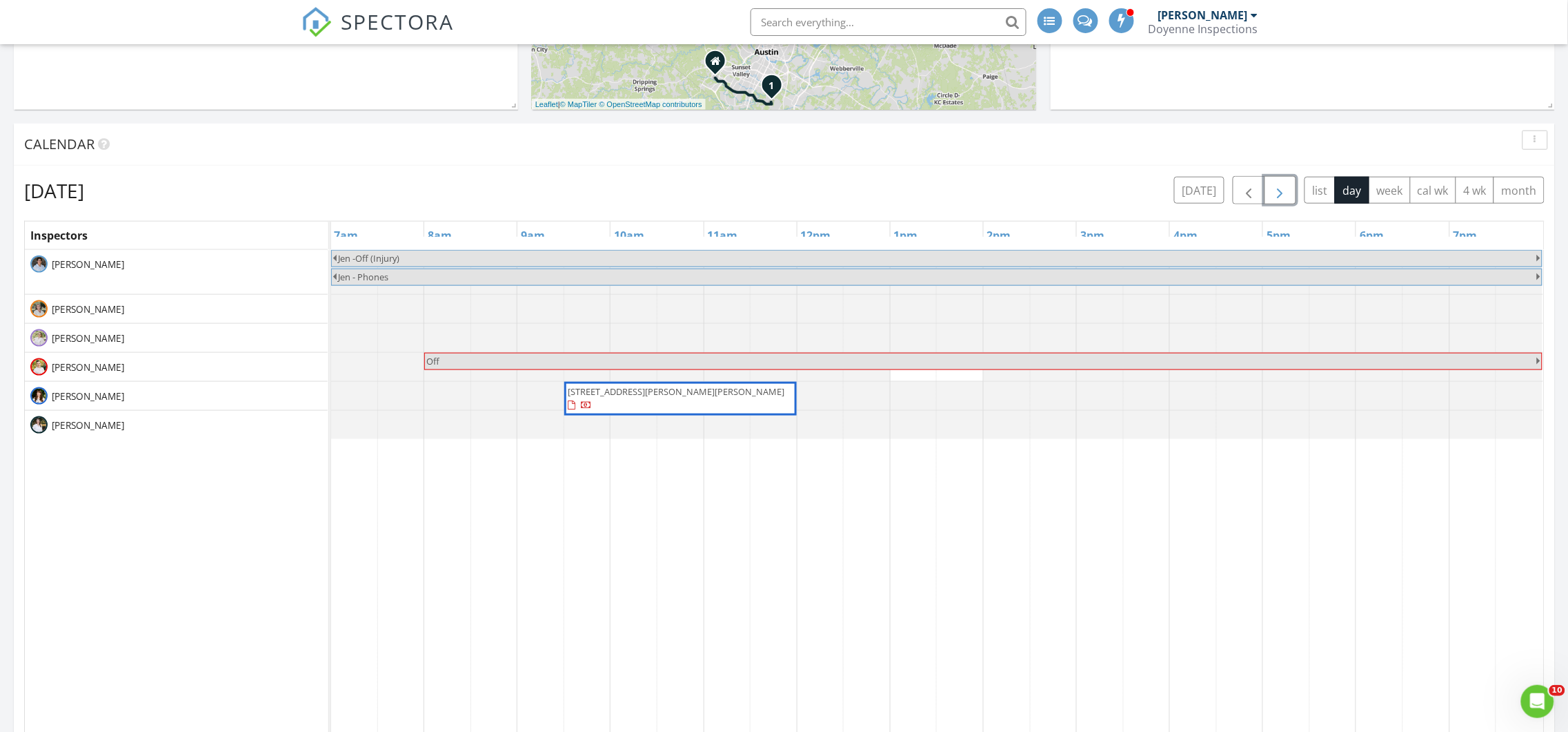
click at [1279, 194] on span "button" at bounding box center [1281, 190] width 17 height 17
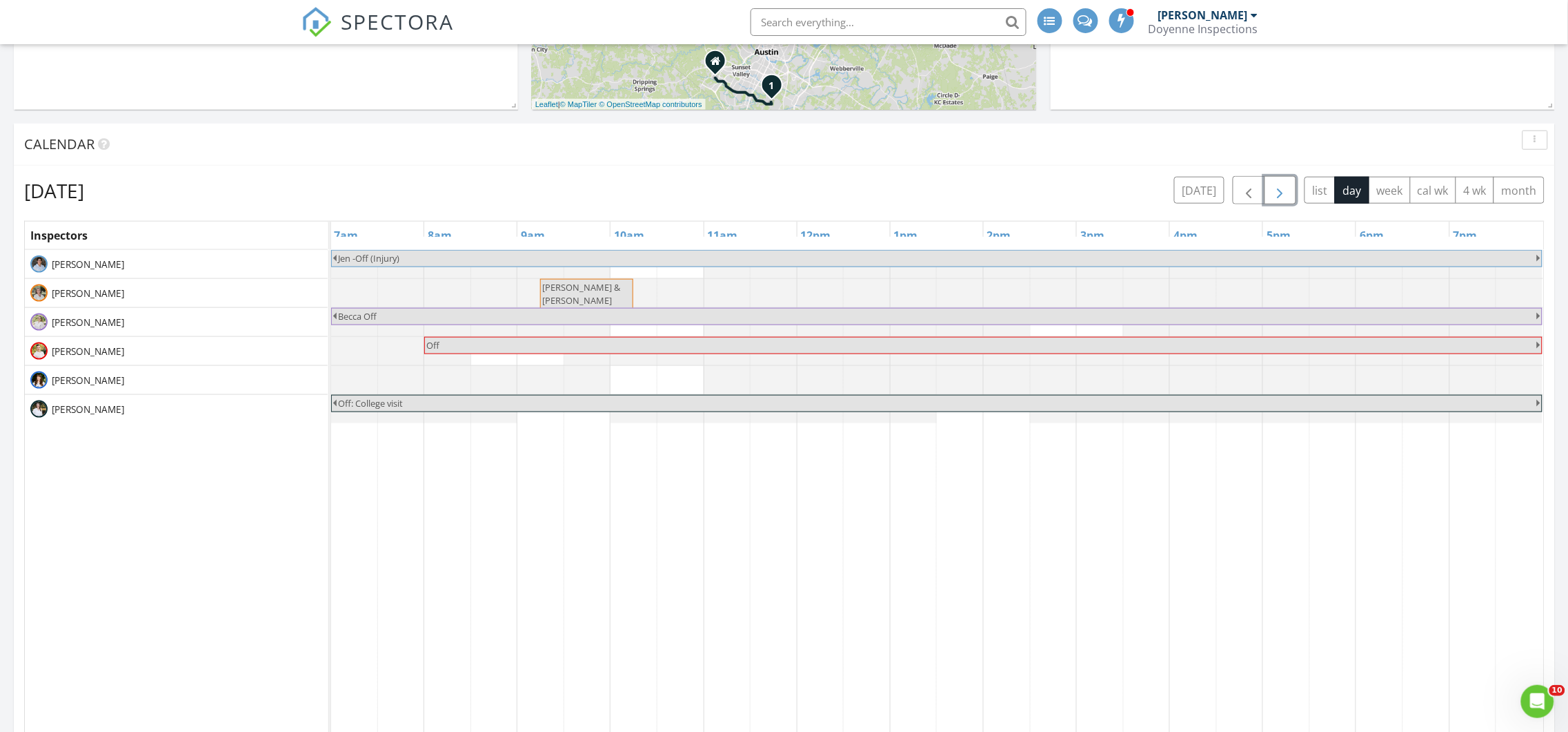
click at [1279, 194] on span "button" at bounding box center [1281, 190] width 17 height 17
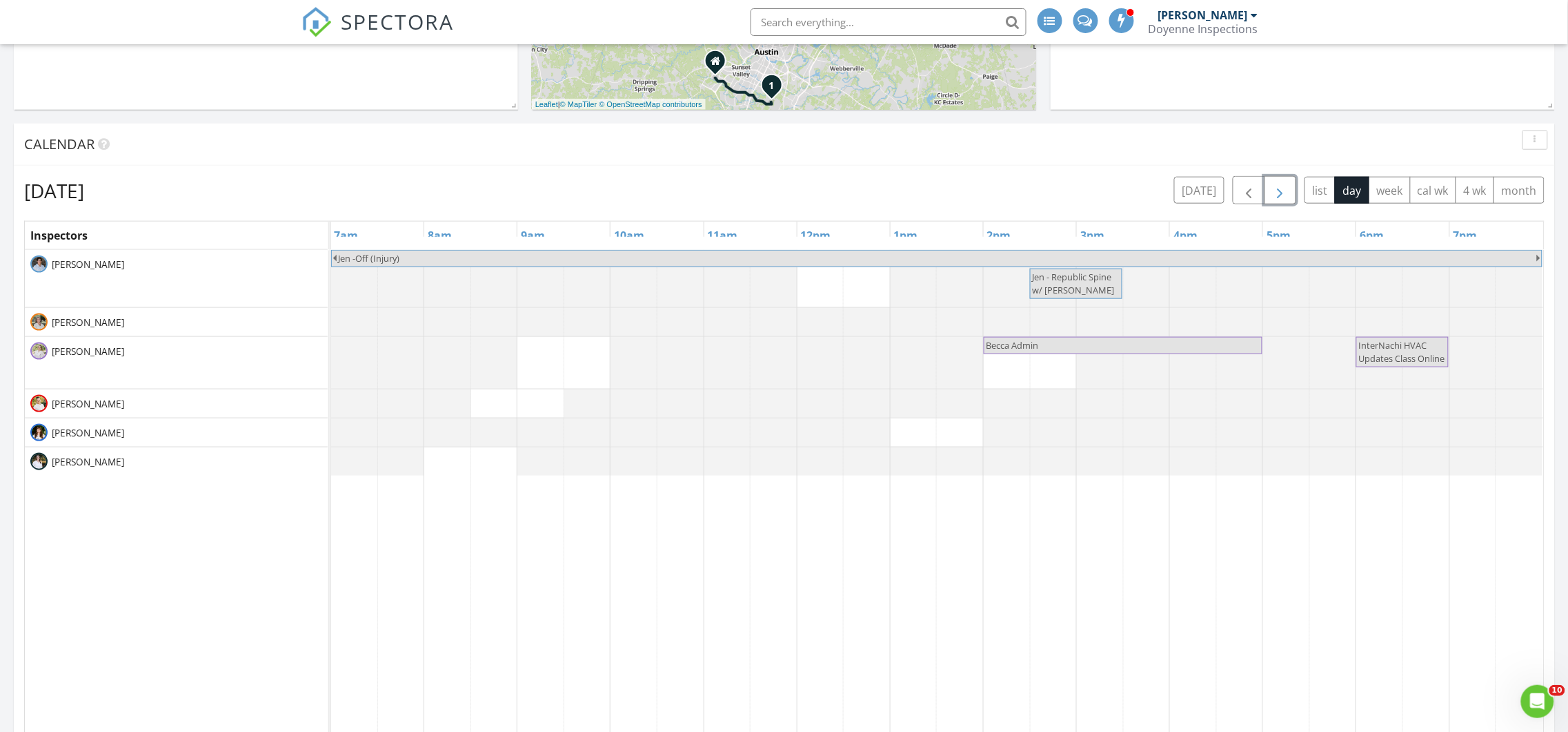
click at [1279, 194] on span "button" at bounding box center [1281, 190] width 17 height 17
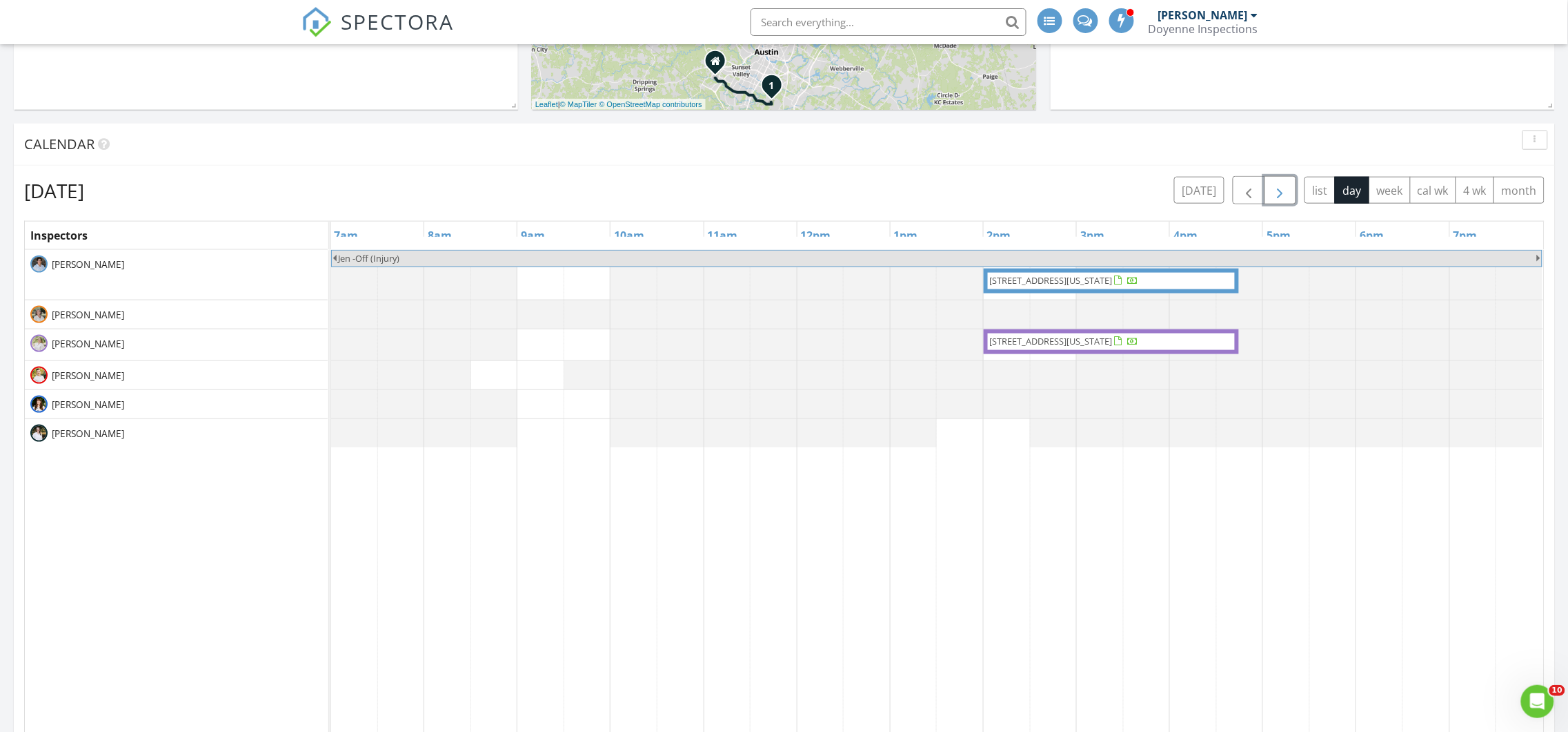
click at [1279, 194] on span "button" at bounding box center [1281, 190] width 17 height 17
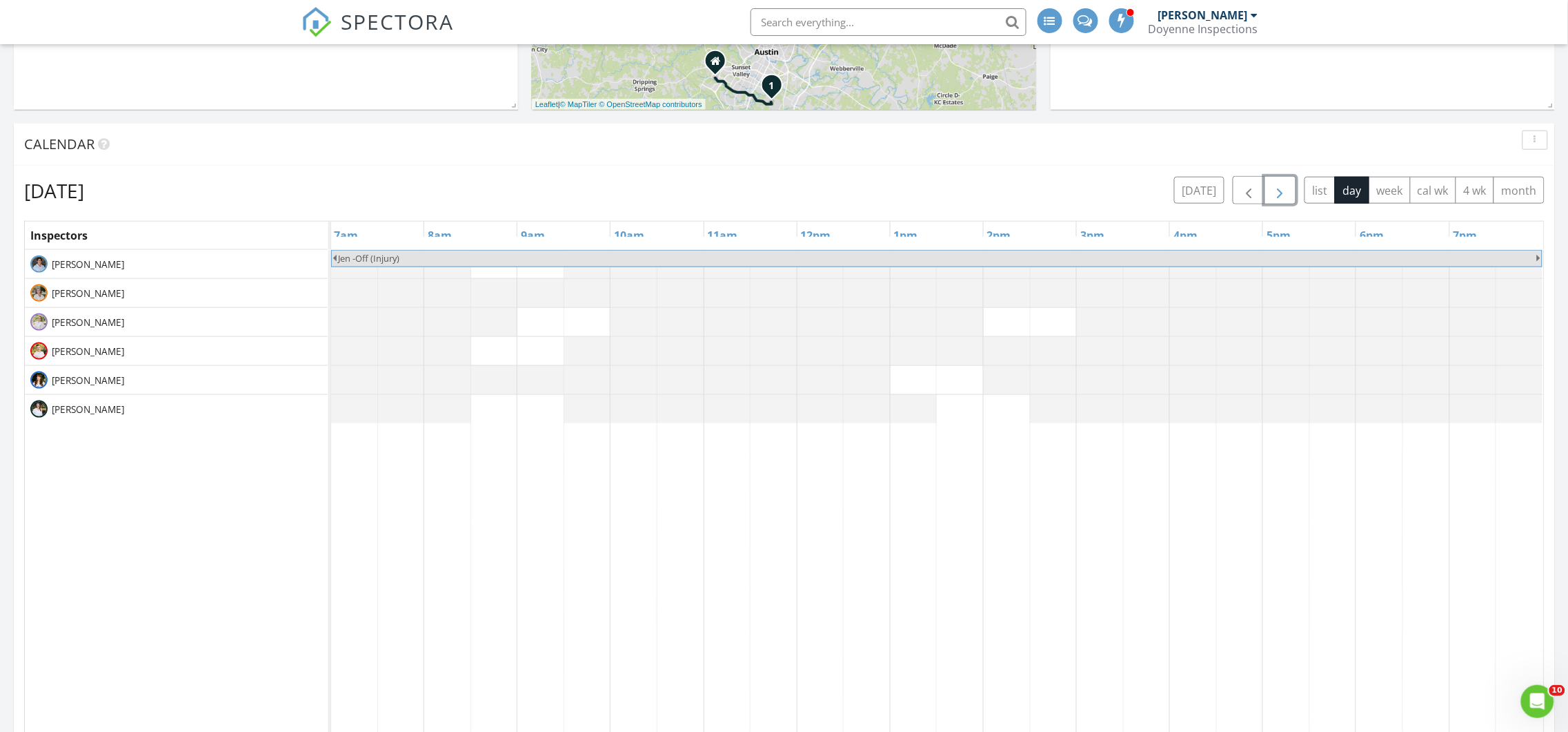
click at [1279, 194] on span "button" at bounding box center [1281, 190] width 17 height 17
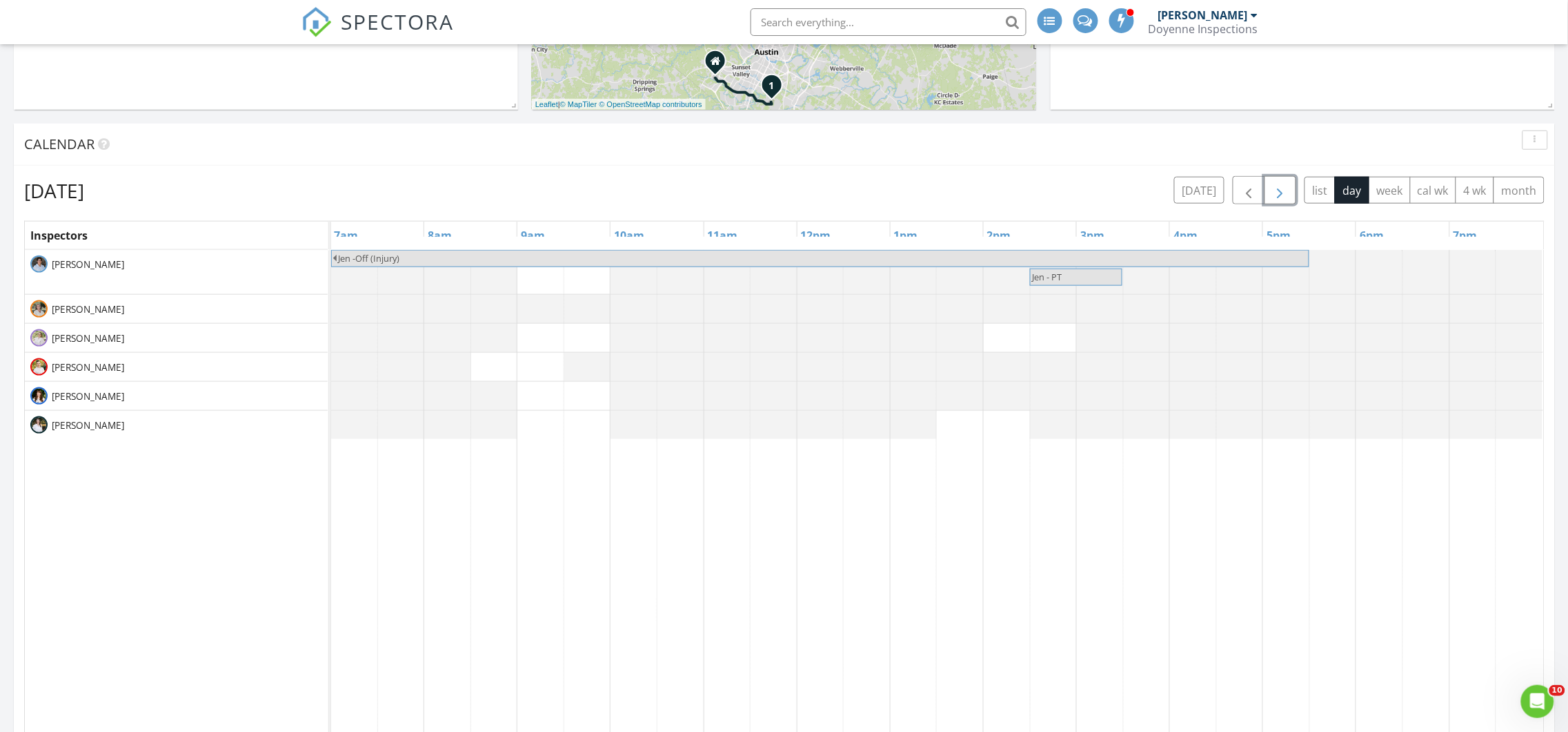
click at [1279, 194] on span "button" at bounding box center [1281, 190] width 17 height 17
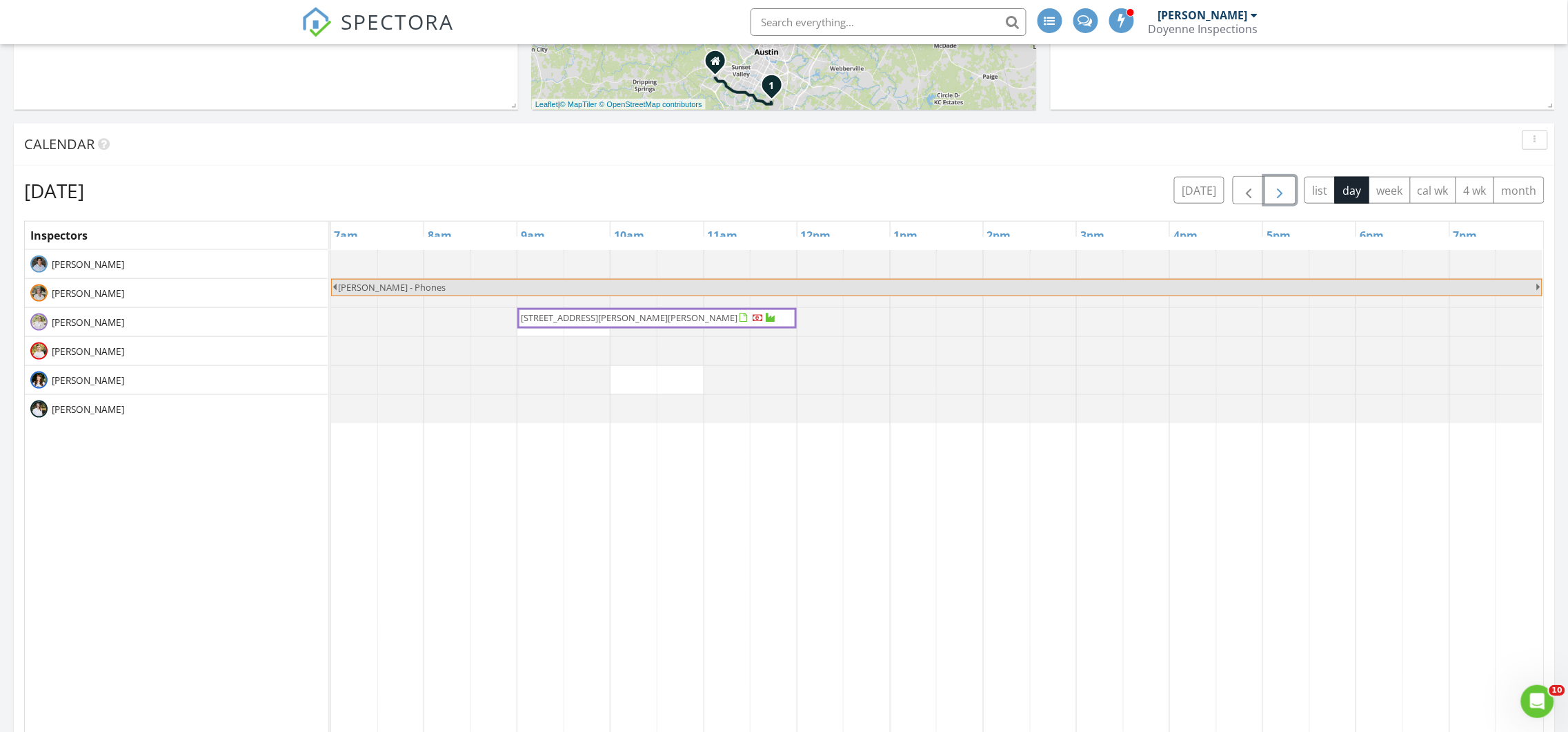
click at [1279, 194] on span "button" at bounding box center [1281, 190] width 17 height 17
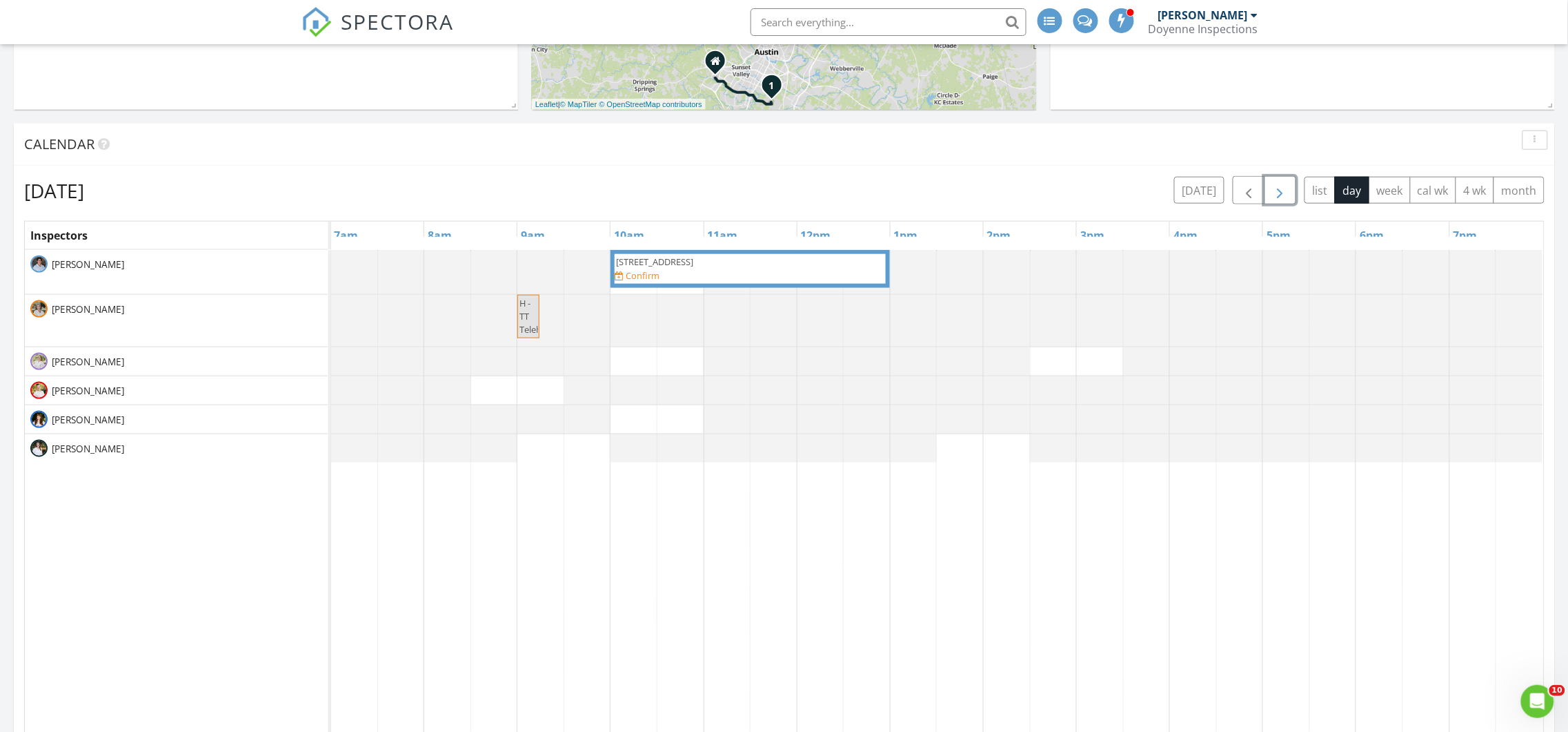
click at [786, 264] on span "9313 Hamadryas Dr, Austin 78744" at bounding box center [750, 261] width 270 height 13
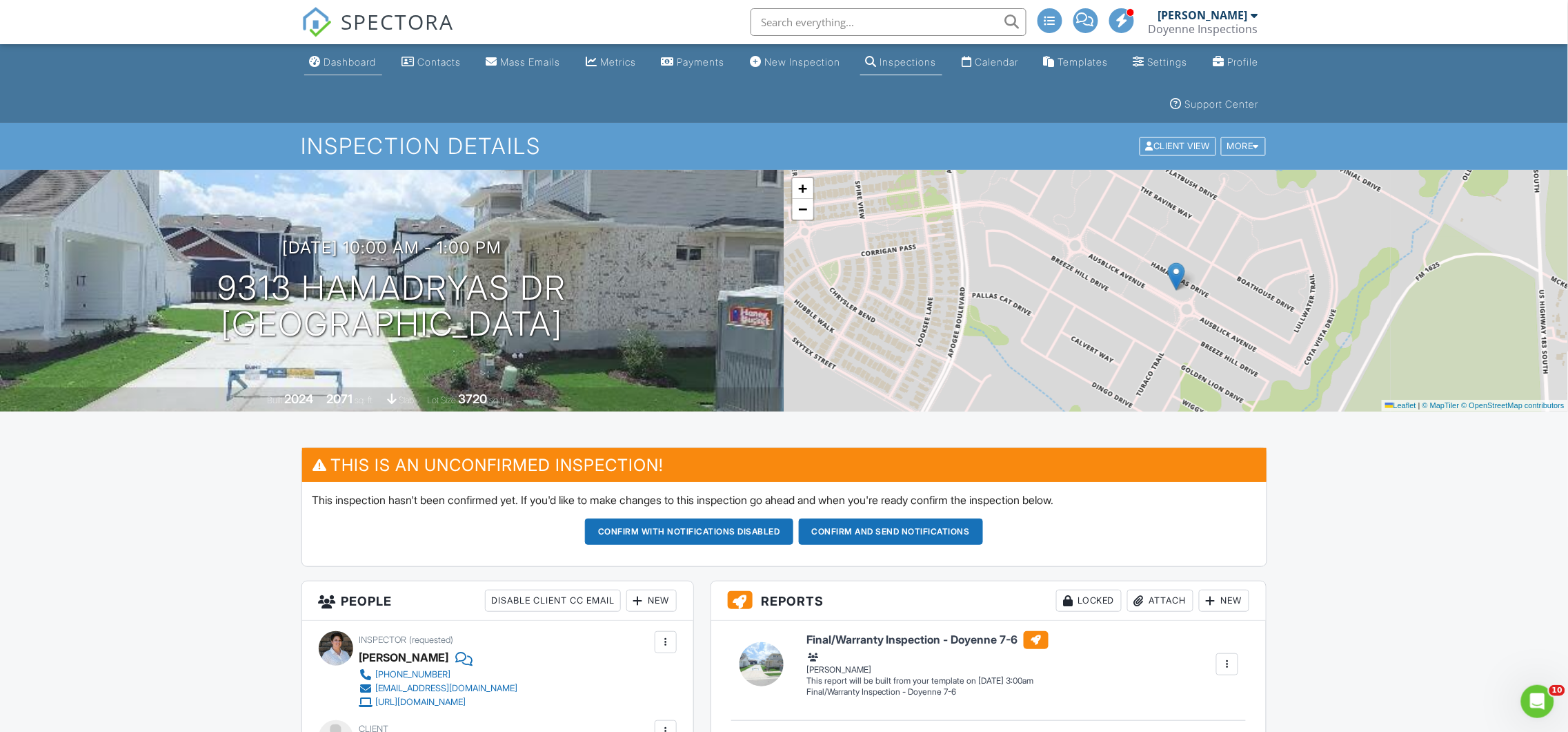
click at [336, 63] on div "Dashboard" at bounding box center [350, 62] width 53 height 12
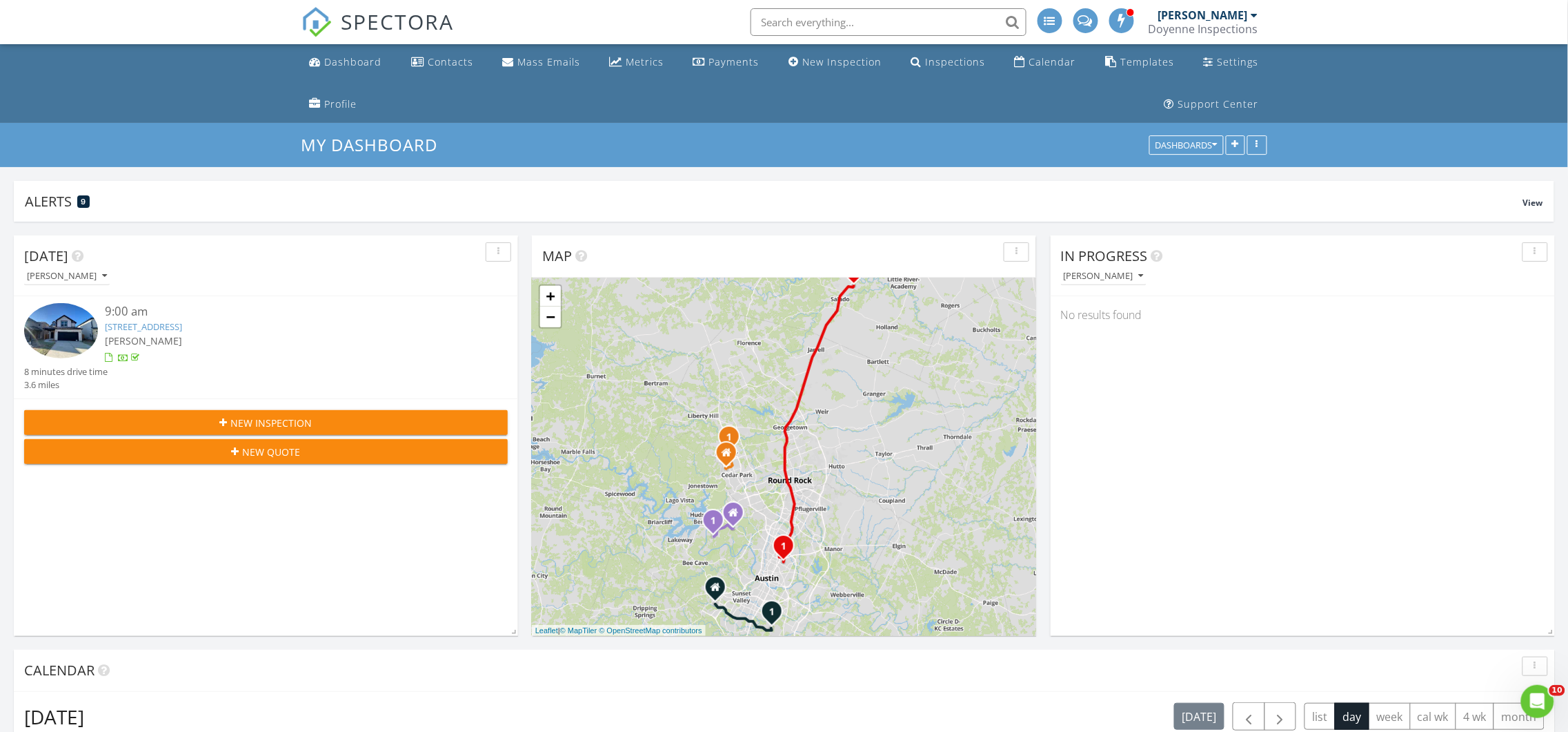
click at [888, 21] on input "text" at bounding box center [888, 22] width 276 height 28
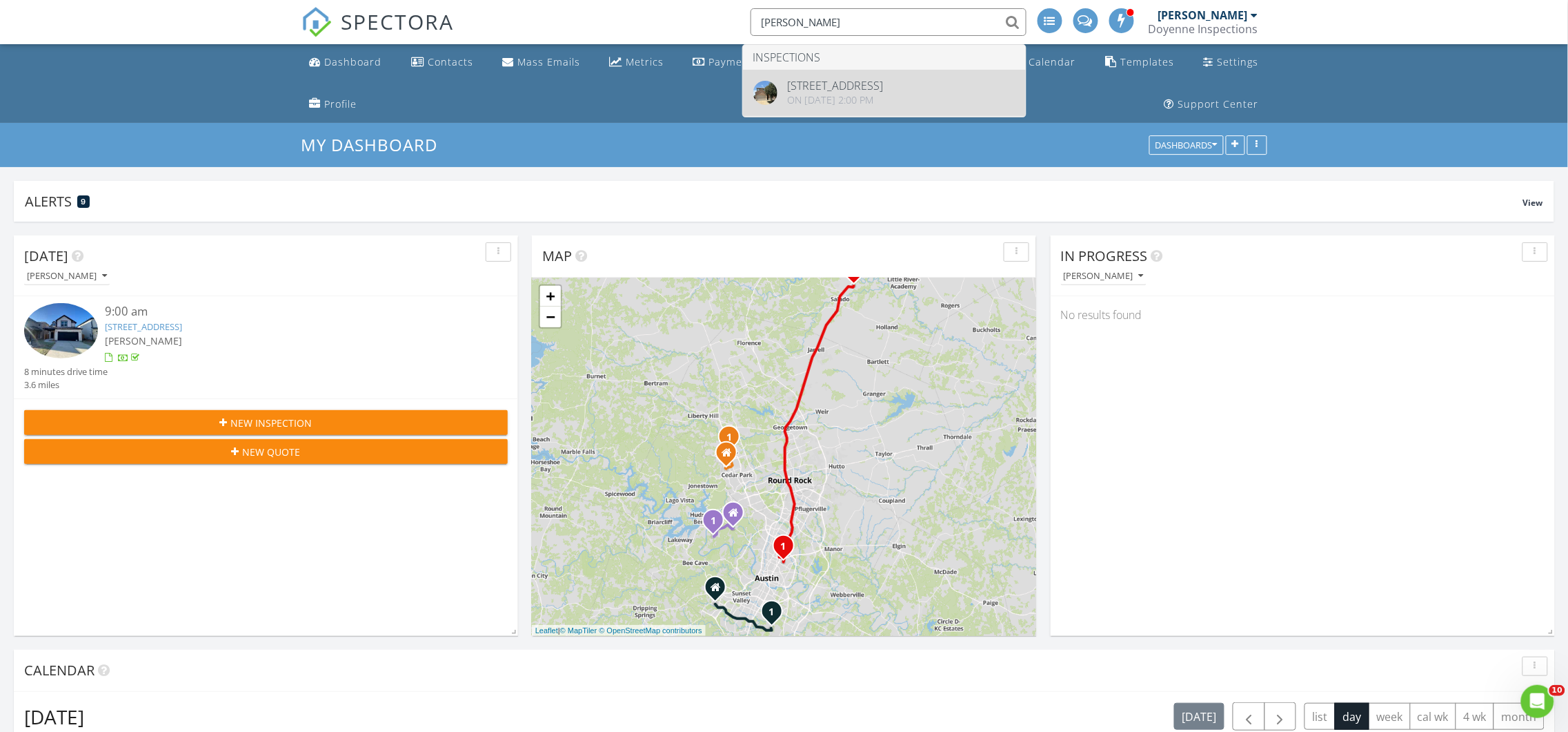
type input "Stella Gold"
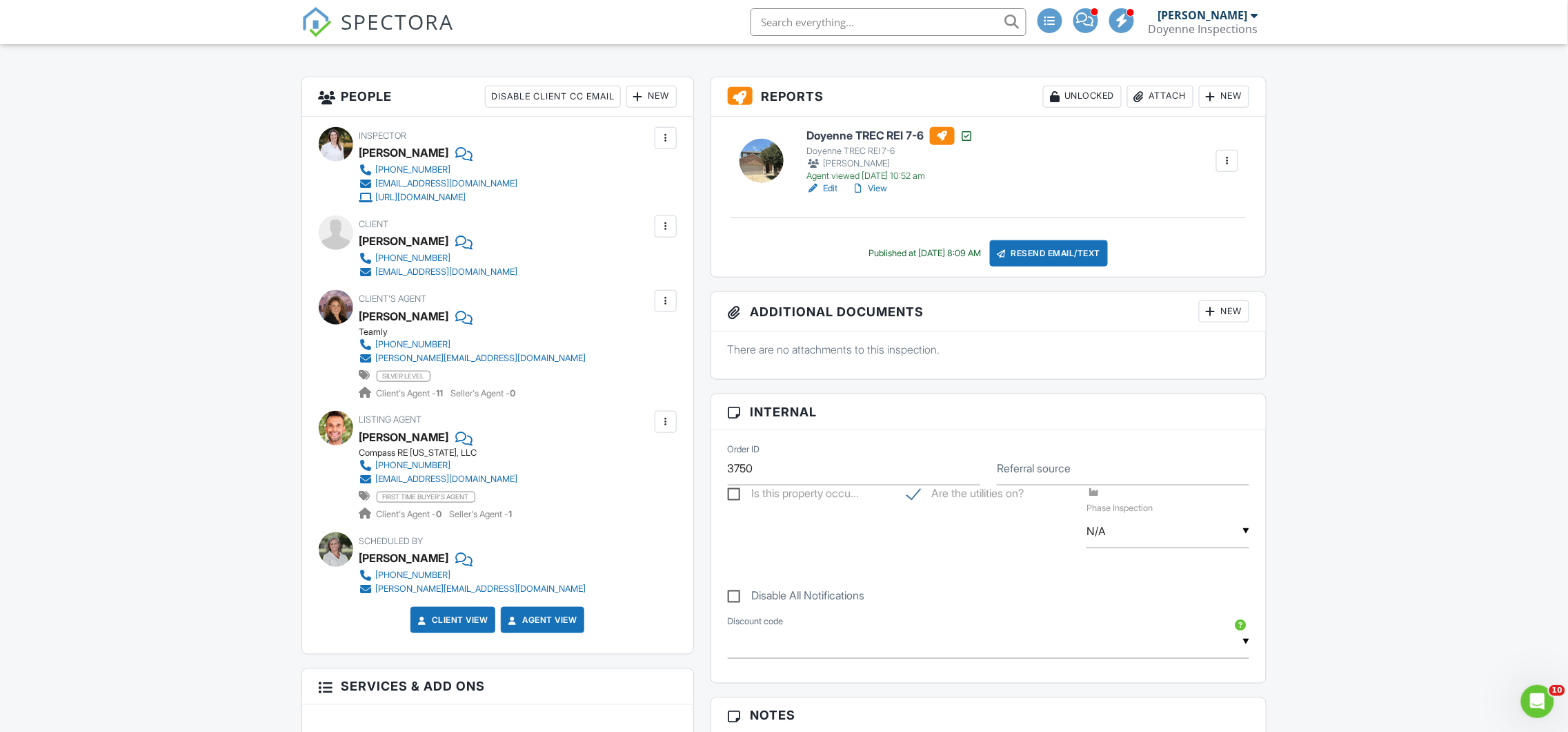
click at [886, 191] on link "View" at bounding box center [869, 188] width 36 height 14
